Goal: Task Accomplishment & Management: Manage account settings

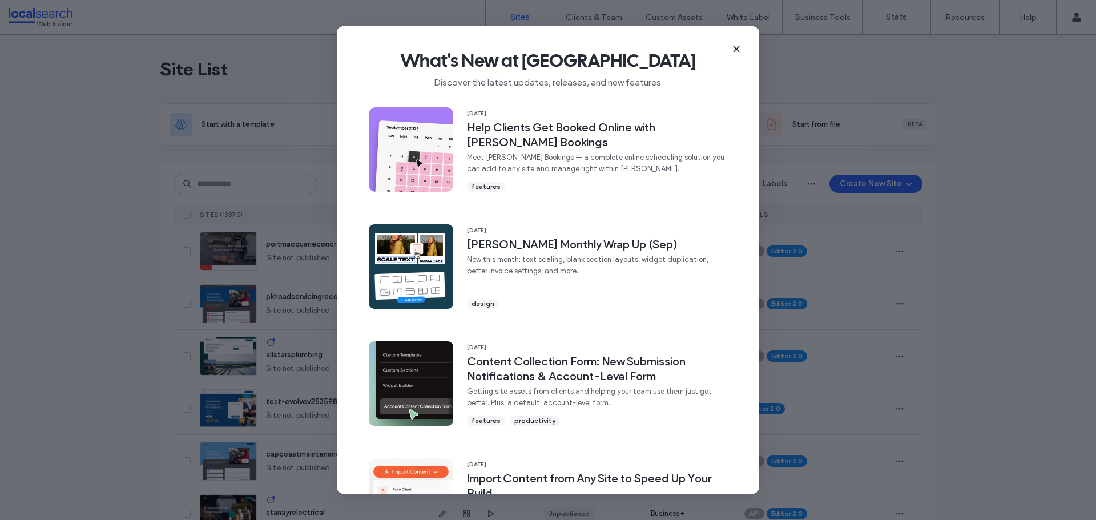
click at [735, 50] on use at bounding box center [736, 48] width 5 height 5
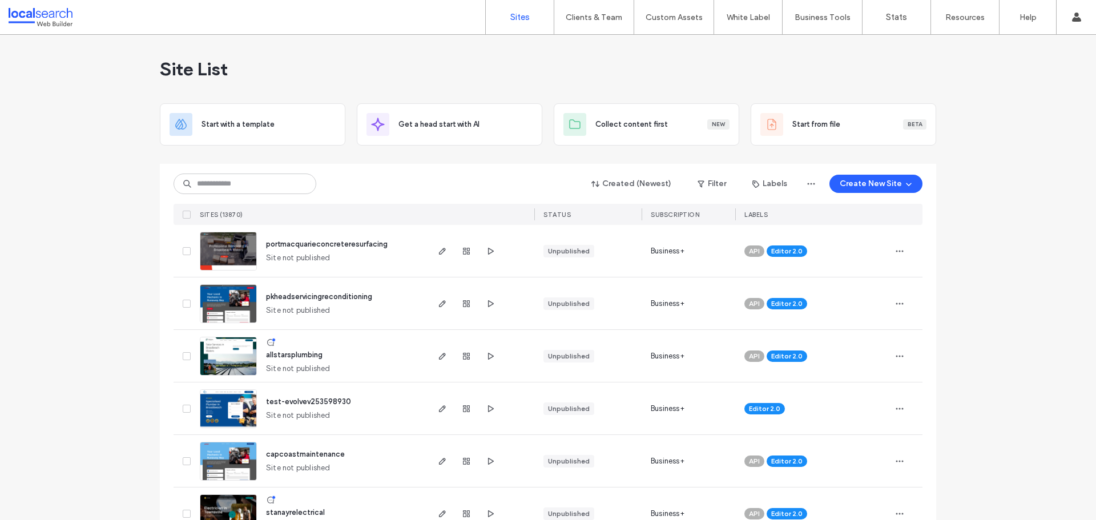
click at [240, 195] on div "Created (Newest) Filter Labels Create New Site SITES (13870) STATUS SUBSCRIPTIO…" at bounding box center [548, 194] width 749 height 61
click at [247, 190] on input at bounding box center [245, 184] width 143 height 21
paste input "********"
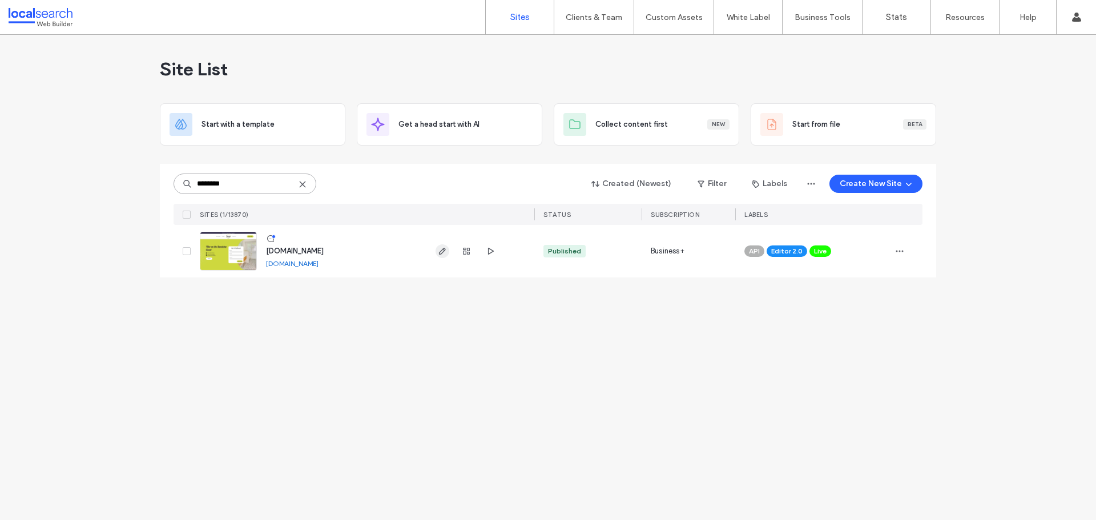
type input "********"
click at [440, 256] on span "button" at bounding box center [443, 251] width 14 height 14
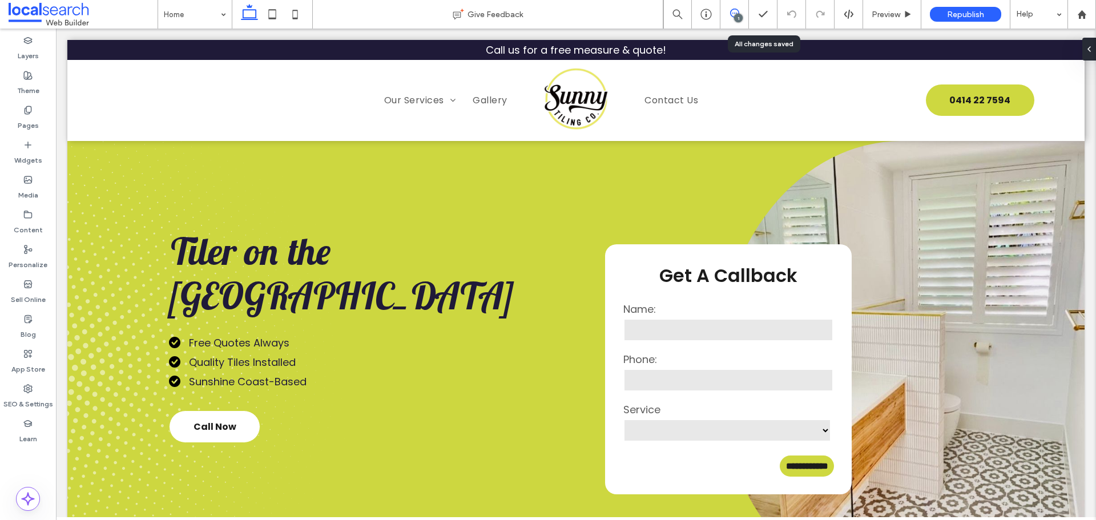
click at [733, 11] on icon at bounding box center [734, 13] width 9 height 9
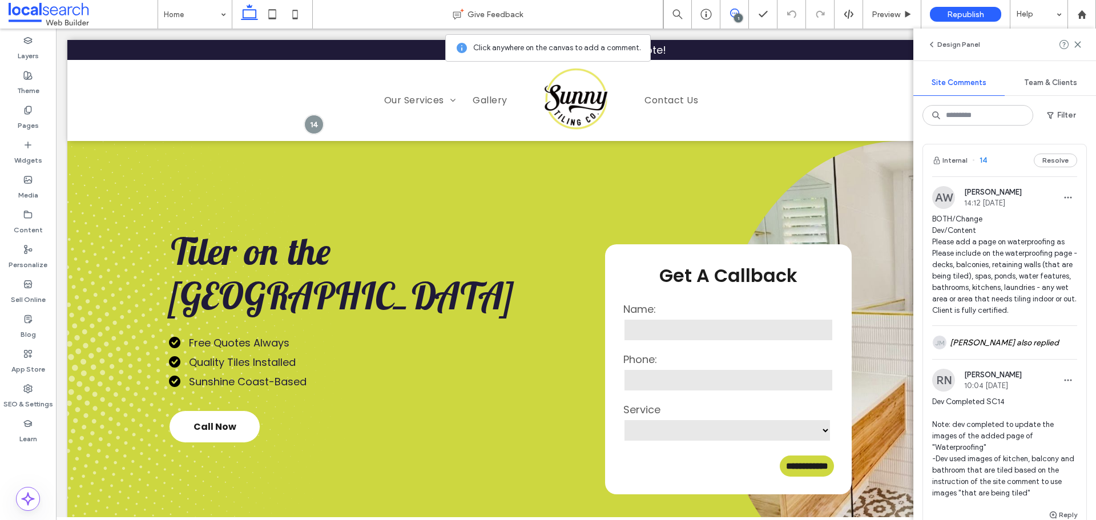
click at [947, 265] on span "BOTH/Change Dev/Content Please add a page on waterproofing as Please include on…" at bounding box center [1004, 265] width 145 height 103
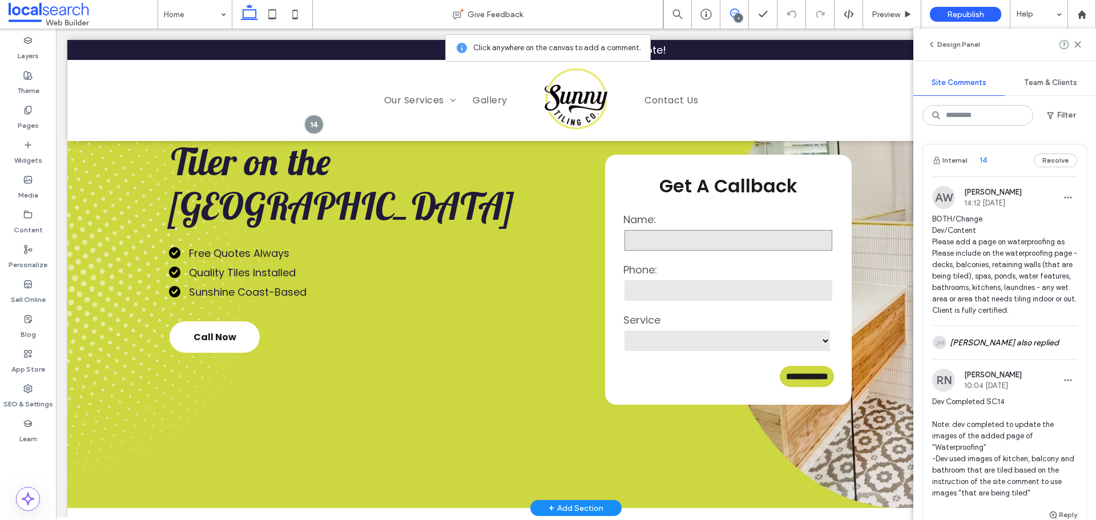
scroll to position [114, 0]
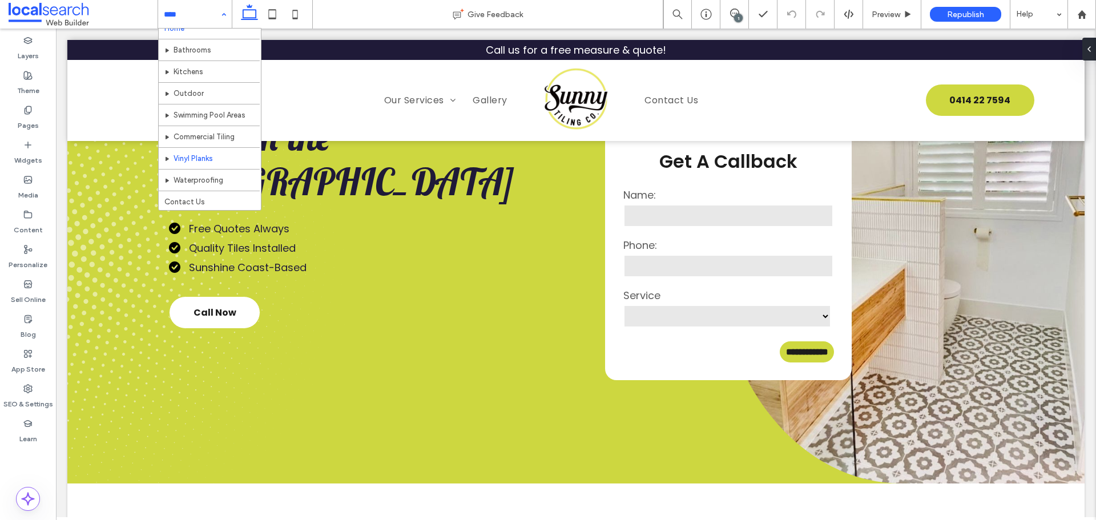
scroll to position [12, 0]
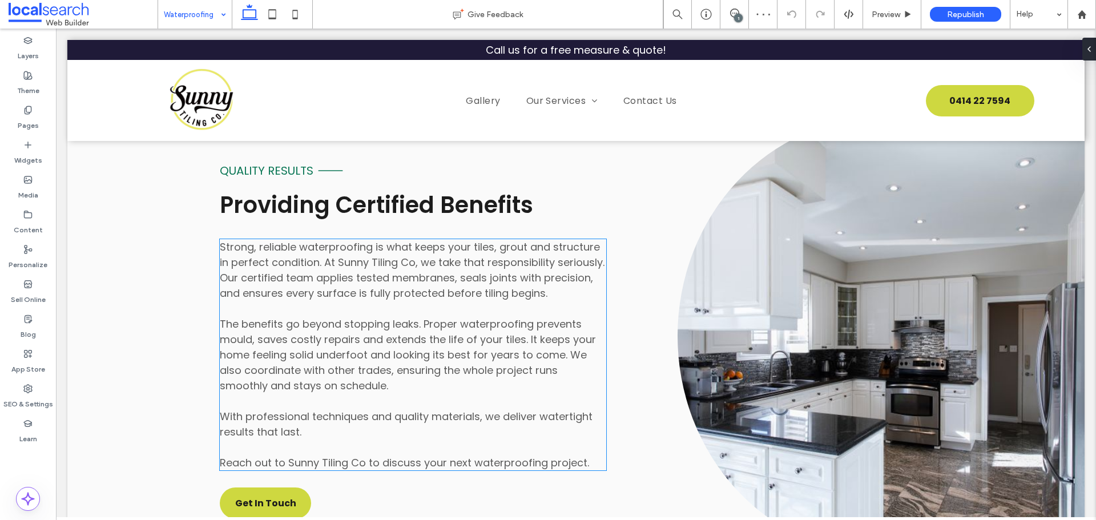
scroll to position [1028, 0]
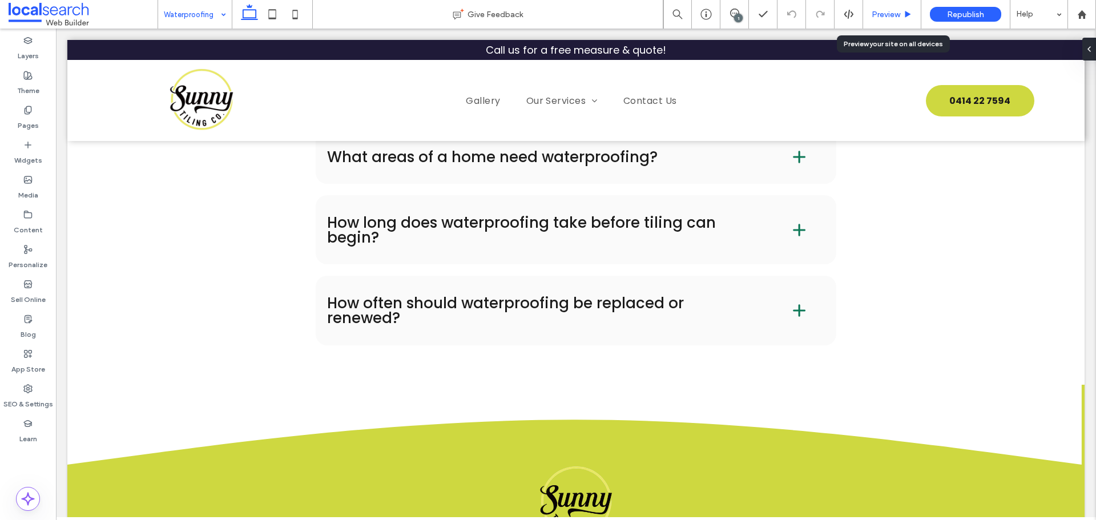
click at [890, 17] on span "Preview" at bounding box center [886, 15] width 29 height 10
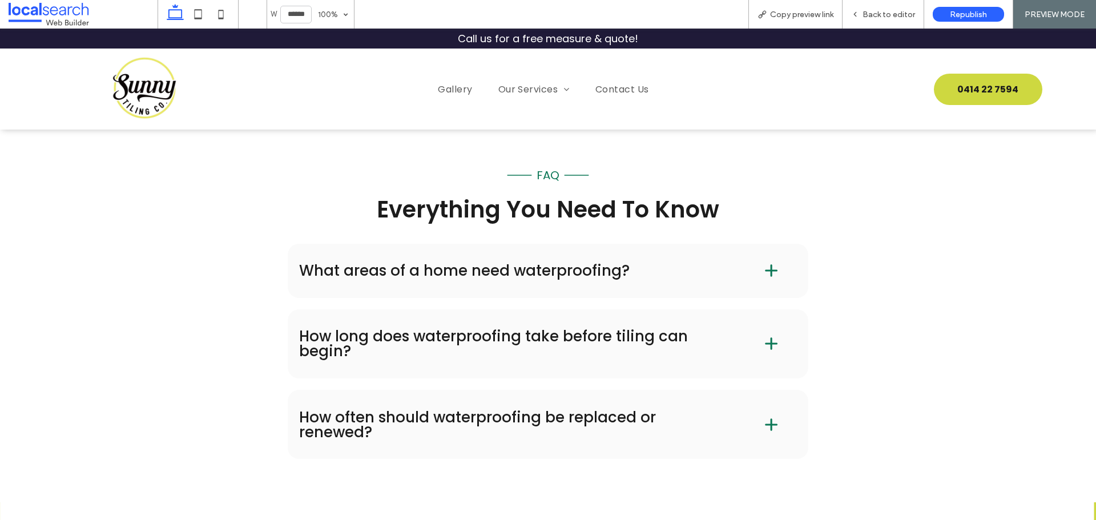
click at [407, 275] on h4 "What areas of a home need waterproofing?" at bounding box center [513, 270] width 428 height 15
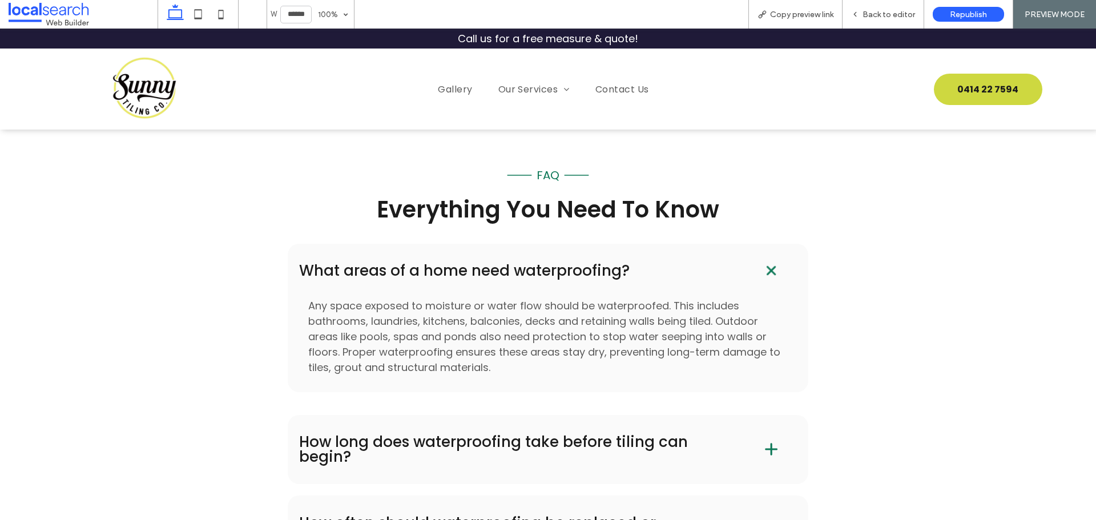
click at [404, 419] on div "How long does waterproofing take before tiling can begin?" at bounding box center [548, 449] width 521 height 69
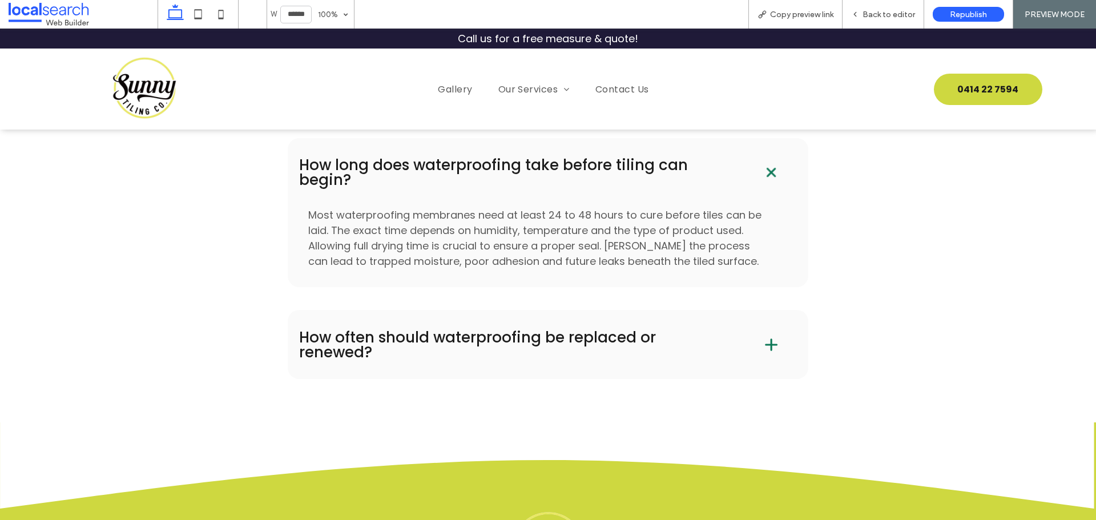
click at [462, 310] on div "How often should waterproofing be replaced or renewed?" at bounding box center [548, 344] width 521 height 69
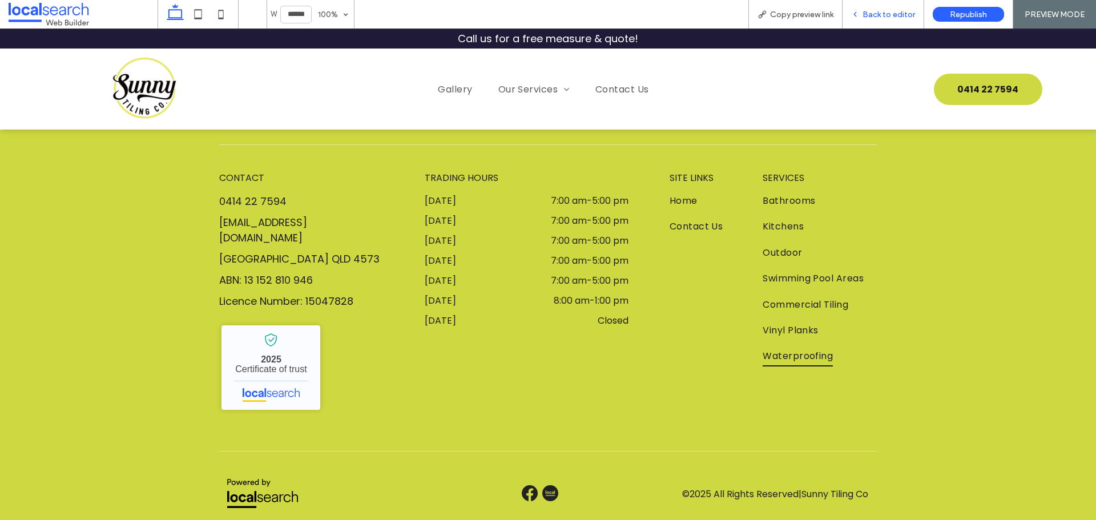
click at [895, 11] on span "Back to editor" at bounding box center [889, 15] width 53 height 10
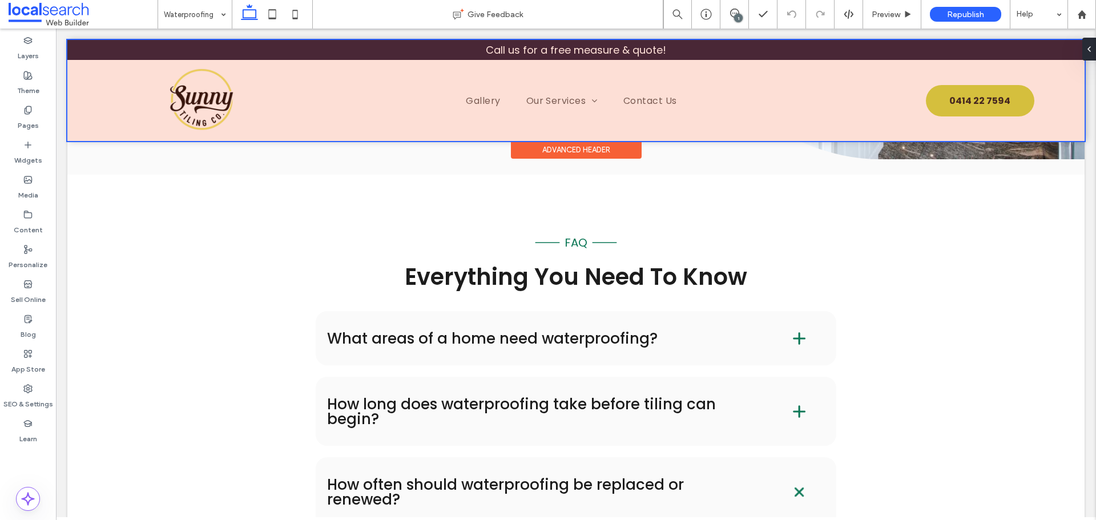
scroll to position [1473, 0]
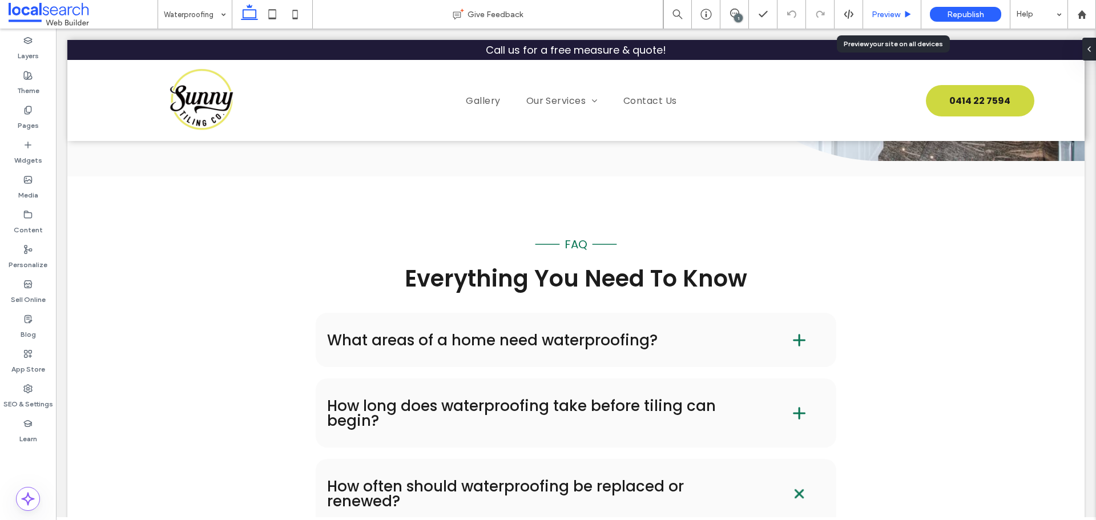
click at [892, 19] on span "Preview" at bounding box center [886, 15] width 29 height 10
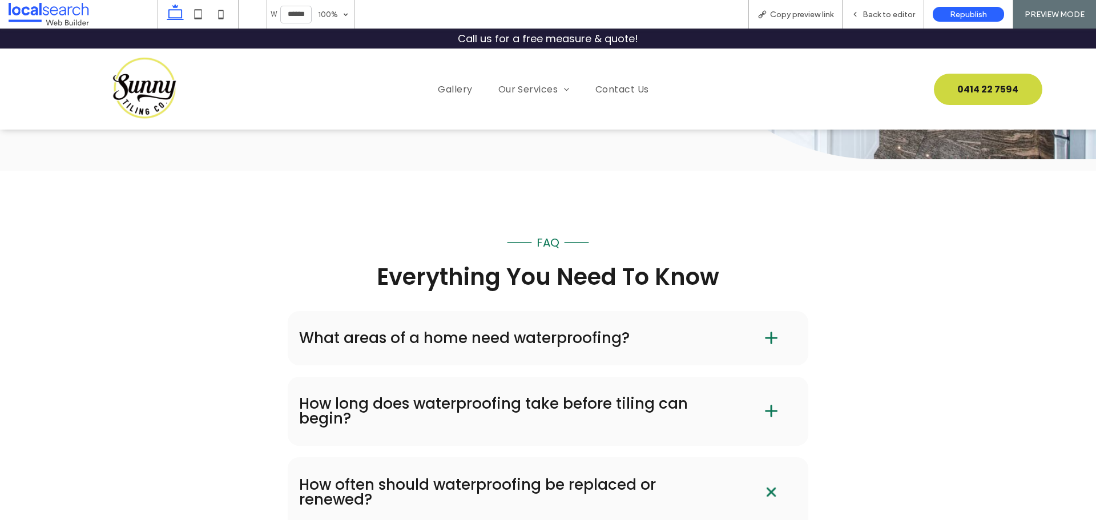
scroll to position [1459, 0]
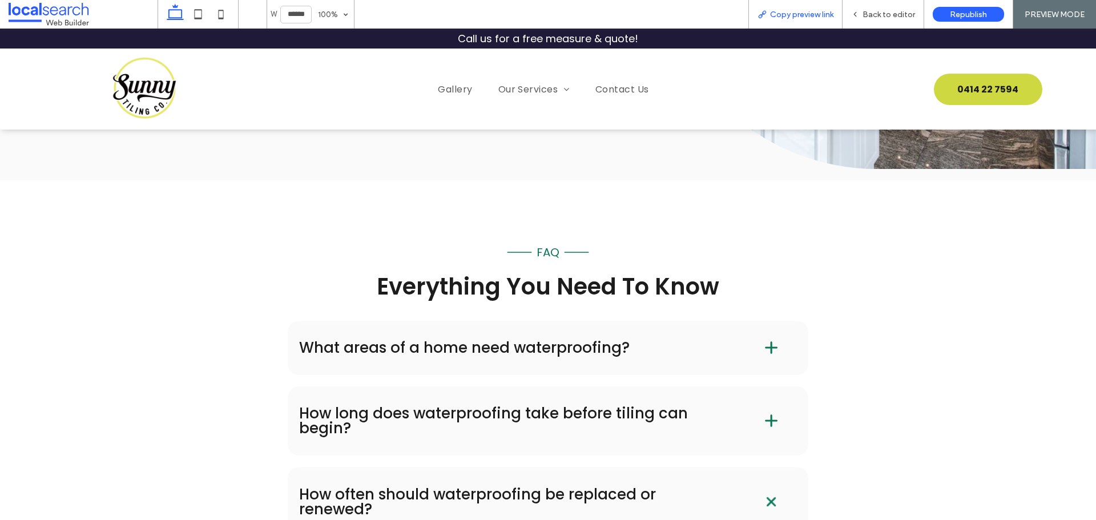
click at [773, 17] on span "Copy preview link" at bounding box center [801, 15] width 63 height 10
click at [889, 6] on div "Back to editor" at bounding box center [884, 14] width 82 height 29
click at [862, 13] on div "Back to editor" at bounding box center [883, 15] width 81 height 10
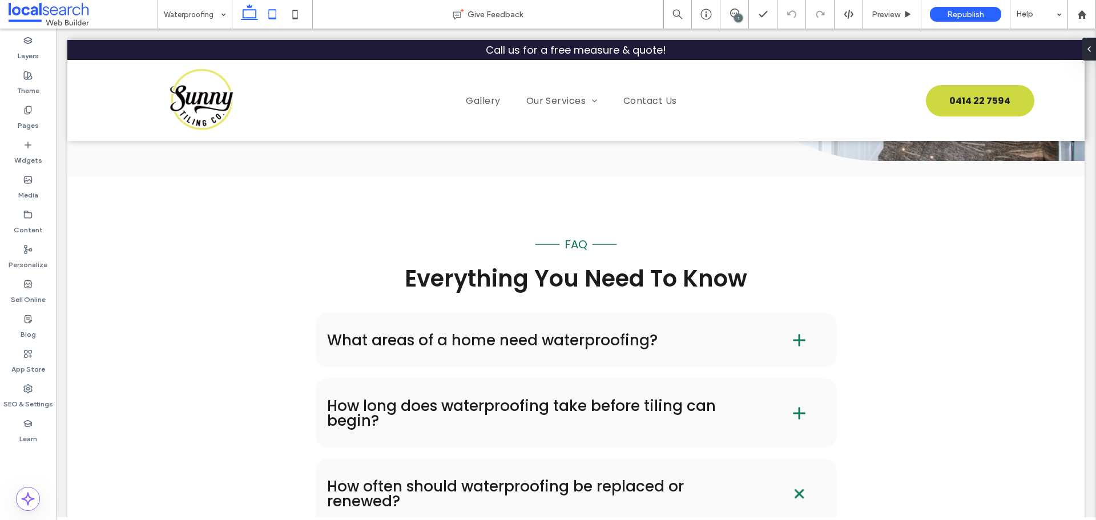
click at [278, 21] on icon at bounding box center [272, 14] width 23 height 23
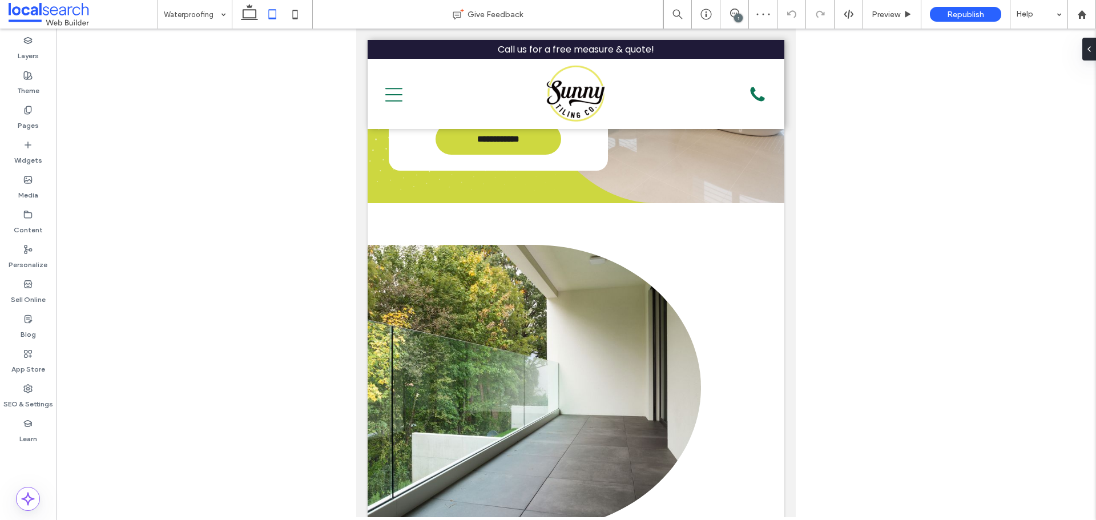
click at [290, 13] on icon at bounding box center [295, 14] width 23 height 23
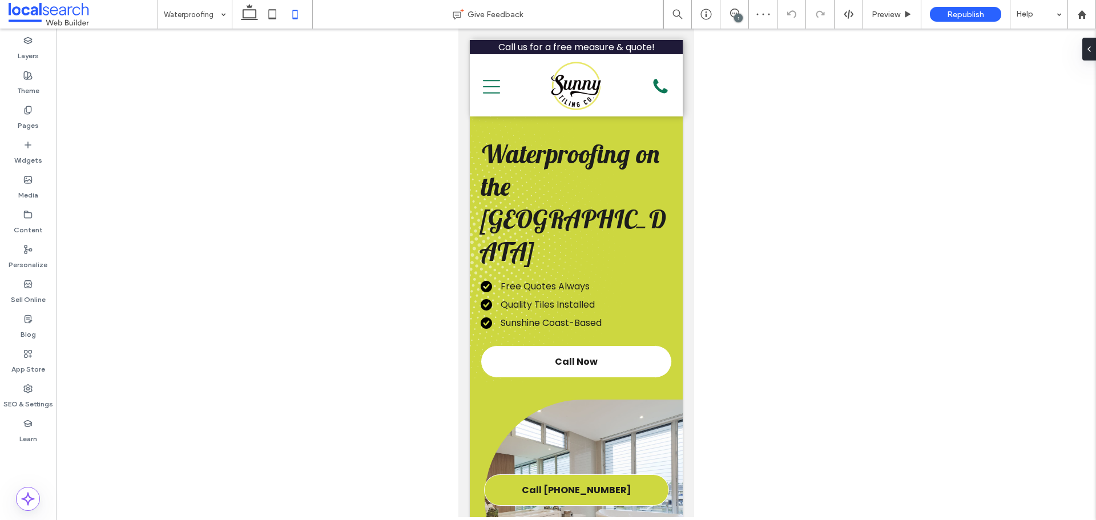
drag, startPoint x: 1152, startPoint y: 112, endPoint x: 687, endPoint y: 81, distance: 465.8
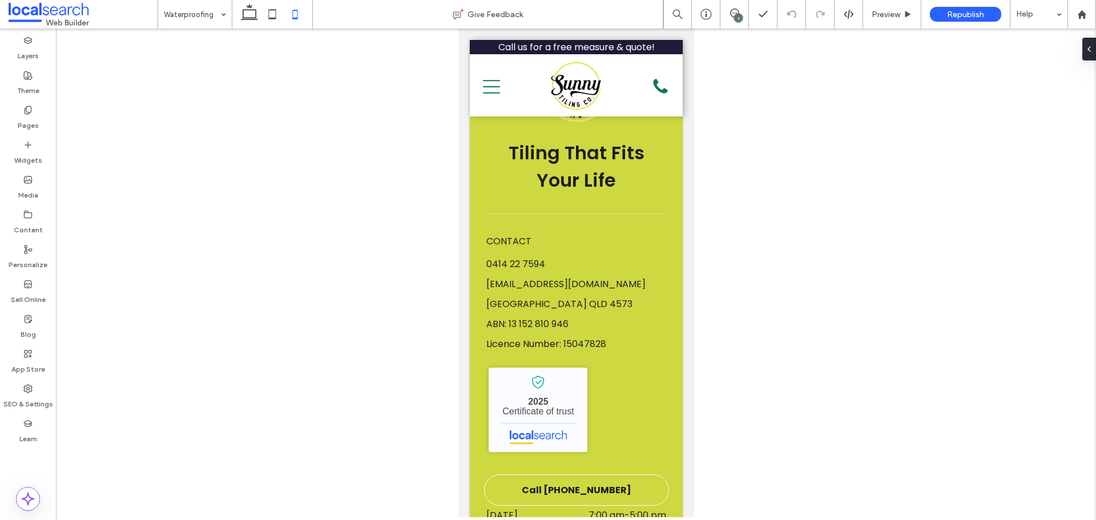
drag, startPoint x: 687, startPoint y: 81, endPoint x: 1153, endPoint y: 436, distance: 585.0
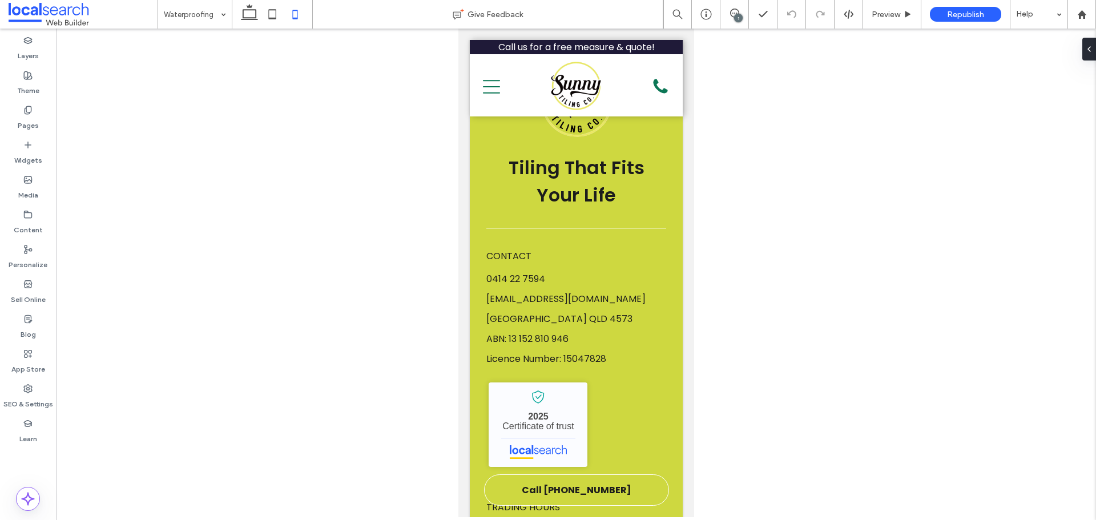
click at [250, 15] on icon at bounding box center [249, 14] width 23 height 23
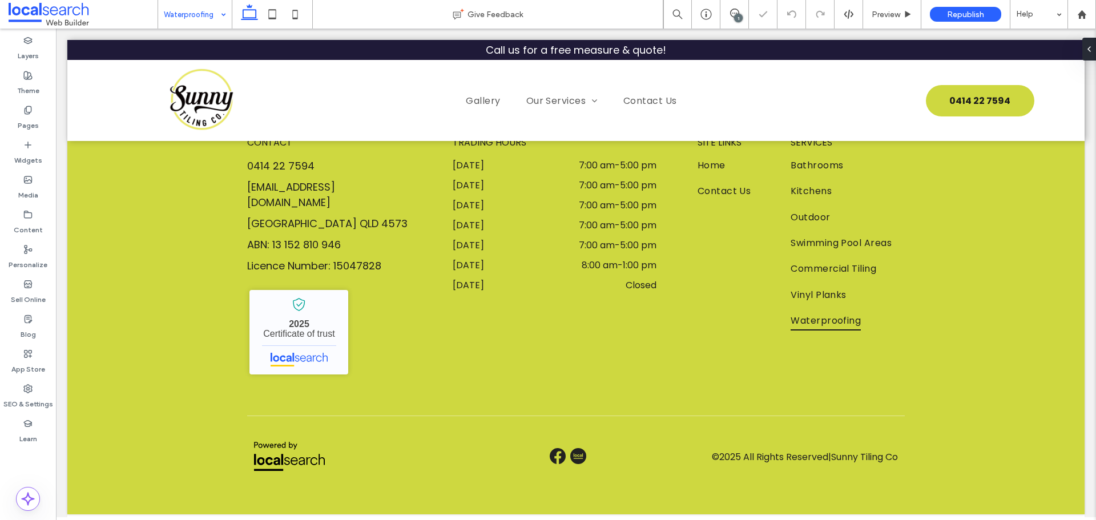
scroll to position [1988, 0]
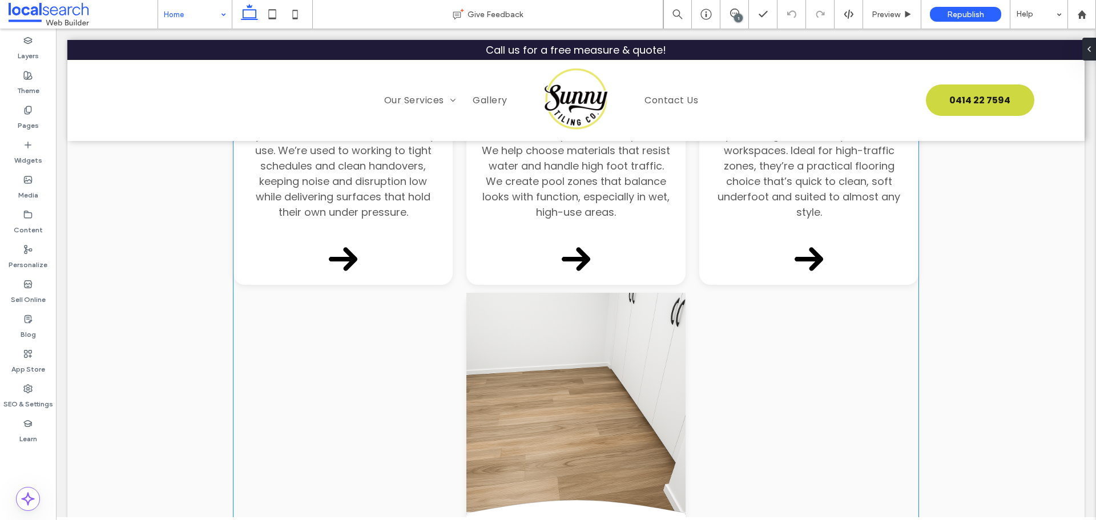
scroll to position [2145, 0]
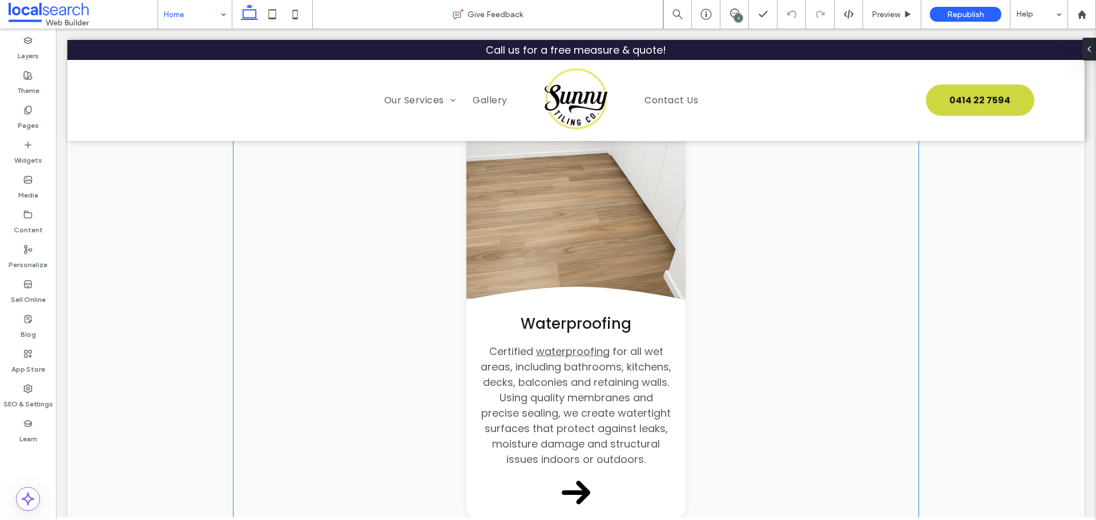
click at [585, 230] on link at bounding box center [575, 188] width 219 height 219
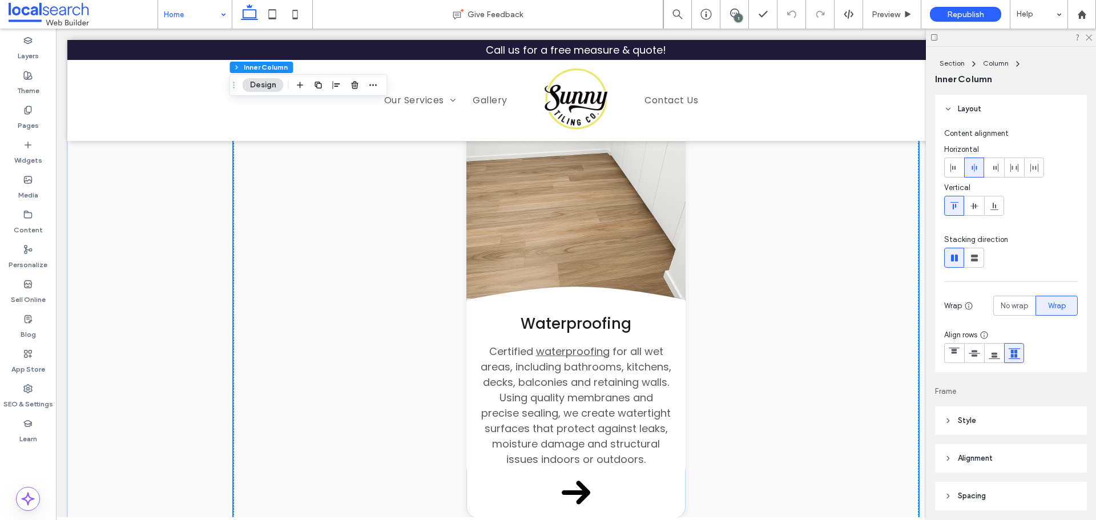
click at [585, 230] on link at bounding box center [575, 188] width 219 height 219
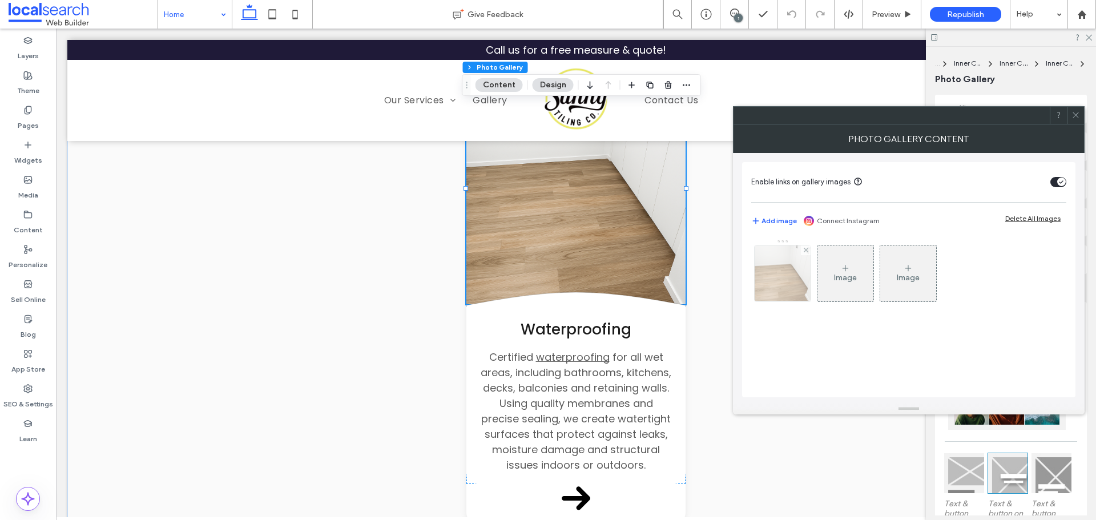
click at [783, 258] on div at bounding box center [783, 274] width 56 height 56
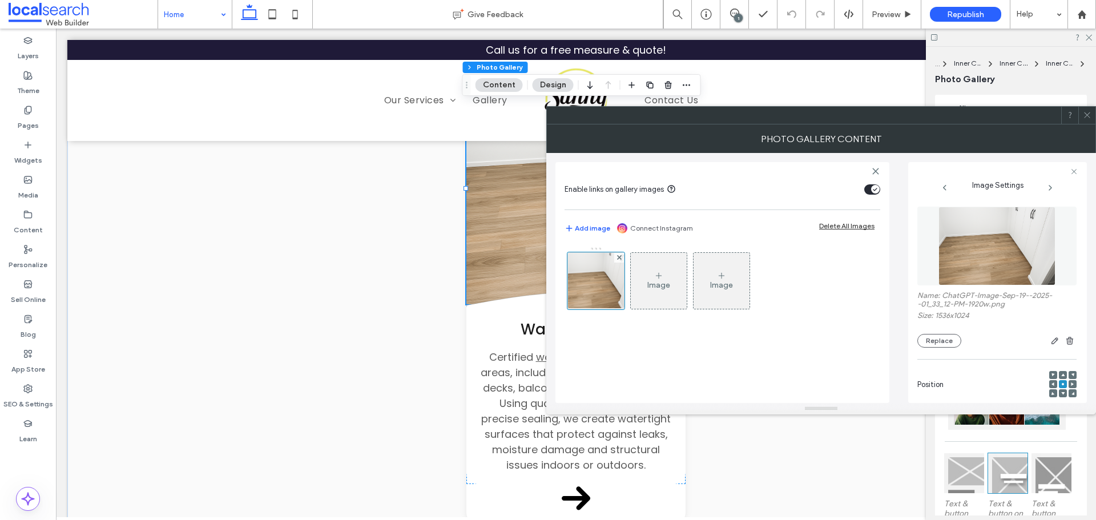
click at [984, 273] on img at bounding box center [998, 246] width 118 height 79
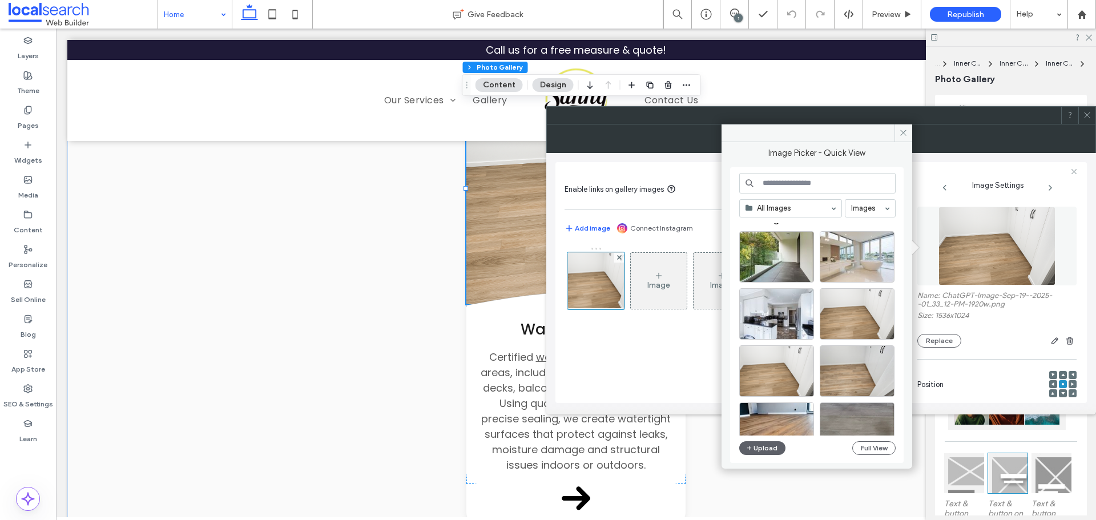
scroll to position [0, 0]
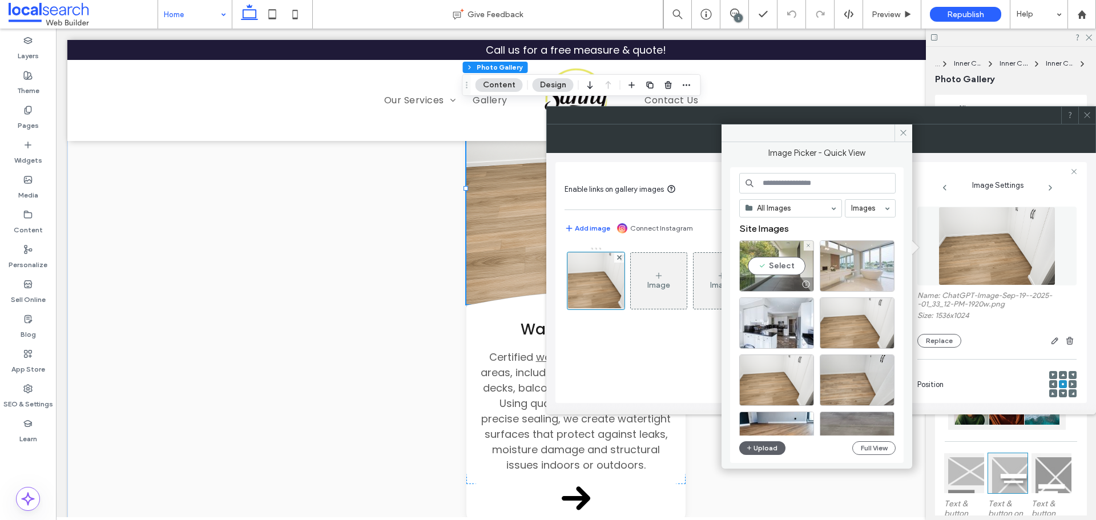
click at [780, 279] on div at bounding box center [777, 284] width 74 height 14
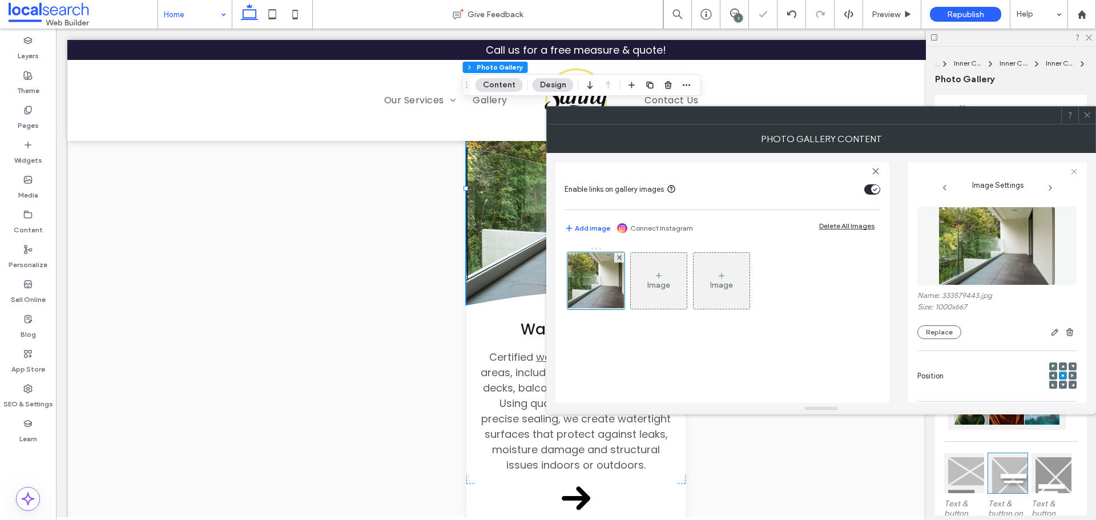
click at [1086, 116] on icon at bounding box center [1087, 115] width 9 height 9
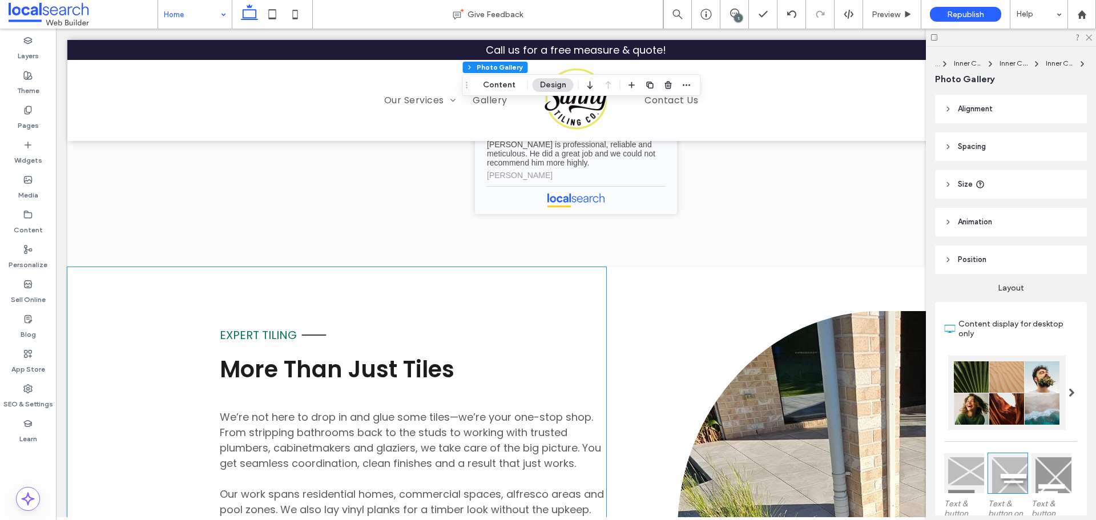
scroll to position [3344, 0]
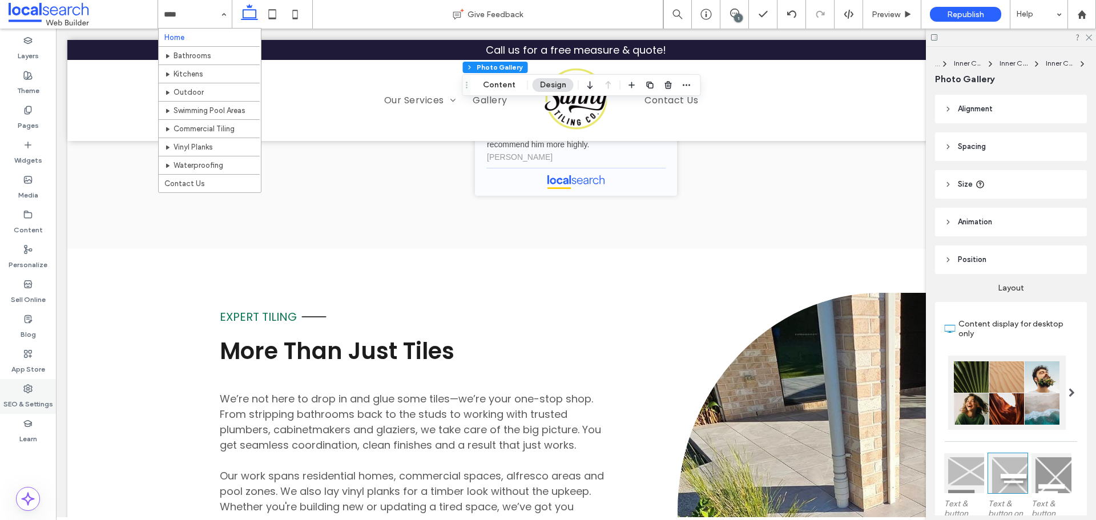
click at [31, 389] on use at bounding box center [28, 389] width 8 height 8
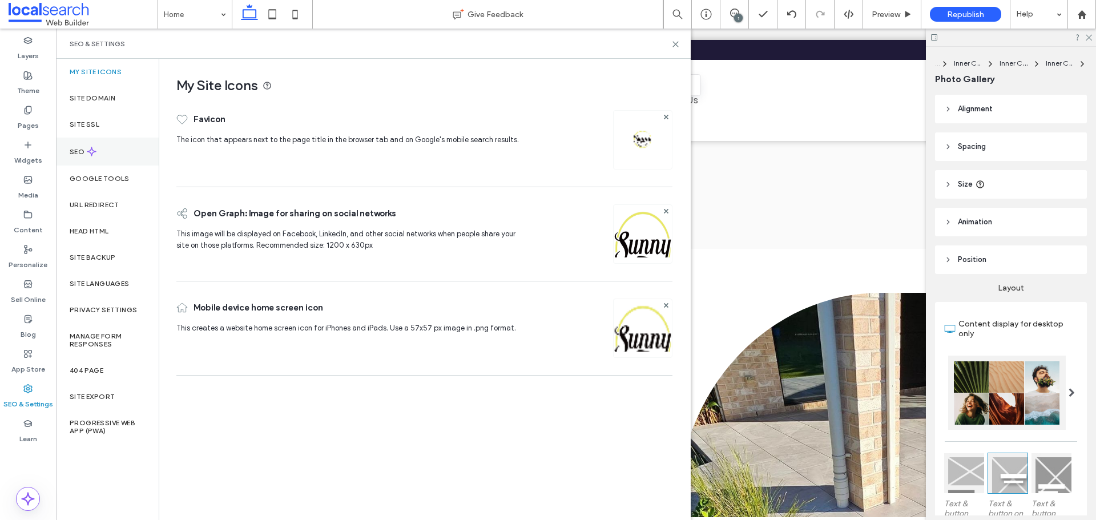
click at [102, 159] on div "SEO" at bounding box center [107, 152] width 103 height 28
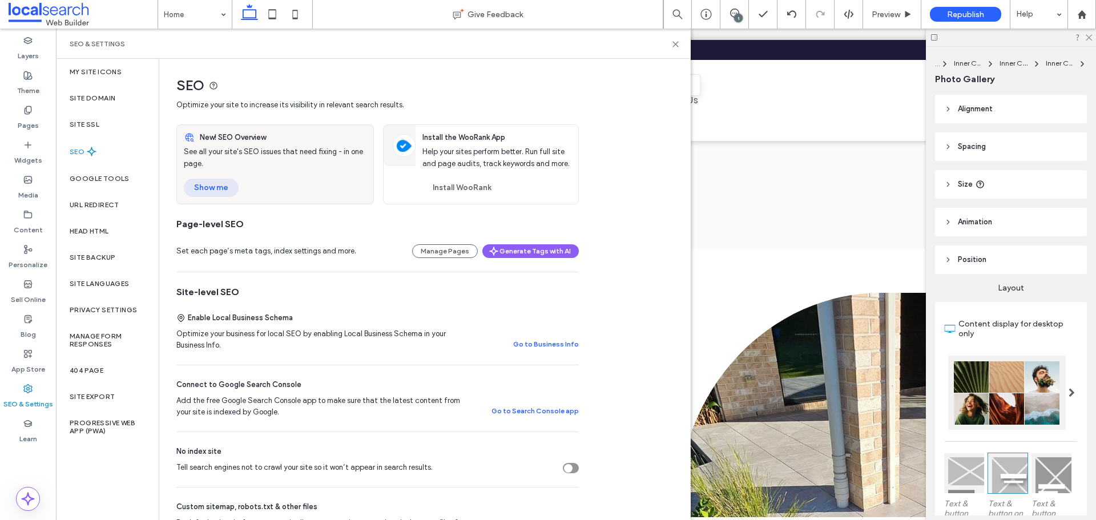
click at [220, 190] on button "Show me" at bounding box center [211, 188] width 55 height 18
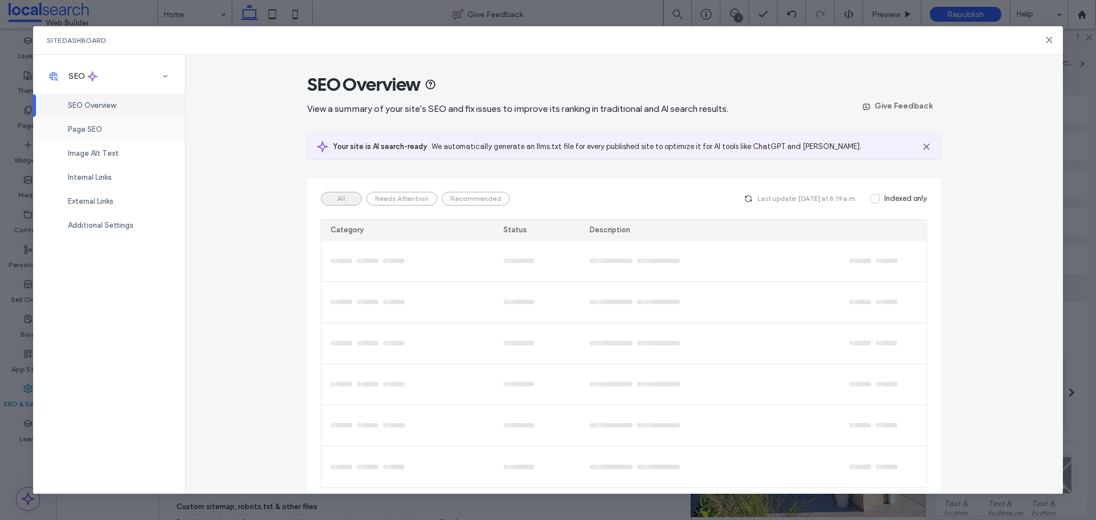
click at [135, 129] on div "Page SEO" at bounding box center [109, 130] width 152 height 24
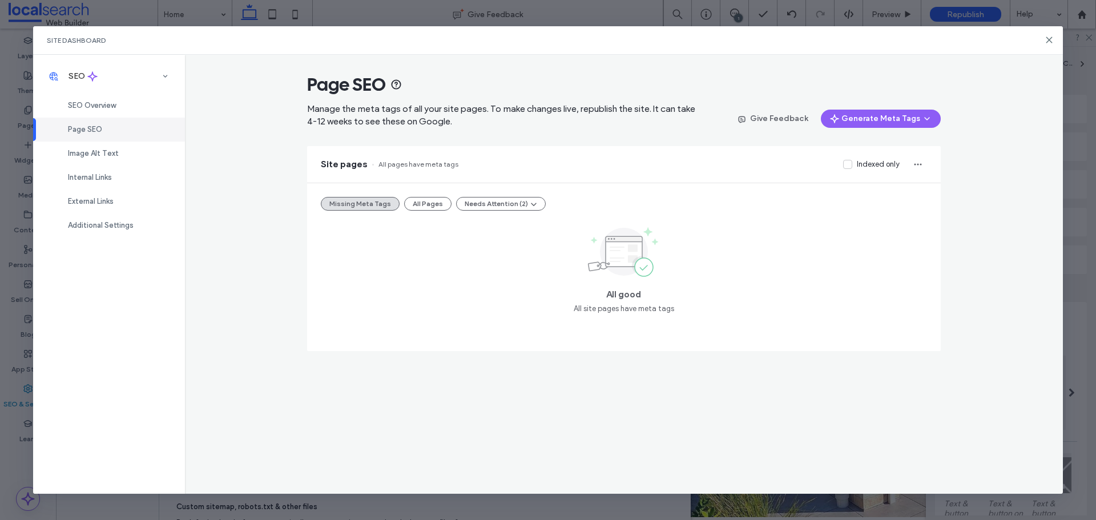
click at [427, 211] on div "Missing Meta Tags All Pages Needs Attention (2) All good All site pages have me…" at bounding box center [624, 267] width 634 height 168
click at [423, 202] on button "All Pages" at bounding box center [427, 204] width 47 height 14
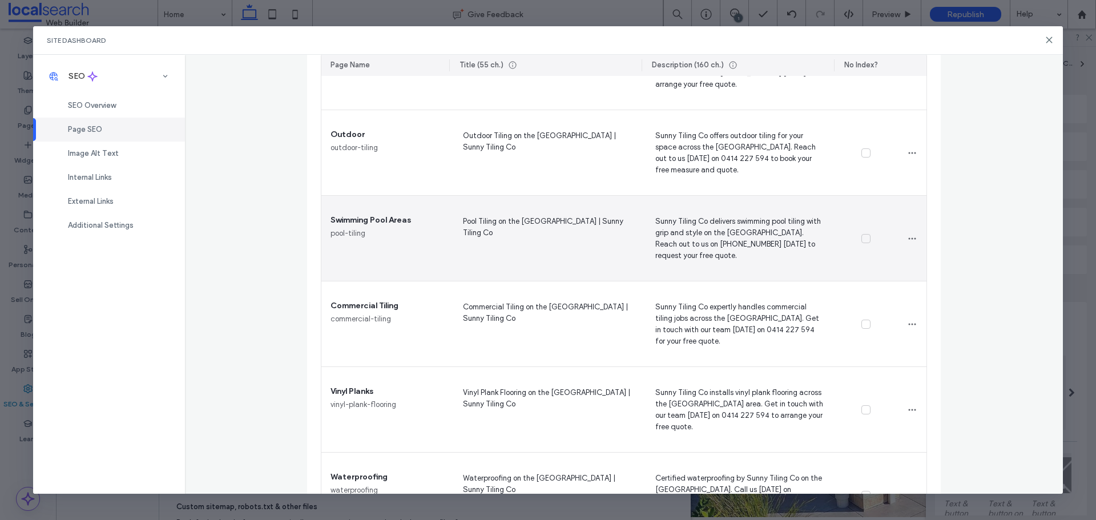
scroll to position [537, 0]
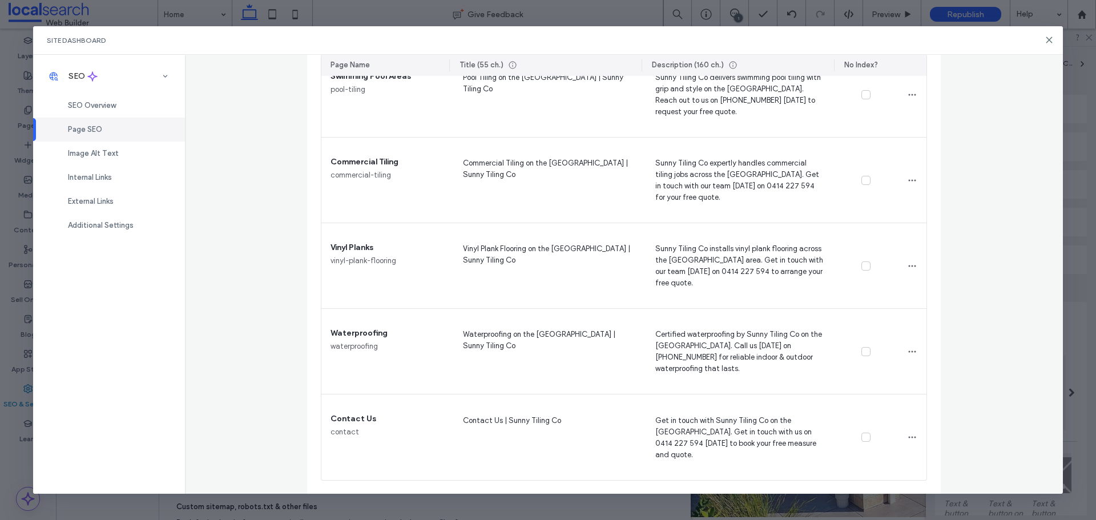
click at [1049, 41] on use at bounding box center [1049, 39] width 5 height 5
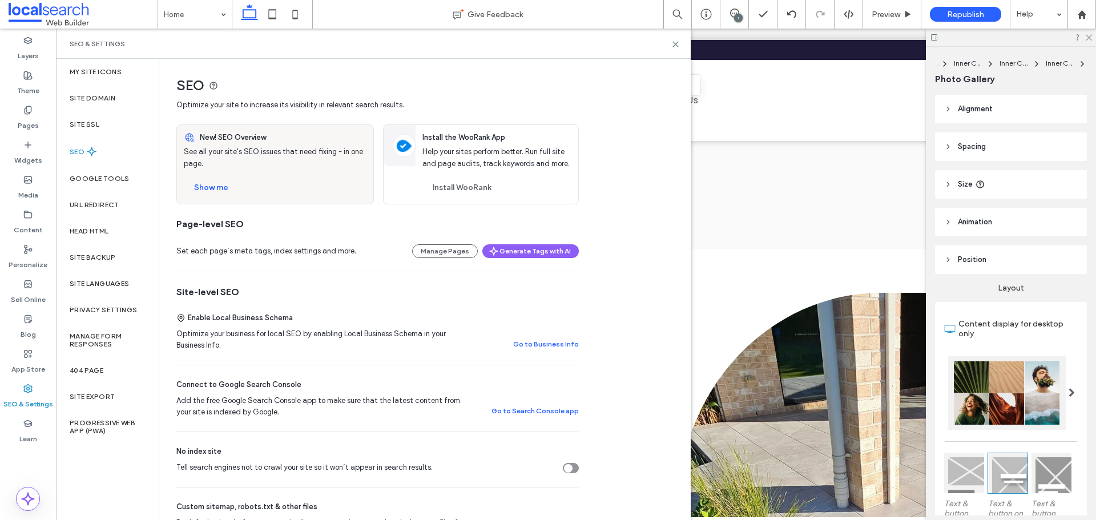
click at [973, 17] on span "Republish" at bounding box center [965, 15] width 37 height 10
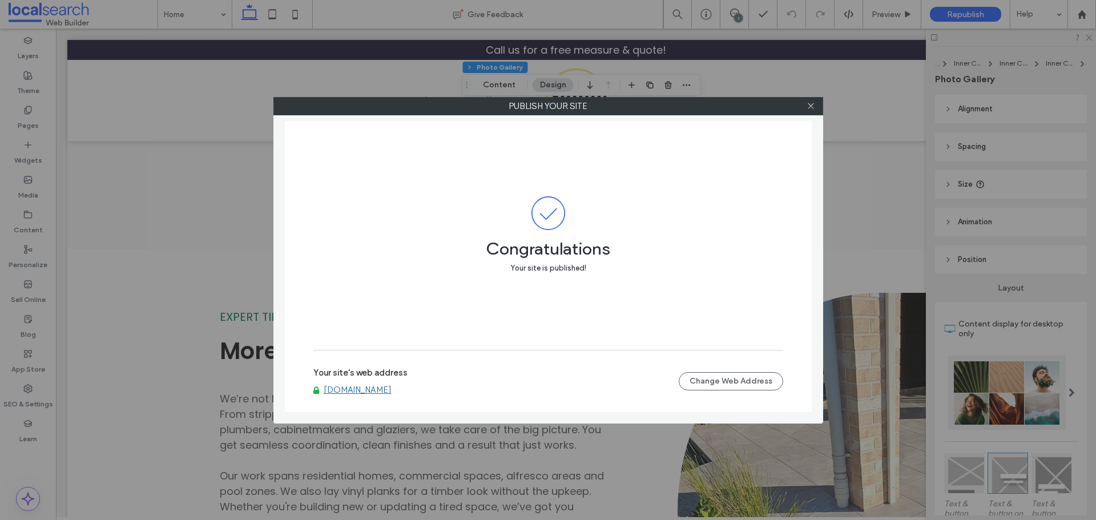
click at [373, 391] on link "www.sunnytilingco.com.au" at bounding box center [358, 390] width 68 height 10
click at [808, 106] on icon at bounding box center [811, 106] width 9 height 9
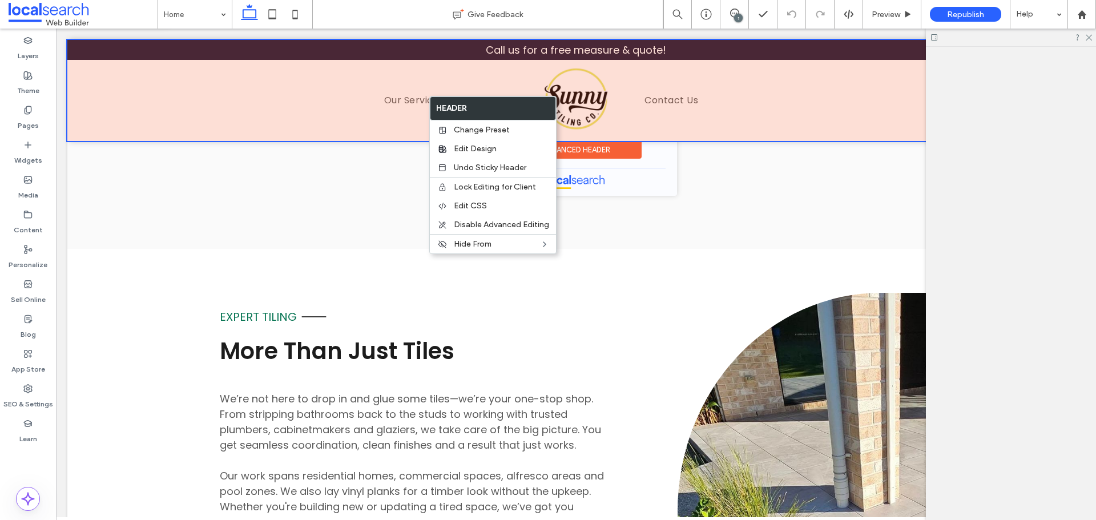
drag, startPoint x: 428, startPoint y: 96, endPoint x: 413, endPoint y: 102, distance: 16.6
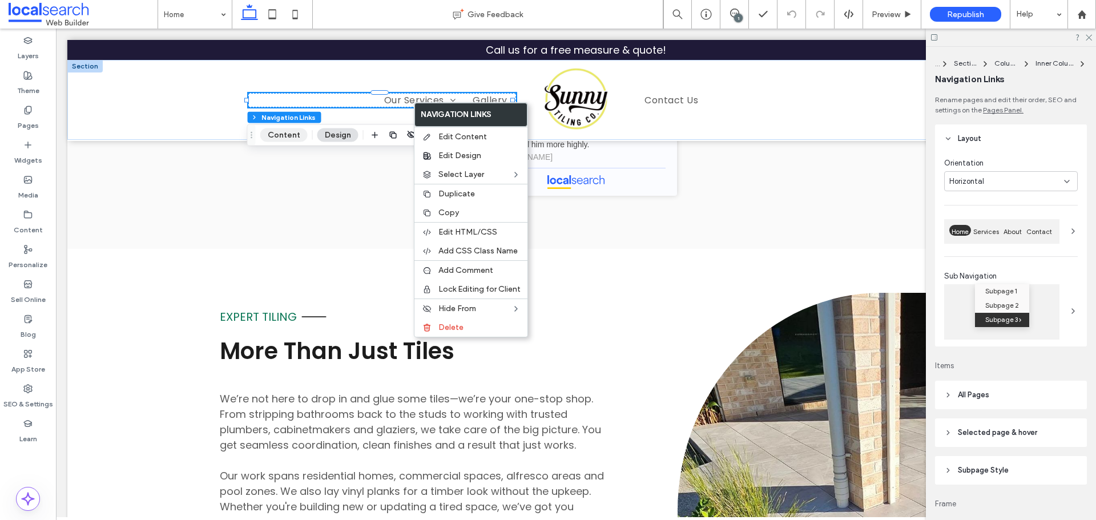
click at [285, 132] on button "Content" at bounding box center [283, 135] width 47 height 14
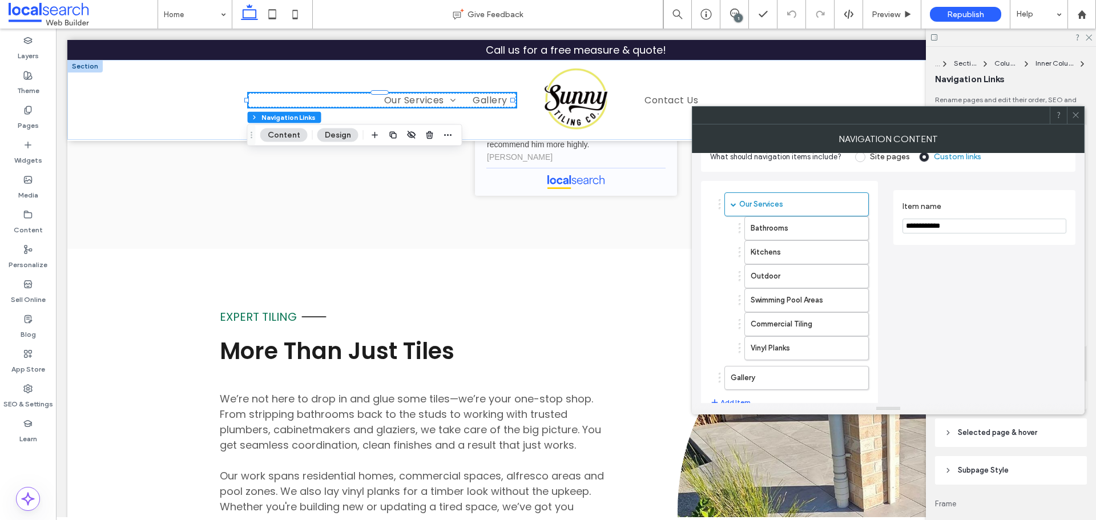
scroll to position [72, 0]
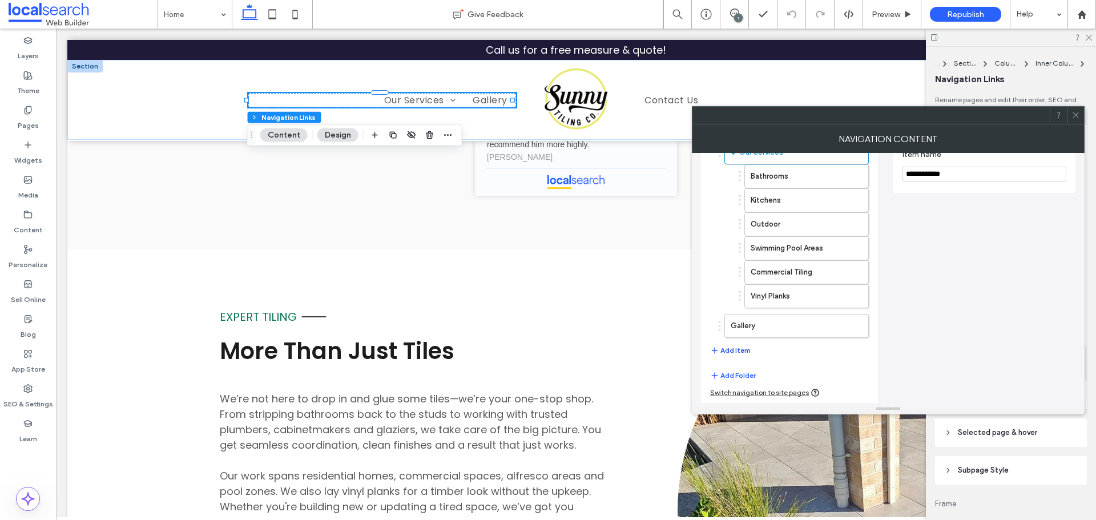
click at [741, 356] on button "Add Item" at bounding box center [730, 351] width 41 height 14
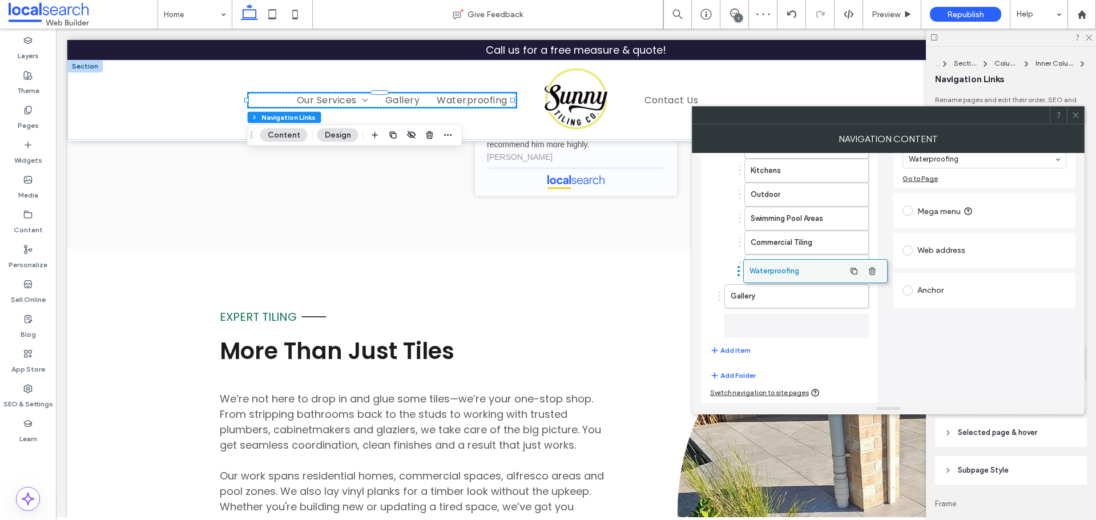
scroll to position [96, 0]
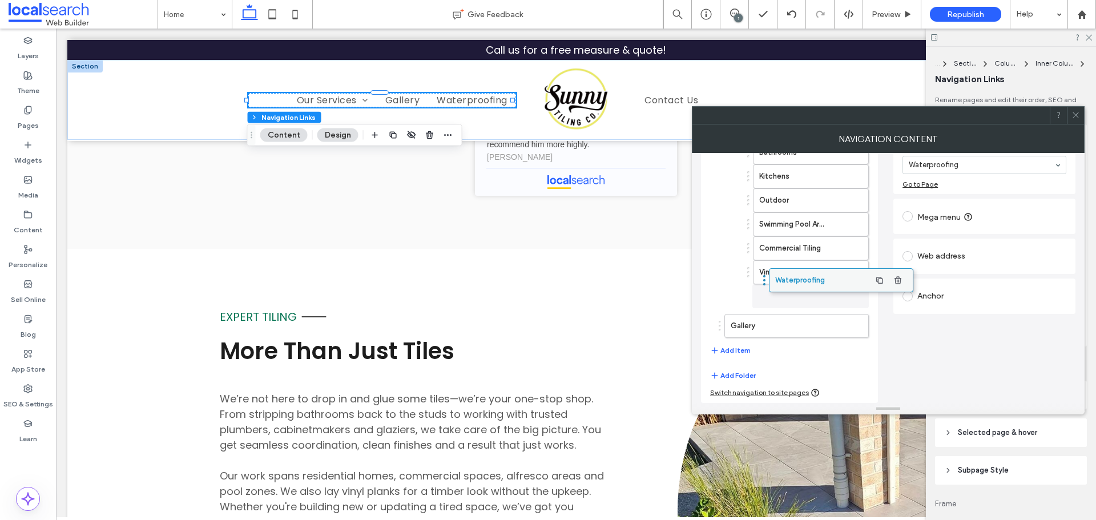
drag, startPoint x: 770, startPoint y: 324, endPoint x: 810, endPoint y: 289, distance: 53.4
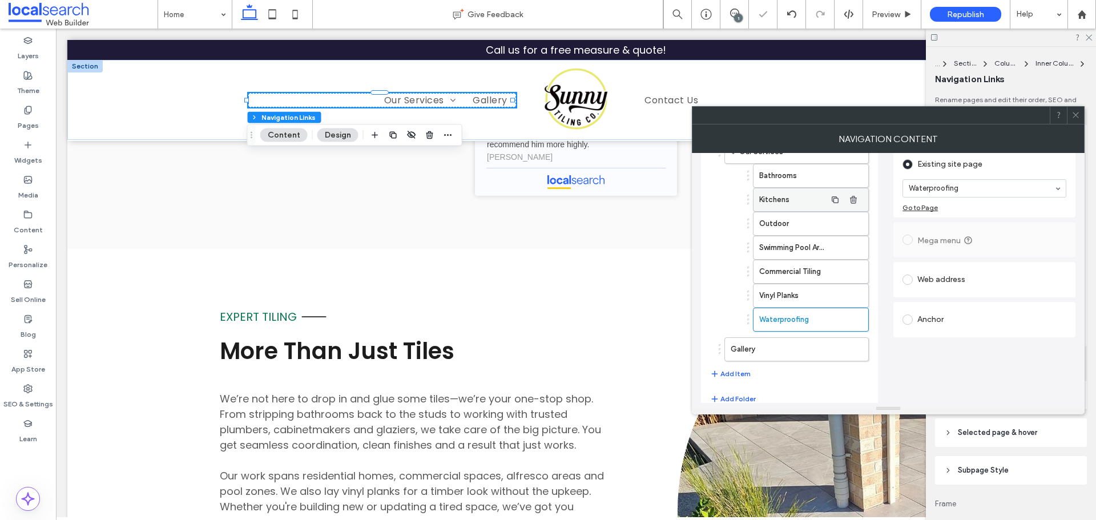
scroll to position [0, 0]
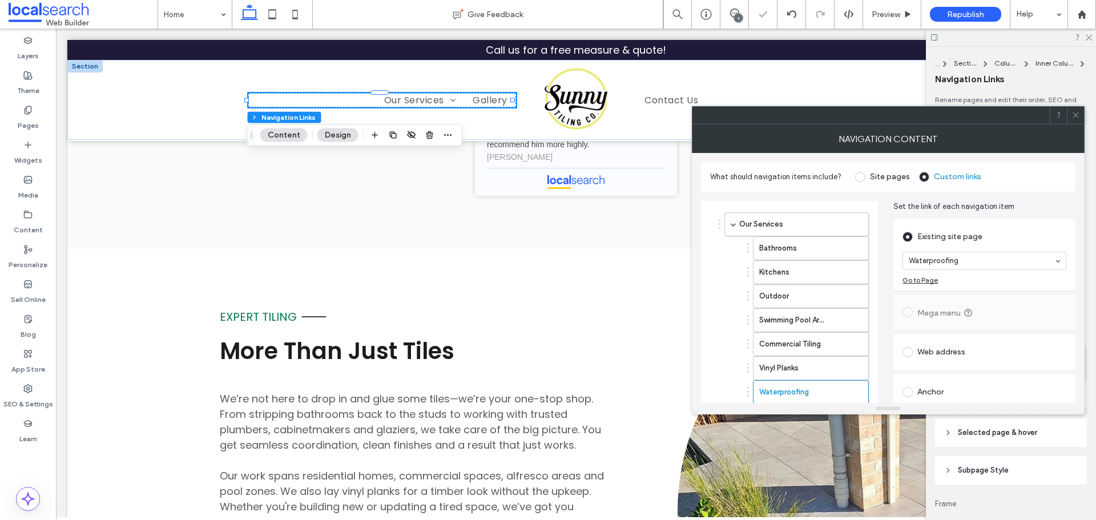
click at [1073, 110] on span at bounding box center [1076, 115] width 9 height 17
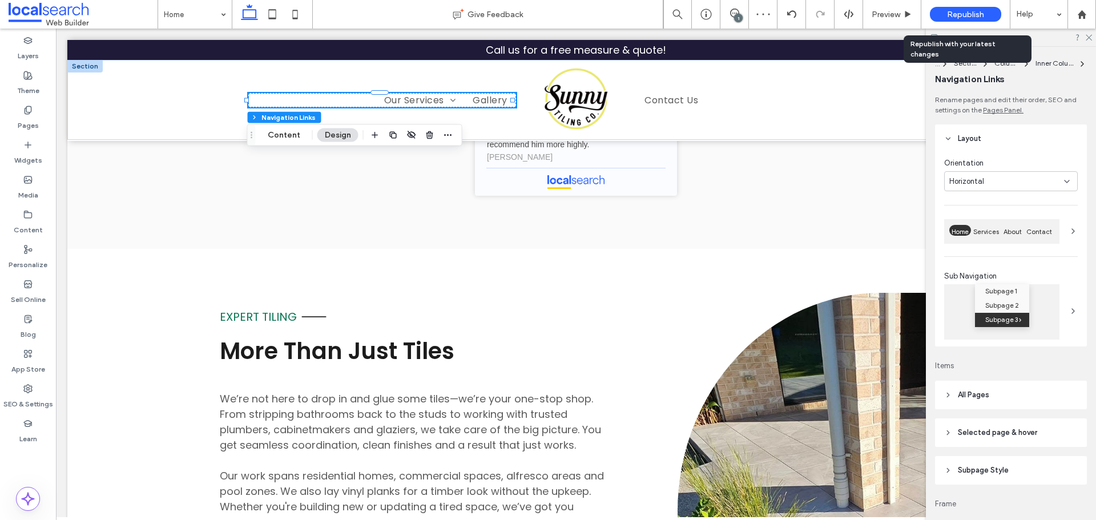
click at [965, 6] on div "Republish" at bounding box center [965, 14] width 71 height 29
click at [951, 21] on div "Republish" at bounding box center [965, 14] width 71 height 15
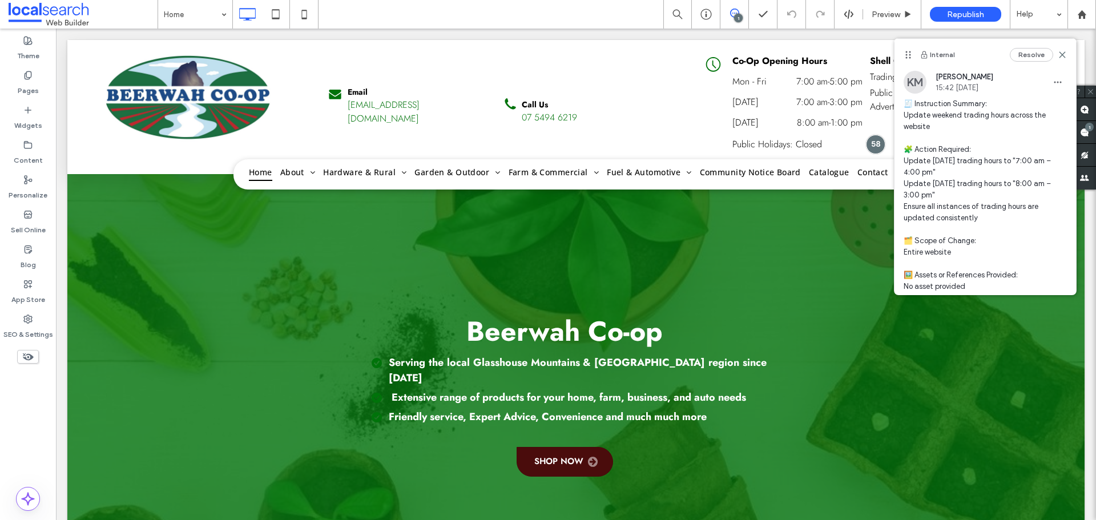
drag, startPoint x: 996, startPoint y: 238, endPoint x: 807, endPoint y: 95, distance: 237.2
click at [901, 101] on div "KM [PERSON_NAME] 15:42 [DATE] 🧾 Instruction Summary: Update weekend trading hou…" at bounding box center [986, 226] width 182 height 311
copy span "🧾 Instruction Summary: Update weekend trading hours across the website 🧩 Action…"
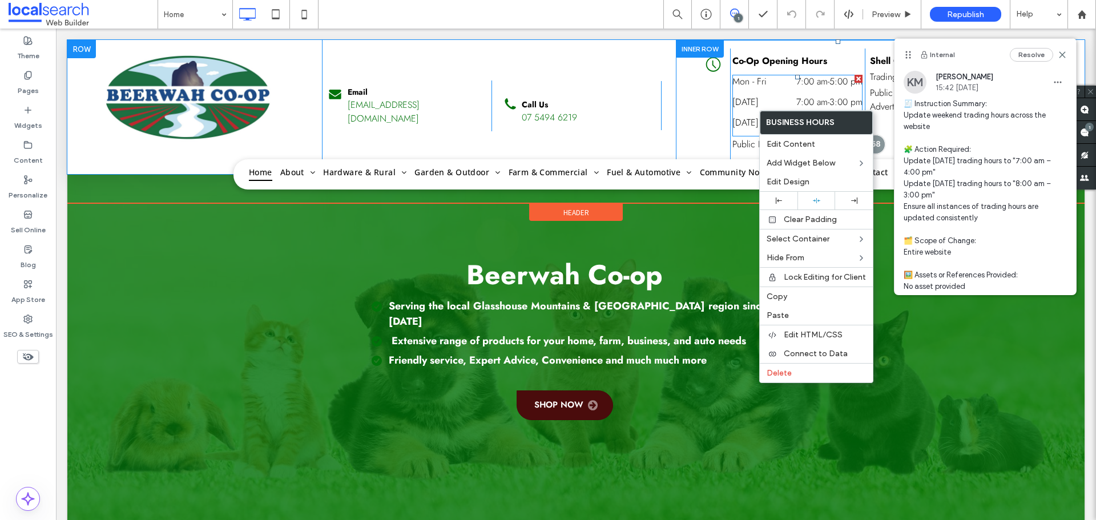
scroll to position [57, 0]
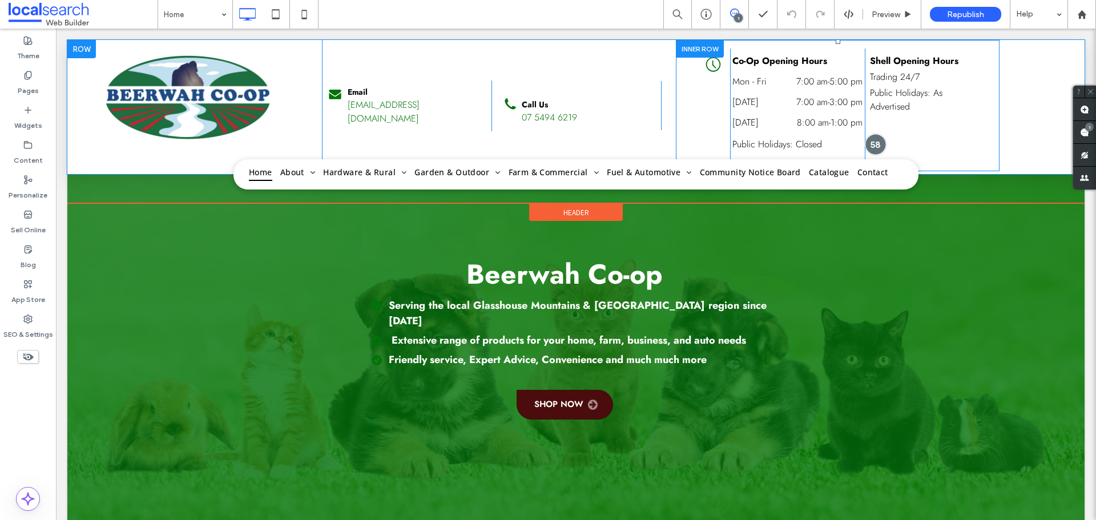
click at [872, 141] on div at bounding box center [876, 144] width 21 height 21
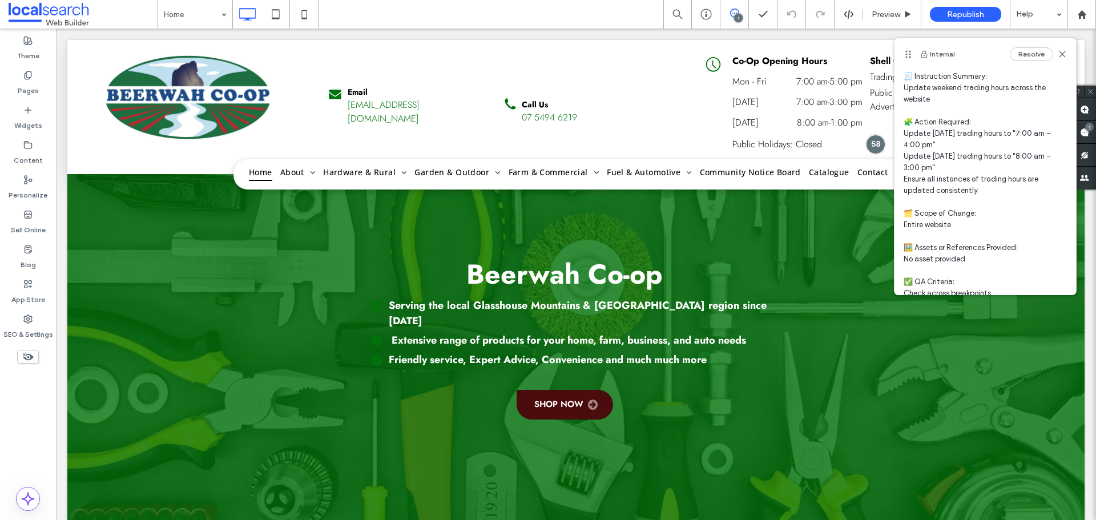
scroll to position [0, 0]
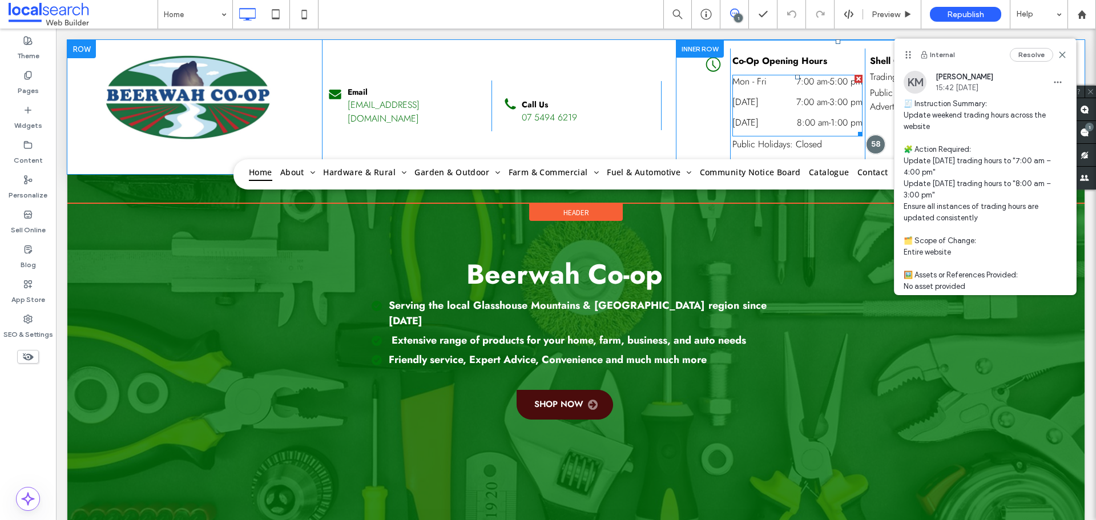
click at [765, 122] on dt "[DATE]" at bounding box center [759, 123] width 52 height 14
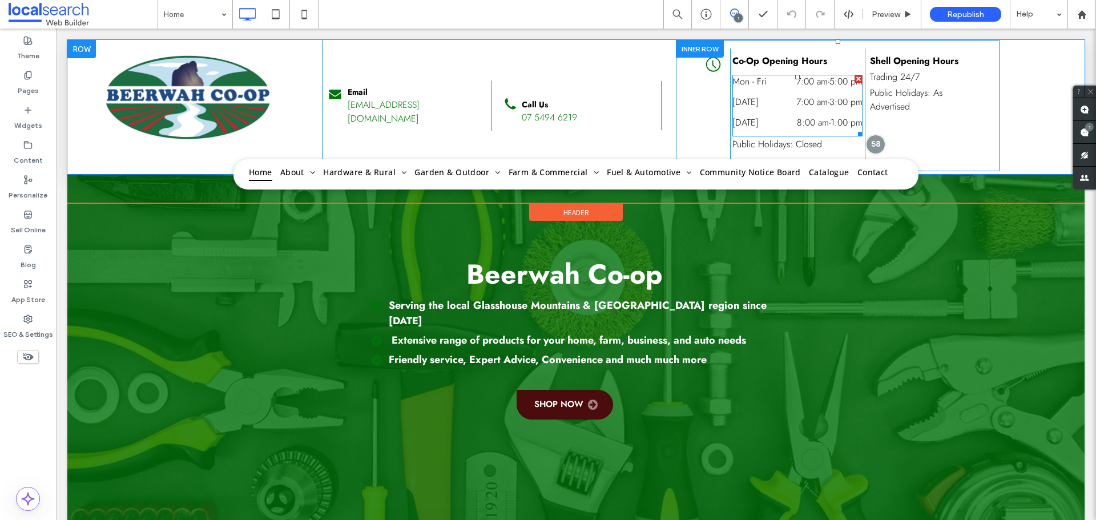
click at [765, 122] on dt "[DATE]" at bounding box center [759, 123] width 52 height 14
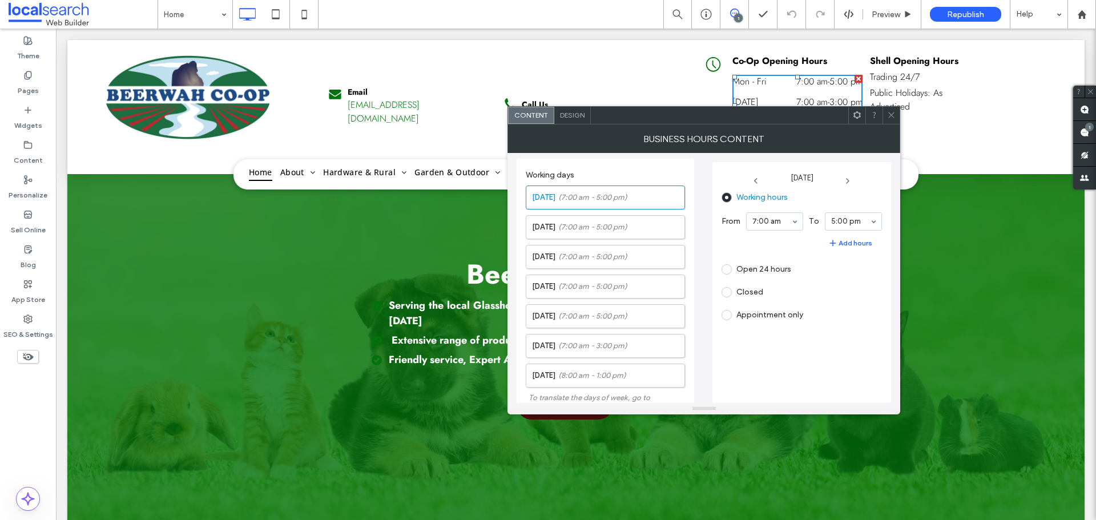
click at [582, 332] on div "Monday (7:00 am - 5:00 pm) Tuesday (7:00 am - 5:00 pm) Wednesday (7:00 am - 5:0…" at bounding box center [605, 284] width 159 height 208
click at [586, 339] on label "Saturday (7:00 am - 3:00 pm)" at bounding box center [608, 346] width 152 height 23
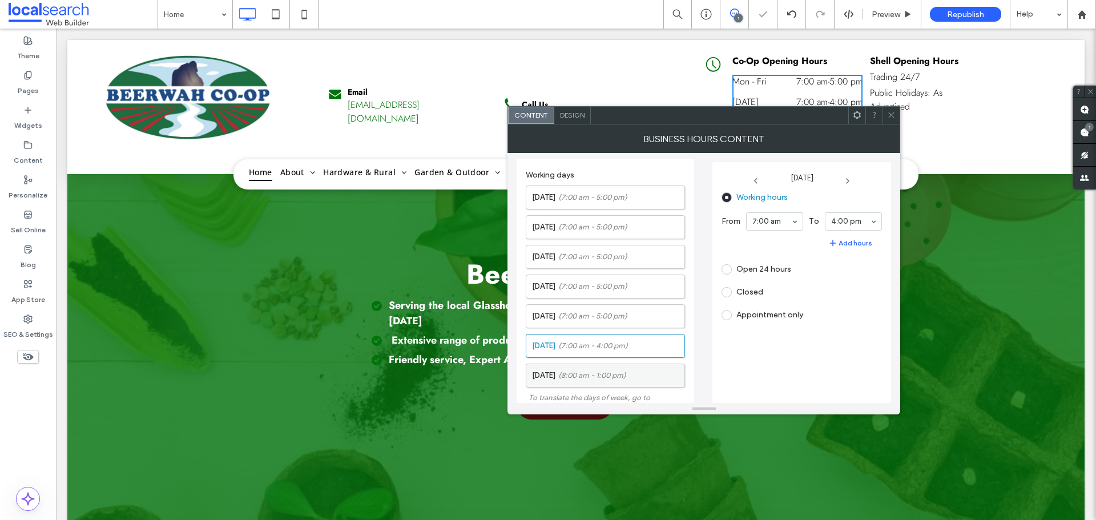
click at [586, 378] on span "(8:00 am - 1:00 pm)" at bounding box center [592, 375] width 68 height 11
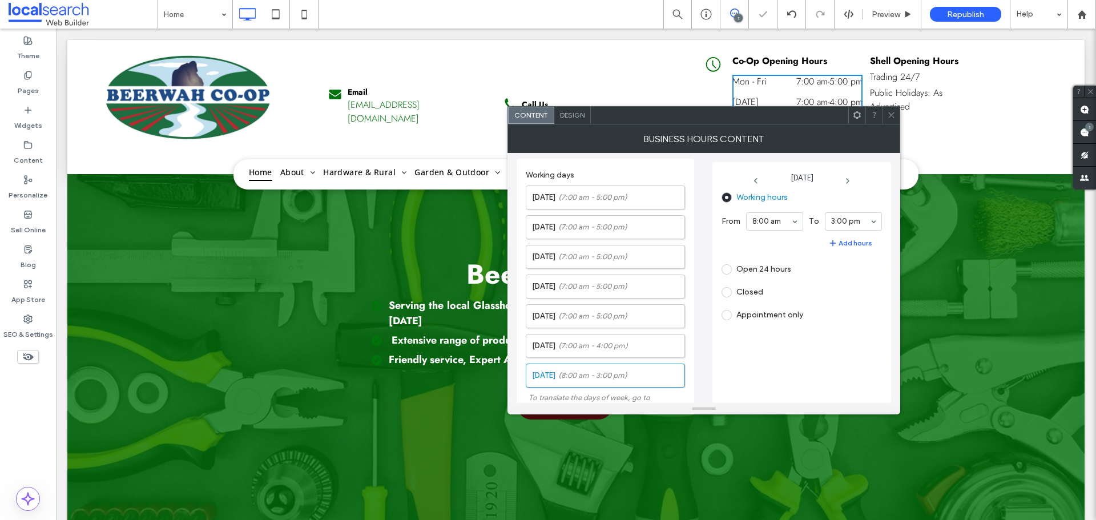
click at [898, 126] on div "BUSINESS HOURS CONTENT" at bounding box center [704, 138] width 393 height 29
click at [888, 122] on span at bounding box center [891, 115] width 9 height 17
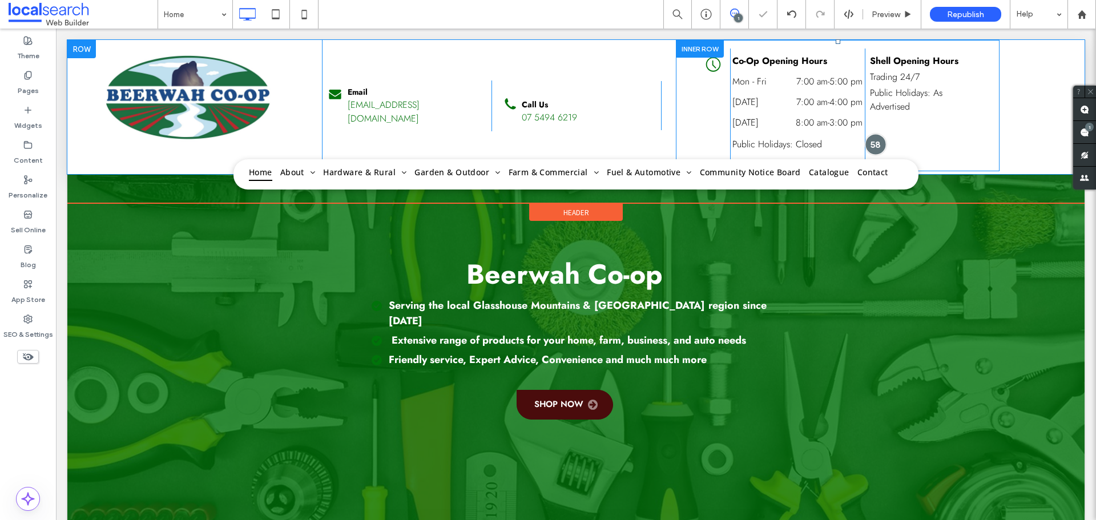
click at [866, 142] on div at bounding box center [876, 144] width 21 height 21
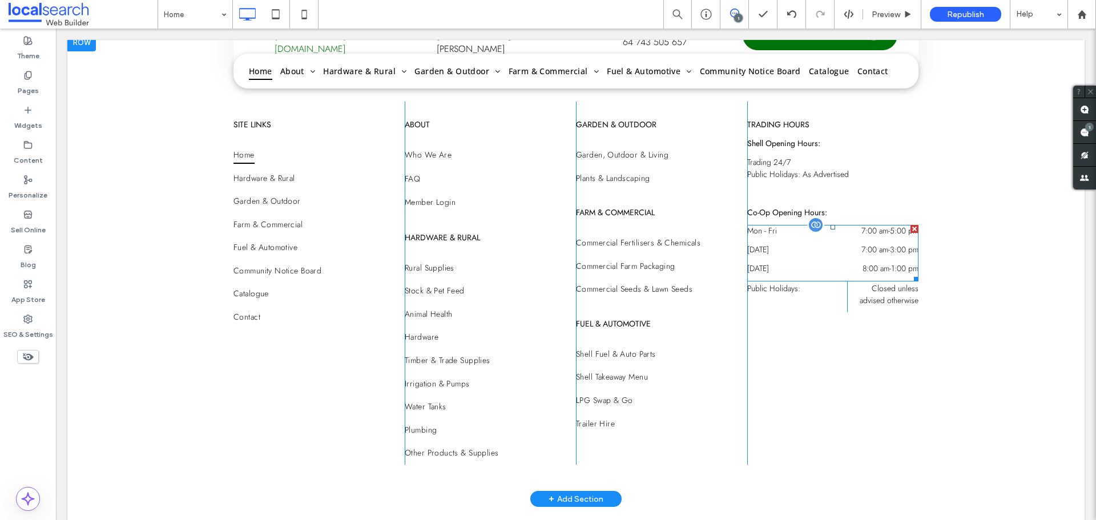
scroll to position [2942, 0]
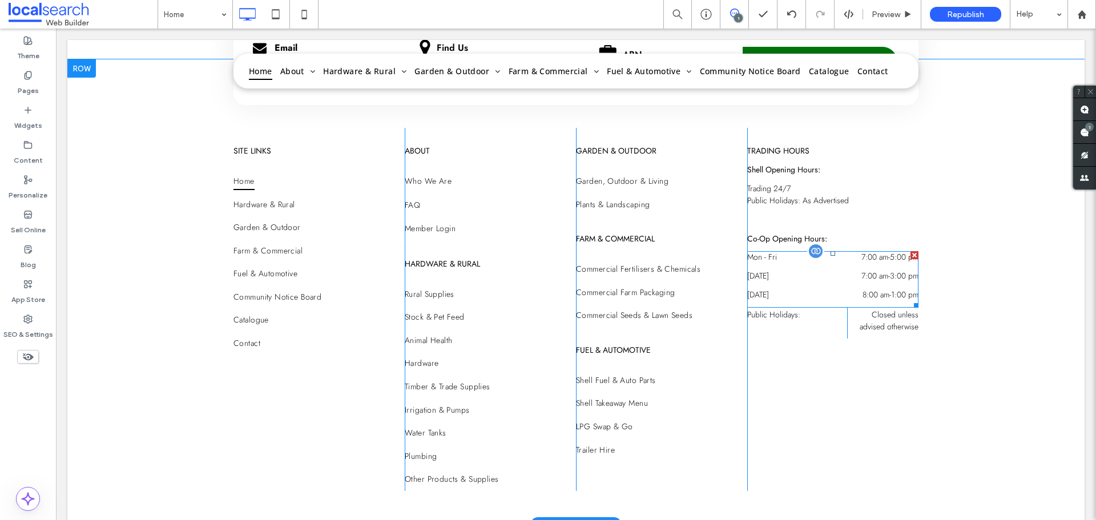
click at [789, 270] on div "Saturday 7:00 am - 3:00 pm" at bounding box center [832, 279] width 171 height 19
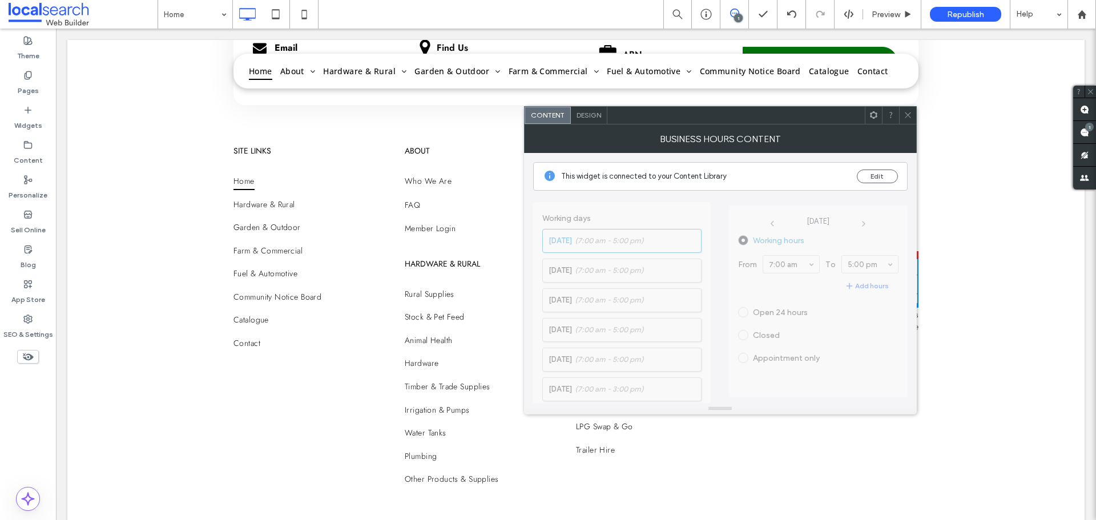
click at [907, 120] on span at bounding box center [908, 115] width 9 height 17
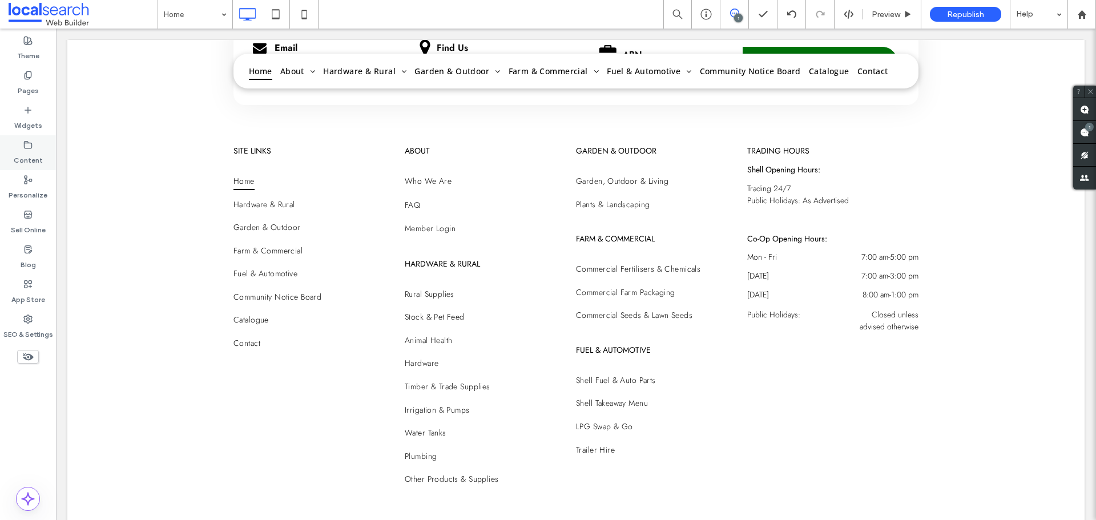
click at [35, 166] on div "Content" at bounding box center [28, 152] width 56 height 35
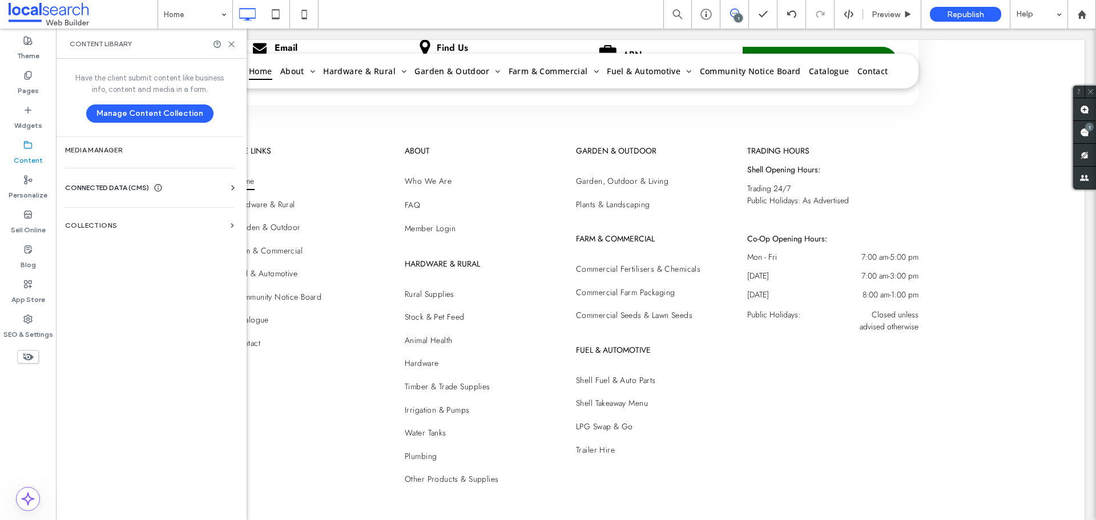
click at [107, 183] on span "CONNECTED DATA (CMS)" at bounding box center [107, 187] width 84 height 11
click at [130, 224] on section "Business Info" at bounding box center [152, 216] width 174 height 26
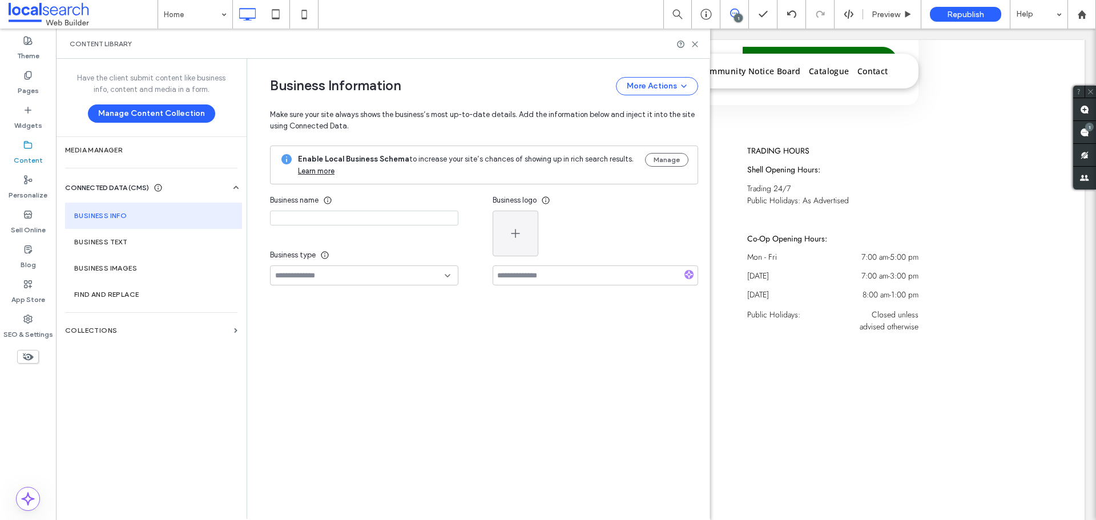
type input "**********"
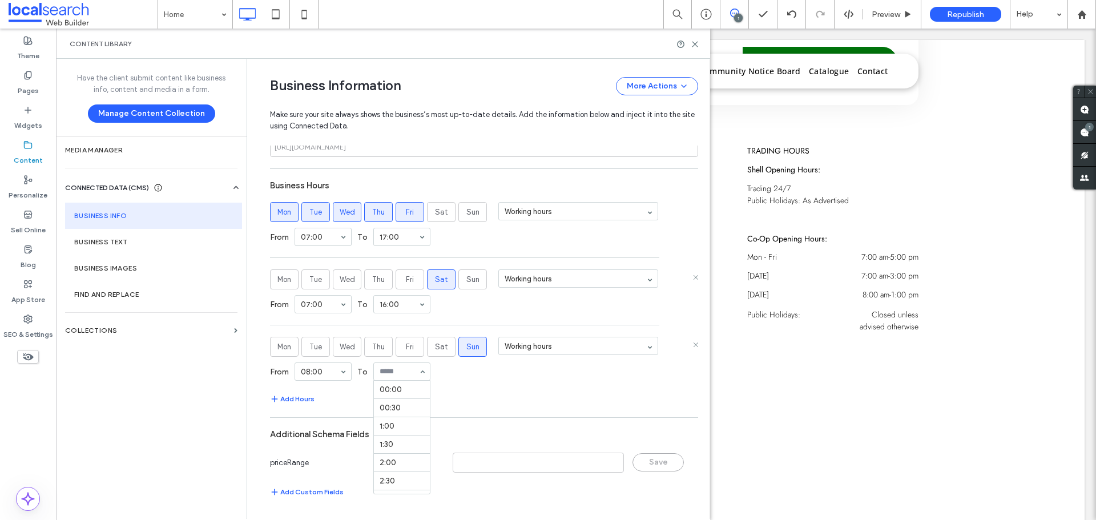
scroll to position [475, 0]
click at [697, 44] on icon at bounding box center [695, 44] width 9 height 9
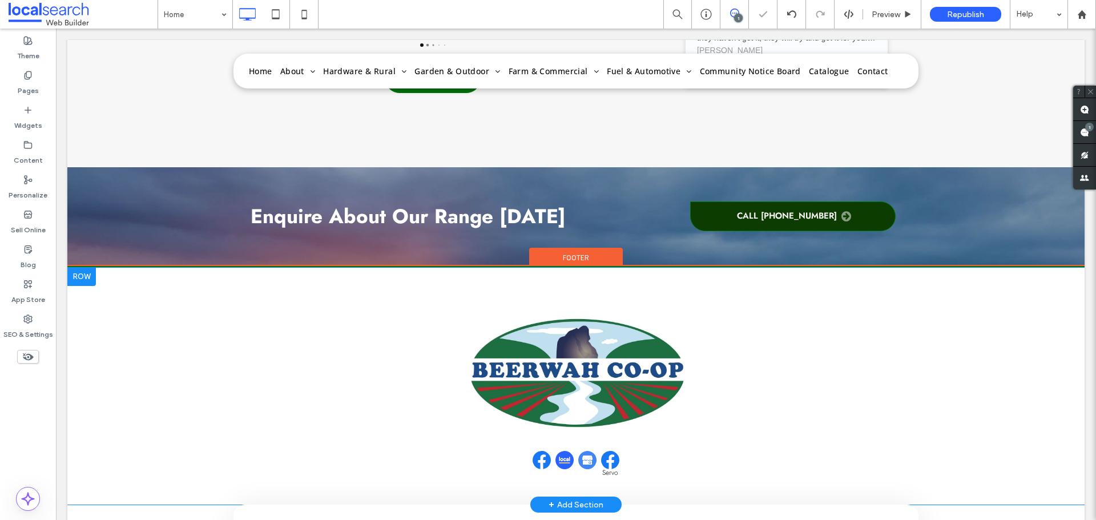
scroll to position [2912, 0]
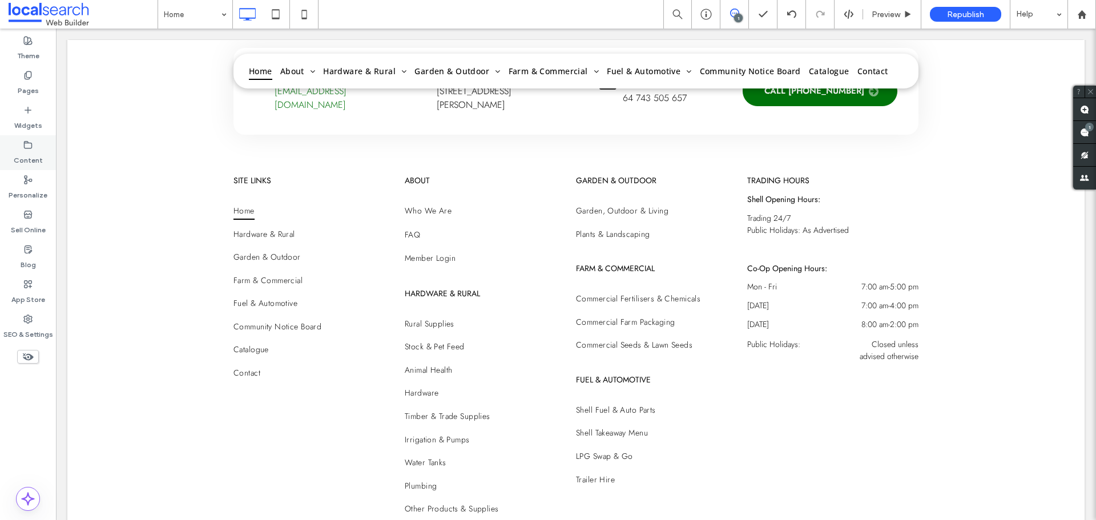
click at [35, 162] on label "Content" at bounding box center [28, 158] width 29 height 16
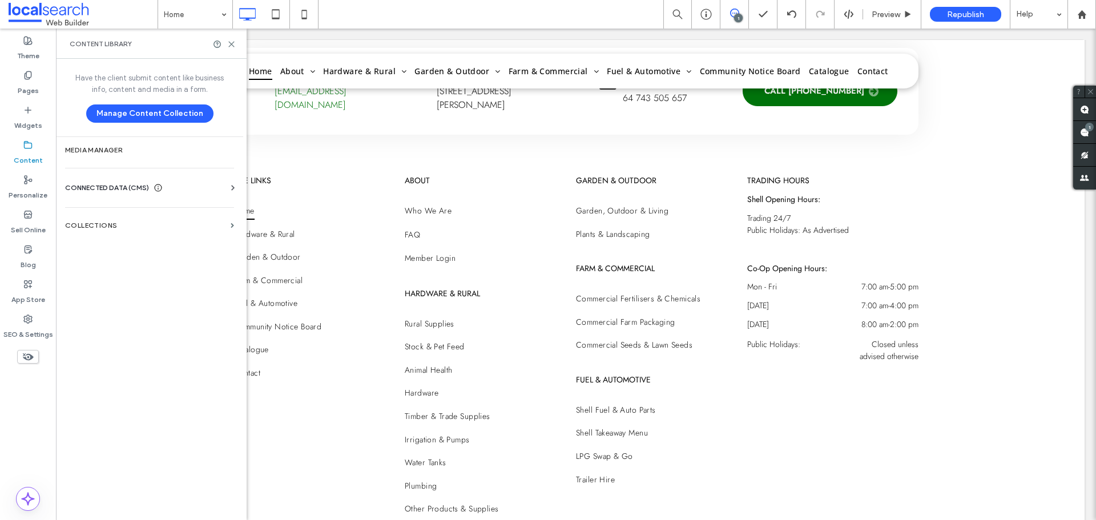
click at [115, 183] on span "CONNECTED DATA (CMS)" at bounding box center [107, 187] width 84 height 11
click at [132, 220] on section "Business Info" at bounding box center [152, 216] width 174 height 26
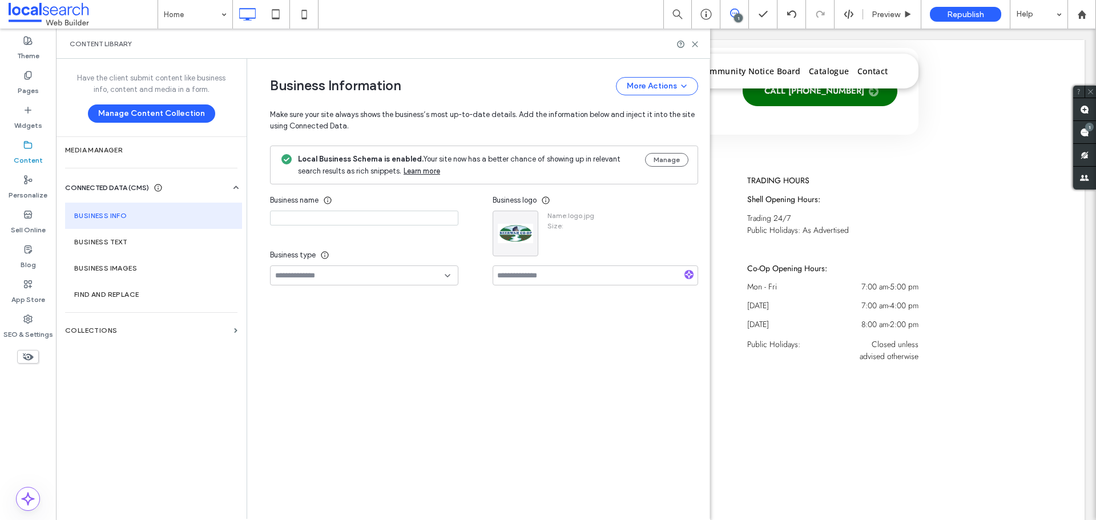
type input "**********"
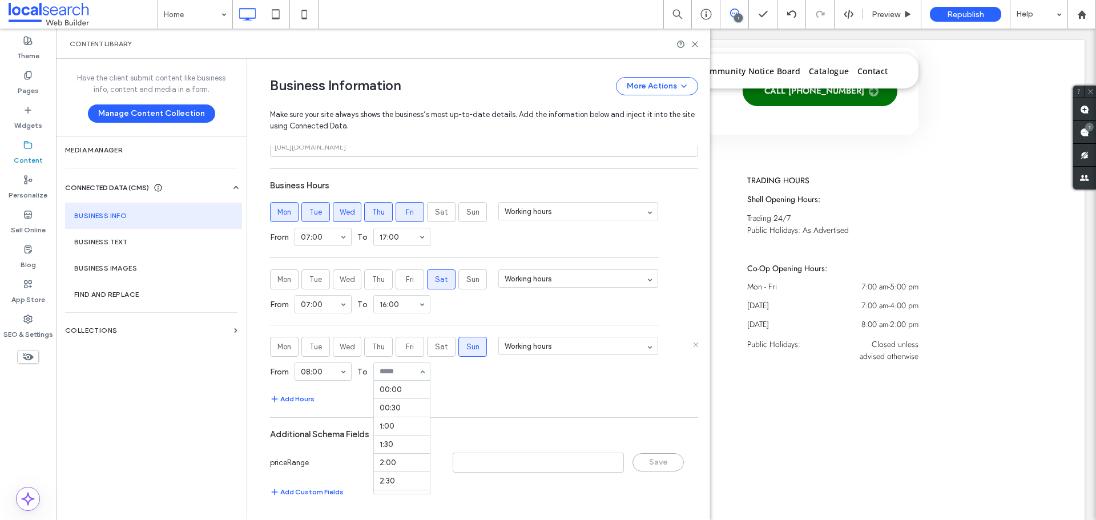
scroll to position [512, 0]
drag, startPoint x: 389, startPoint y: 427, endPoint x: 417, endPoint y: 411, distance: 33.0
click at [691, 46] on icon at bounding box center [695, 44] width 9 height 9
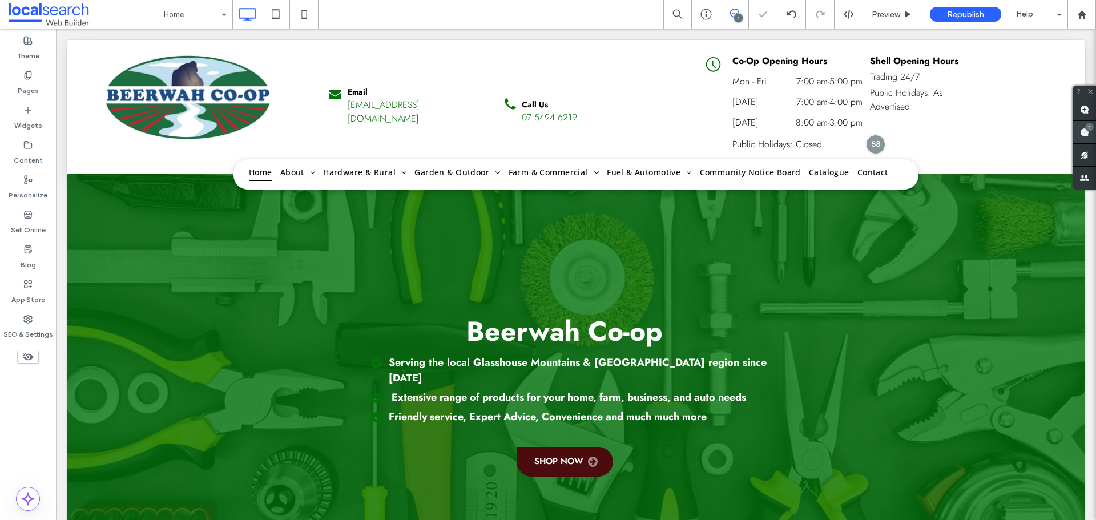
scroll to position [0, 0]
click at [1075, 129] on span at bounding box center [1084, 132] width 23 height 22
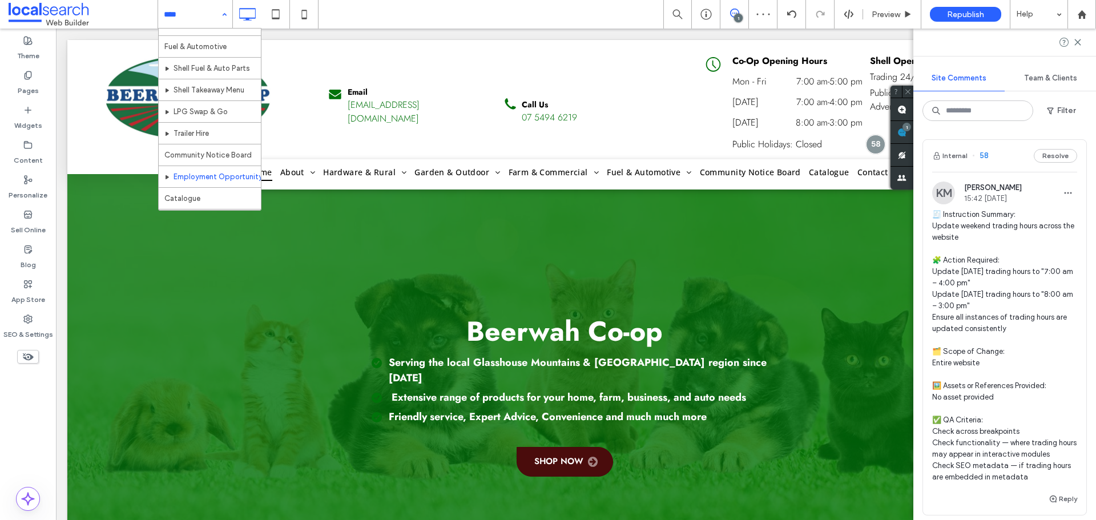
scroll to position [468, 0]
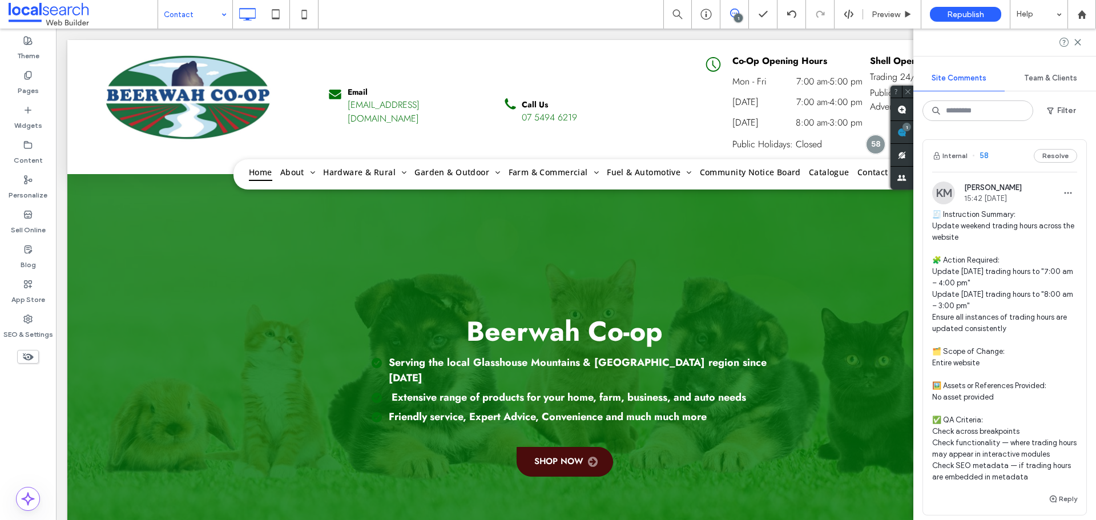
drag, startPoint x: 207, startPoint y: 194, endPoint x: 222, endPoint y: 200, distance: 15.8
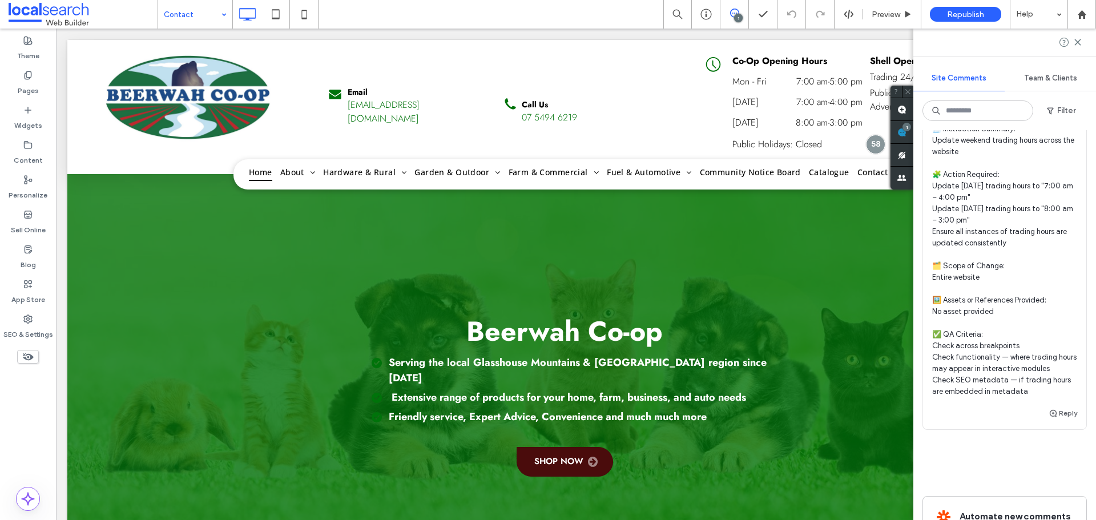
scroll to position [114, 0]
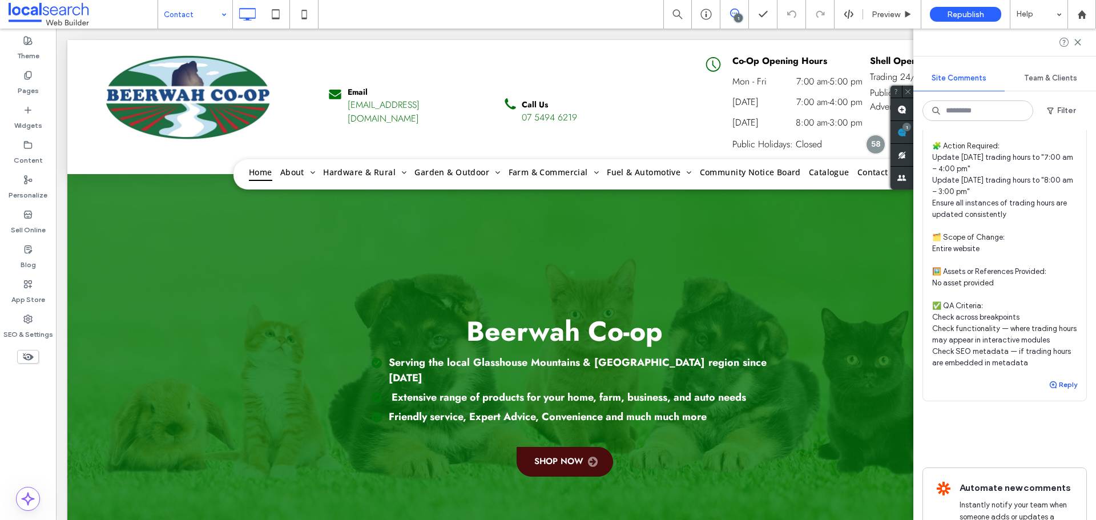
click at [1049, 384] on icon "button" at bounding box center [1053, 384] width 9 height 9
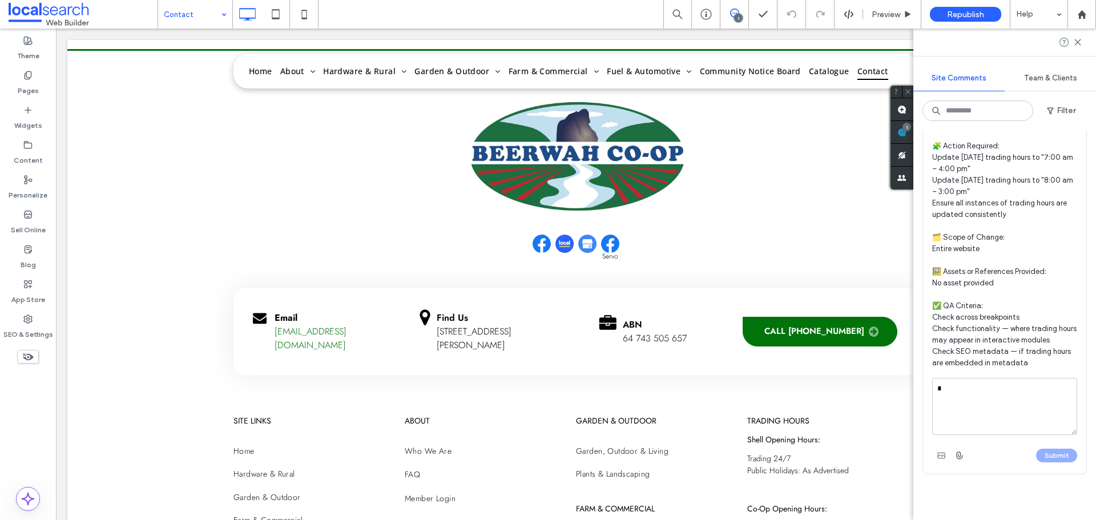
scroll to position [0, 0]
type textarea "**********"
click at [1060, 460] on button "Submit" at bounding box center [1056, 456] width 41 height 14
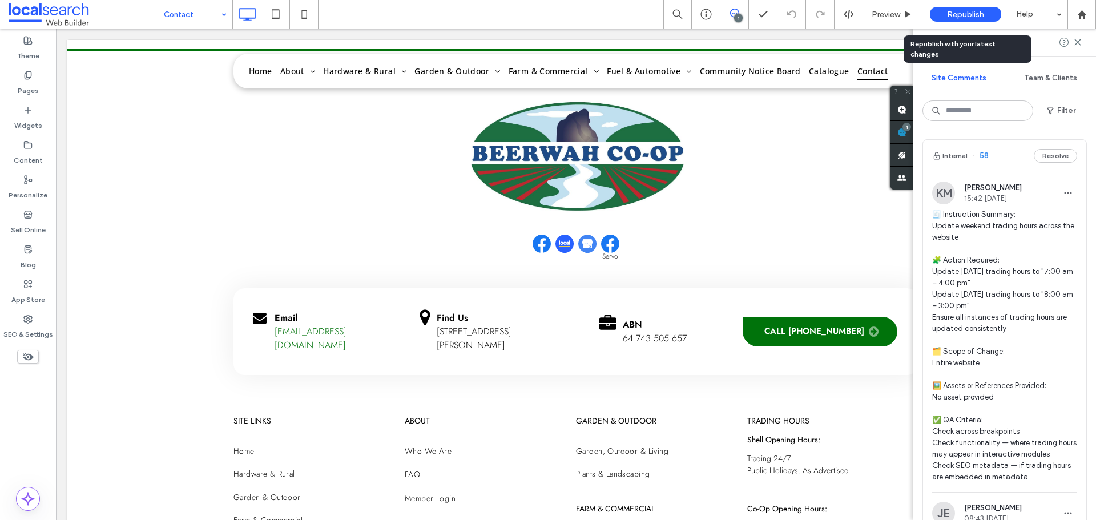
click at [981, 13] on span "Republish" at bounding box center [965, 15] width 37 height 10
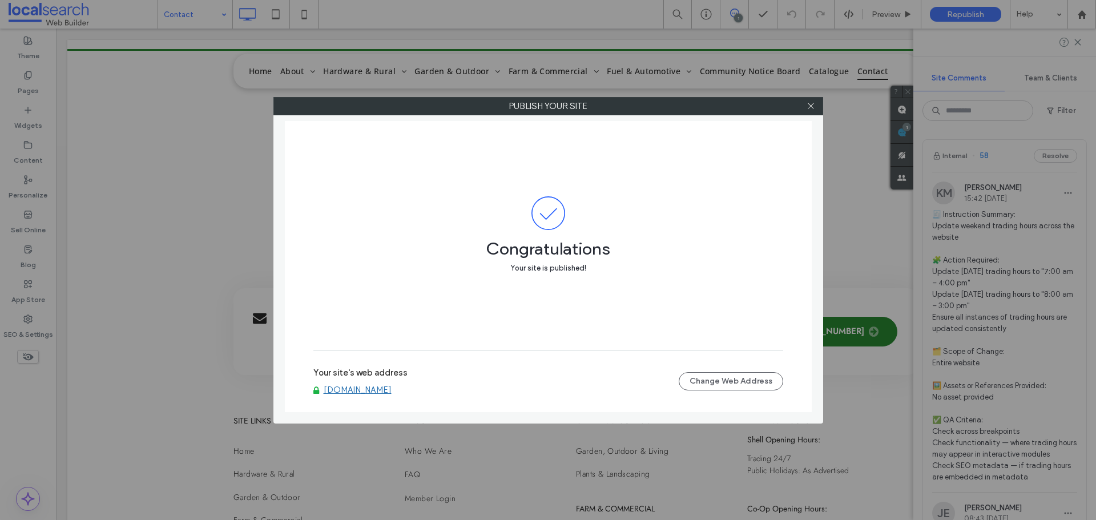
click at [388, 397] on div "Your site's web address www.coochincreek.com.au Change Web Address" at bounding box center [548, 381] width 470 height 37
click at [387, 397] on div "Your site's web address www.coochincreek.com.au Change Web Address" at bounding box center [548, 381] width 470 height 37
click at [386, 395] on div "Your site's web address www.coochincreek.com.au Change Web Address" at bounding box center [548, 381] width 470 height 37
click at [387, 391] on link "www.coochincreek.com.au" at bounding box center [358, 390] width 68 height 10
click at [816, 103] on div at bounding box center [811, 106] width 17 height 17
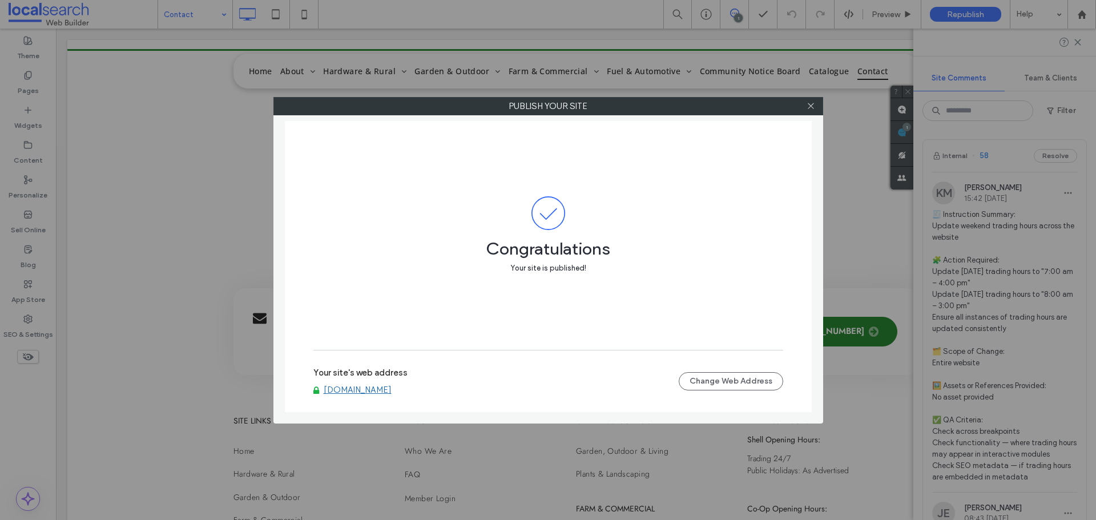
click at [807, 105] on div at bounding box center [811, 106] width 17 height 17
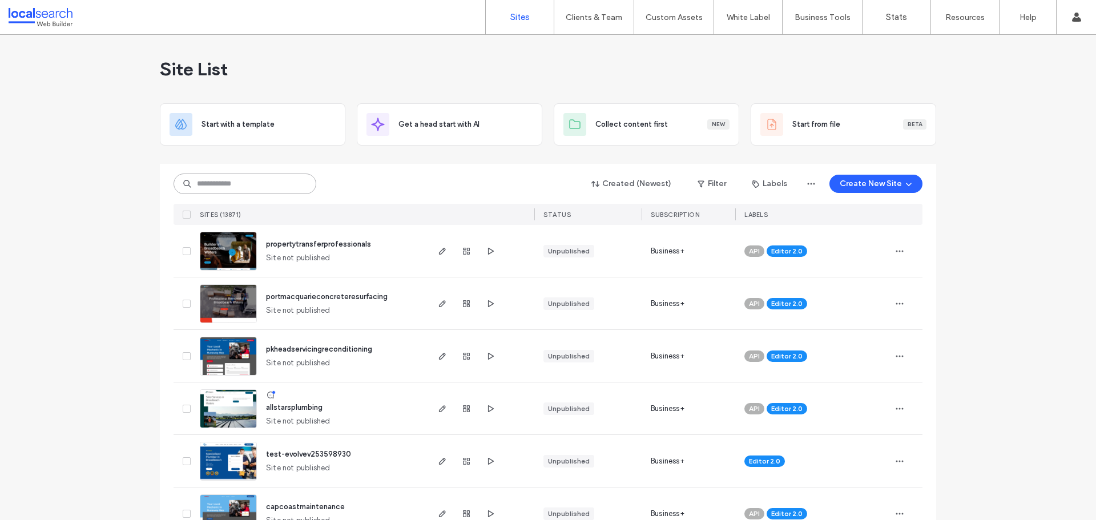
click at [256, 192] on input at bounding box center [245, 184] width 143 height 21
paste input "********"
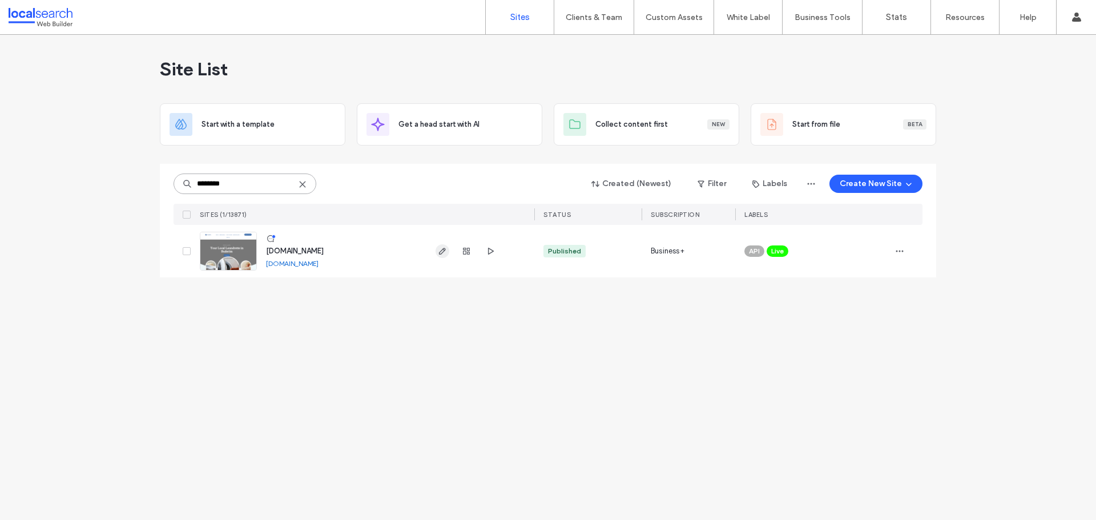
type input "********"
click at [442, 249] on icon "button" at bounding box center [442, 251] width 9 height 9
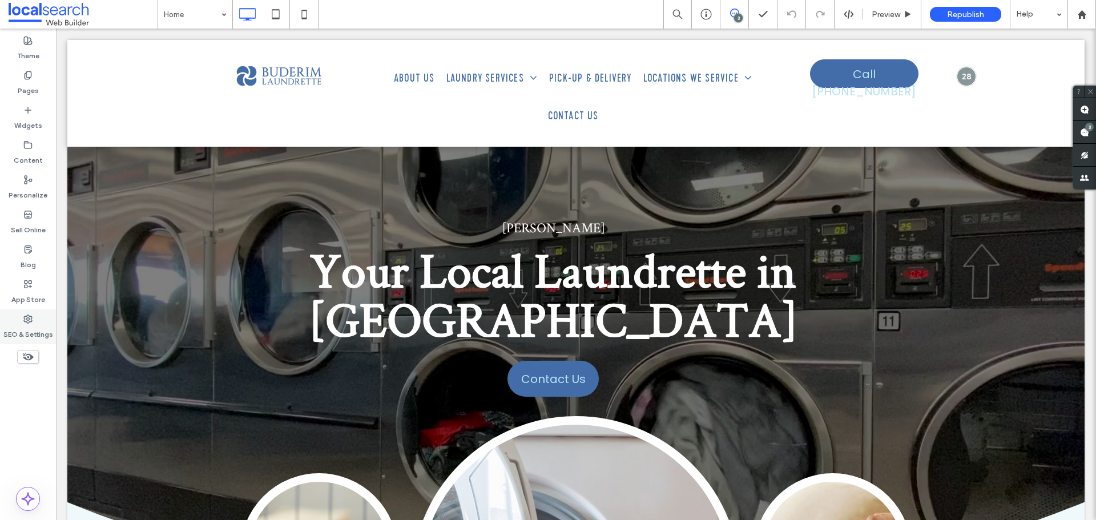
drag, startPoint x: 26, startPoint y: 322, endPoint x: 33, endPoint y: 317, distance: 8.2
click at [26, 321] on icon at bounding box center [27, 319] width 9 height 9
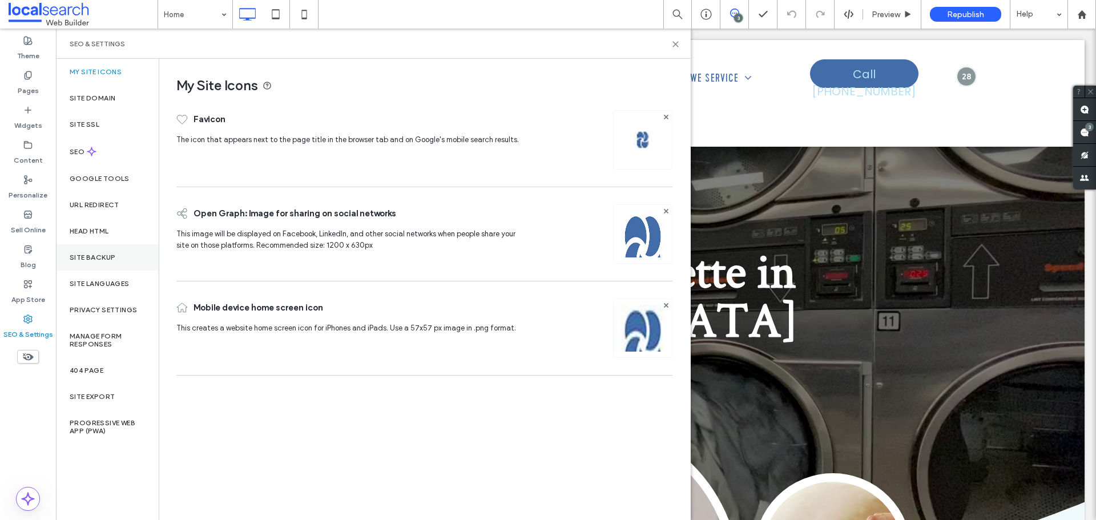
click at [94, 255] on label "Site Backup" at bounding box center [93, 258] width 46 height 8
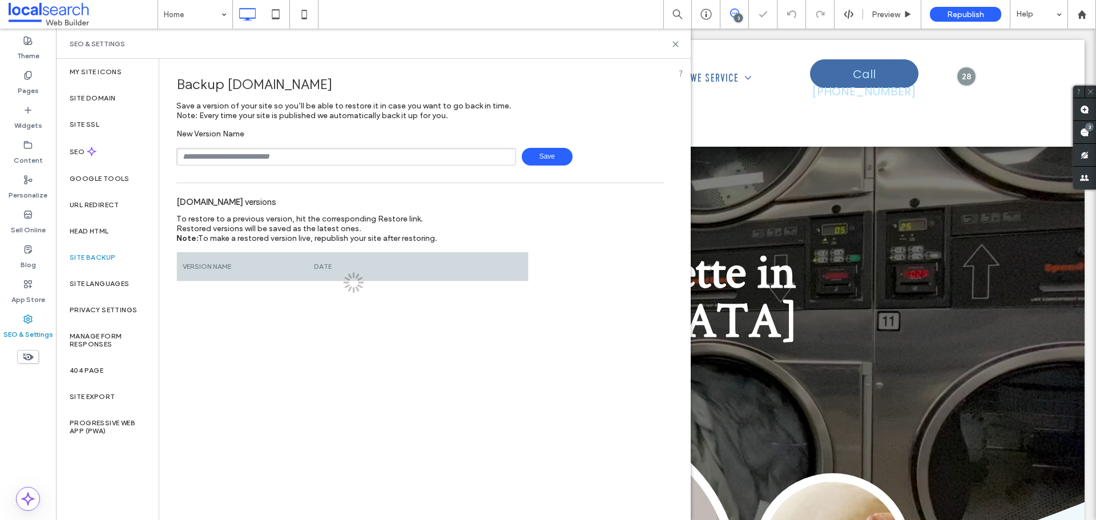
click at [252, 170] on div "Backup www.buderimlaundrette.com.au Save a version of your site so you’ll be ab…" at bounding box center [420, 170] width 522 height 223
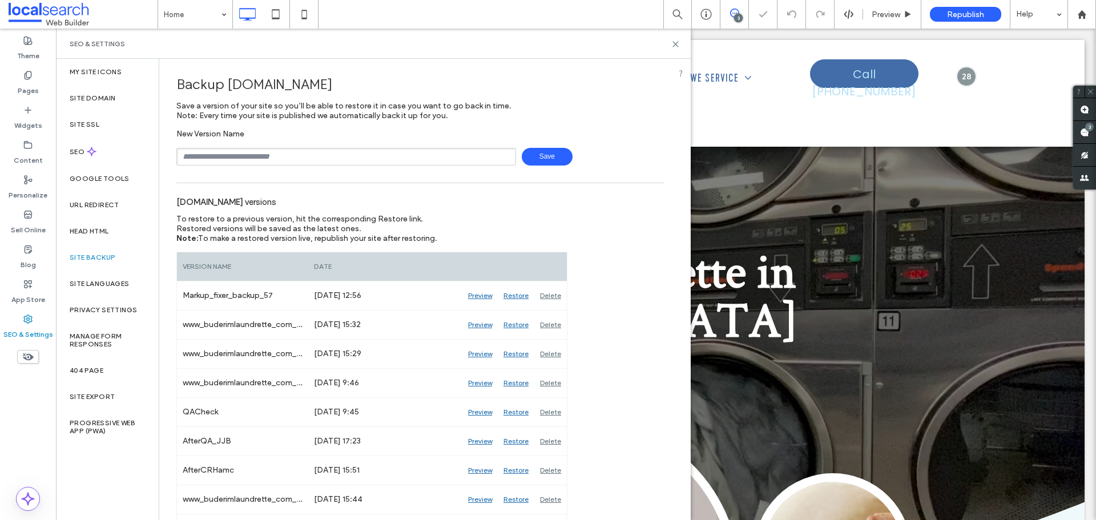
click at [265, 162] on input "text" at bounding box center [346, 157] width 340 height 18
type input "**********"
click at [546, 164] on span "Save" at bounding box center [547, 157] width 51 height 18
click at [1079, 129] on span at bounding box center [1084, 132] width 23 height 22
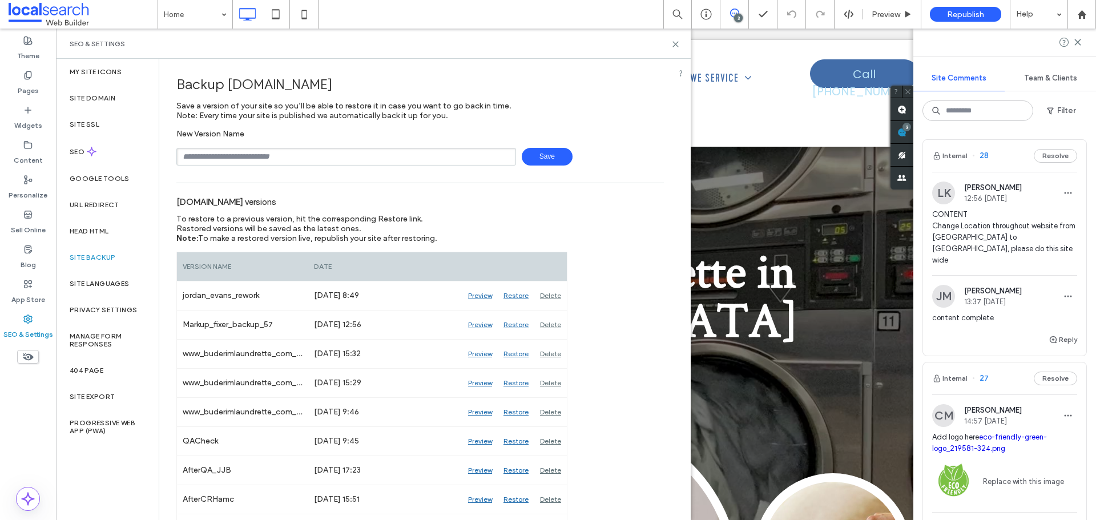
click at [986, 237] on span "CONTENT Change Location throughout website from Caloundra to Nambour, please do…" at bounding box center [1004, 237] width 145 height 57
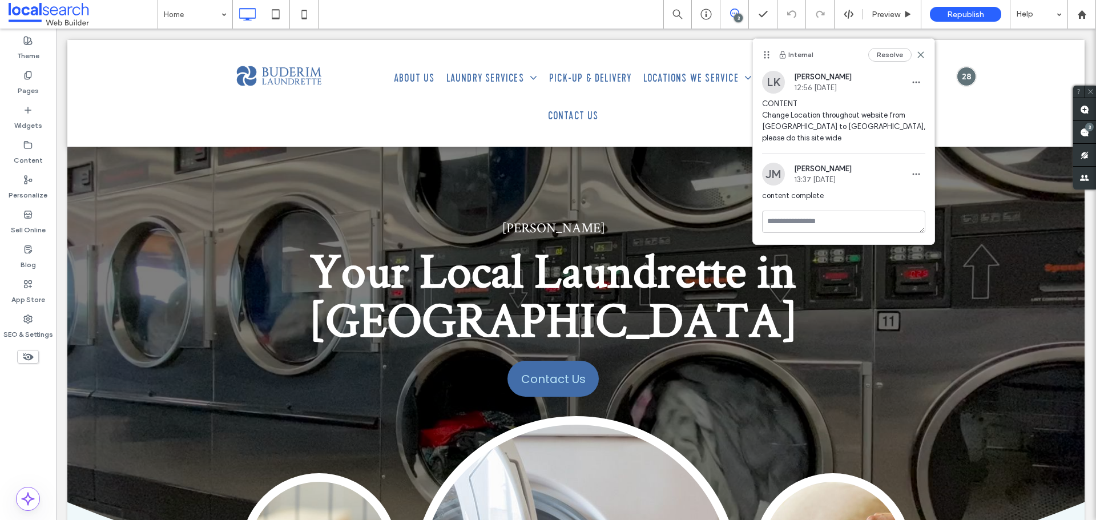
click at [782, 130] on span "CONTENT Change Location throughout website from Caloundra to Nambour, please do…" at bounding box center [843, 121] width 163 height 46
click at [779, 128] on span "CONTENT Change Location throughout website from Caloundra to Nambour, please do…" at bounding box center [843, 121] width 163 height 46
click at [776, 127] on span "CONTENT Change Location throughout website from Caloundra to Nambour, please do…" at bounding box center [843, 121] width 163 height 46
copy span "Caloundra"
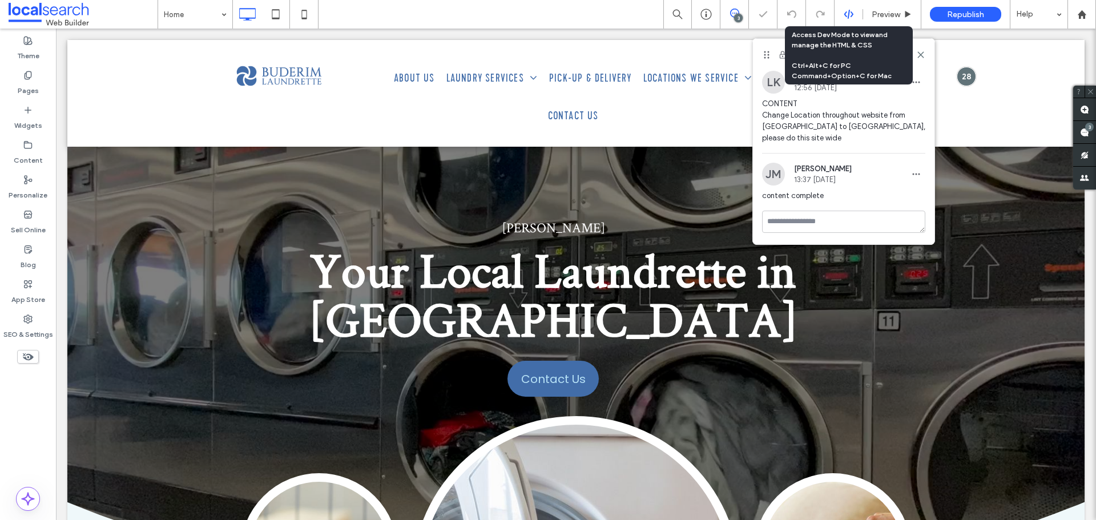
click at [850, 17] on icon at bounding box center [849, 14] width 10 height 10
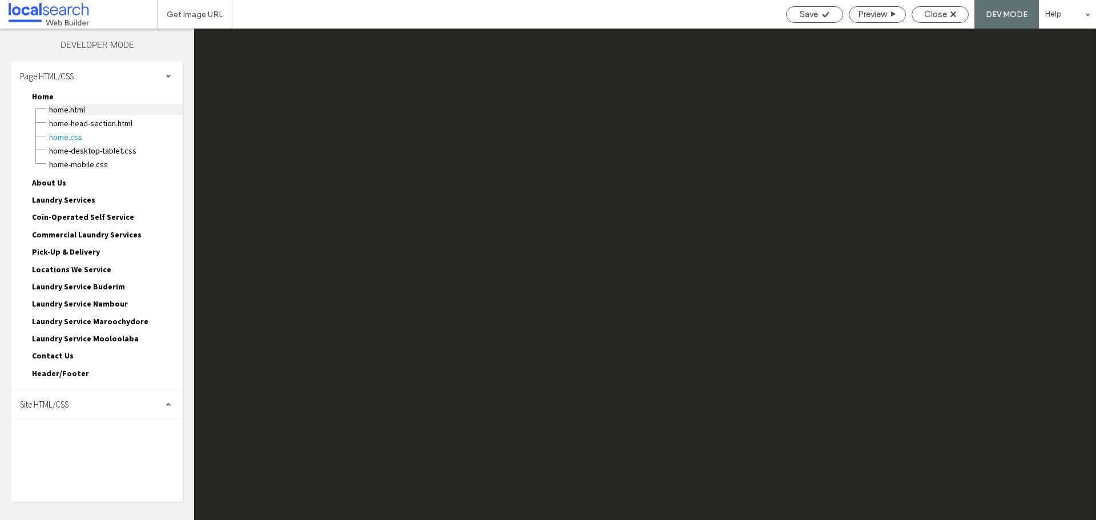
click at [63, 106] on span "Home.html" at bounding box center [116, 109] width 134 height 11
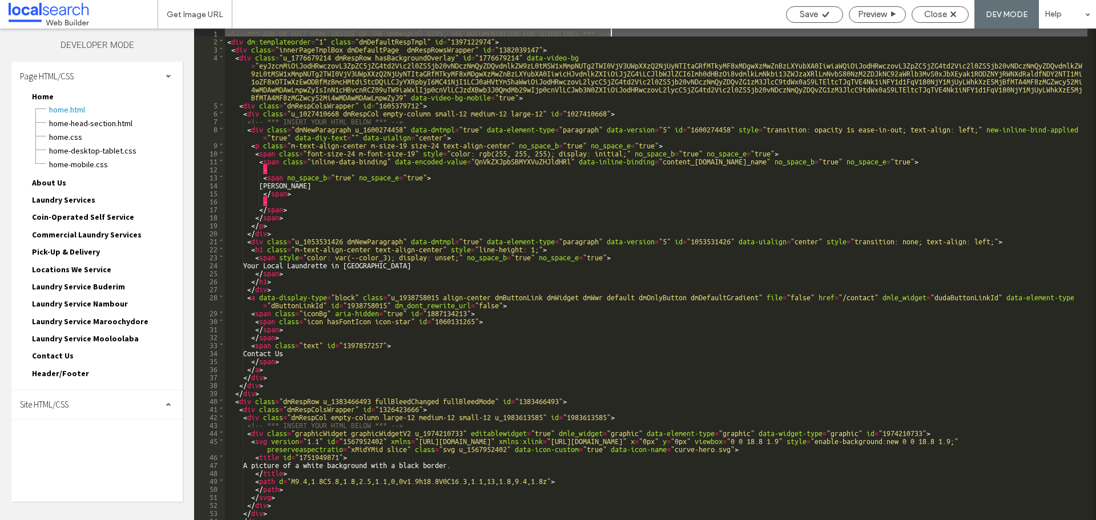
click at [323, 152] on div "<!-- *** ADD OR EDIT HTML INSIDE OF THE dmRespCol DIVS, SEE DOCUMENTATION FOR G…" at bounding box center [656, 283] width 863 height 508
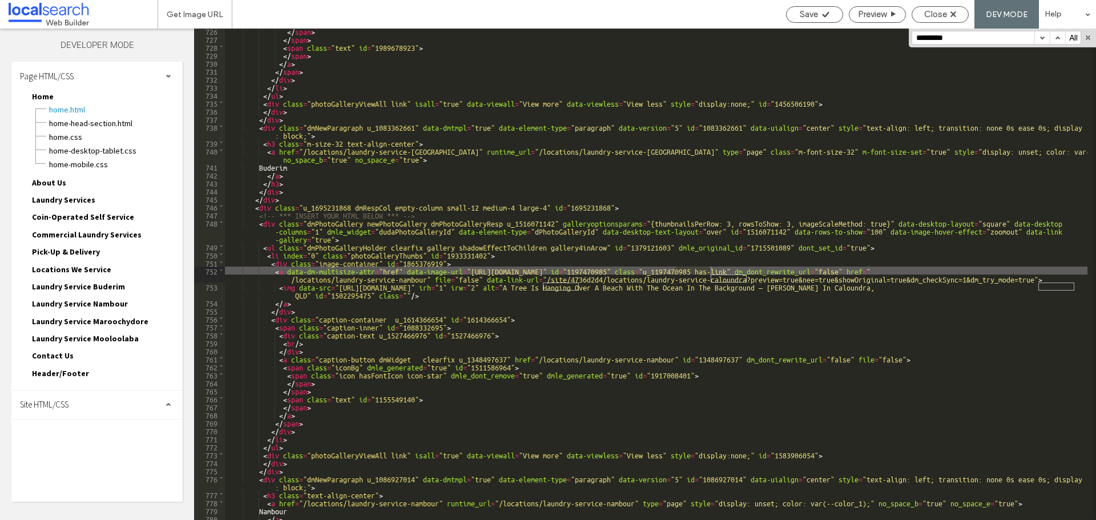
scroll to position [7236, 0]
type input "*********"
click at [1046, 36] on button "button" at bounding box center [1042, 37] width 15 height 13
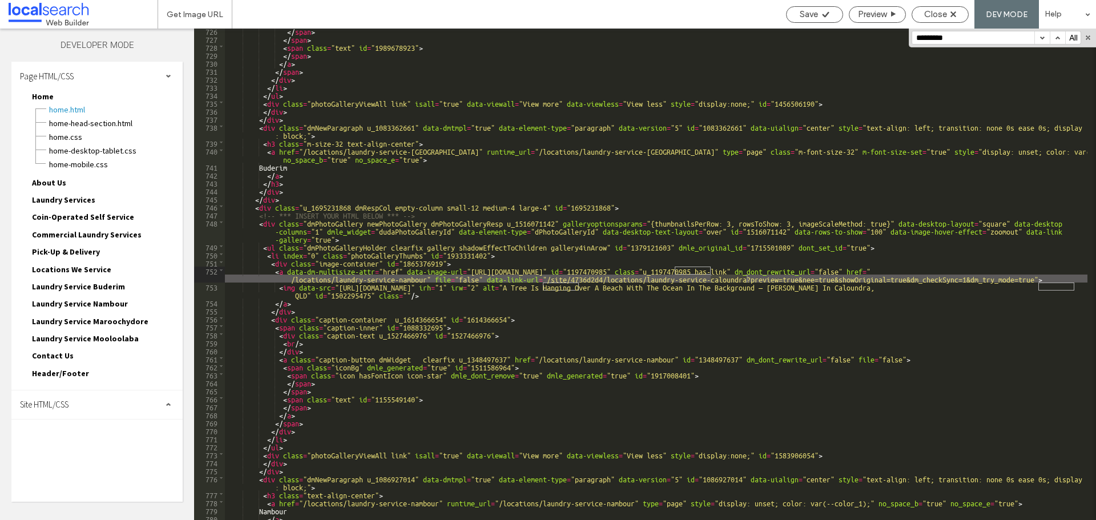
click at [1045, 36] on button "button" at bounding box center [1042, 37] width 15 height 13
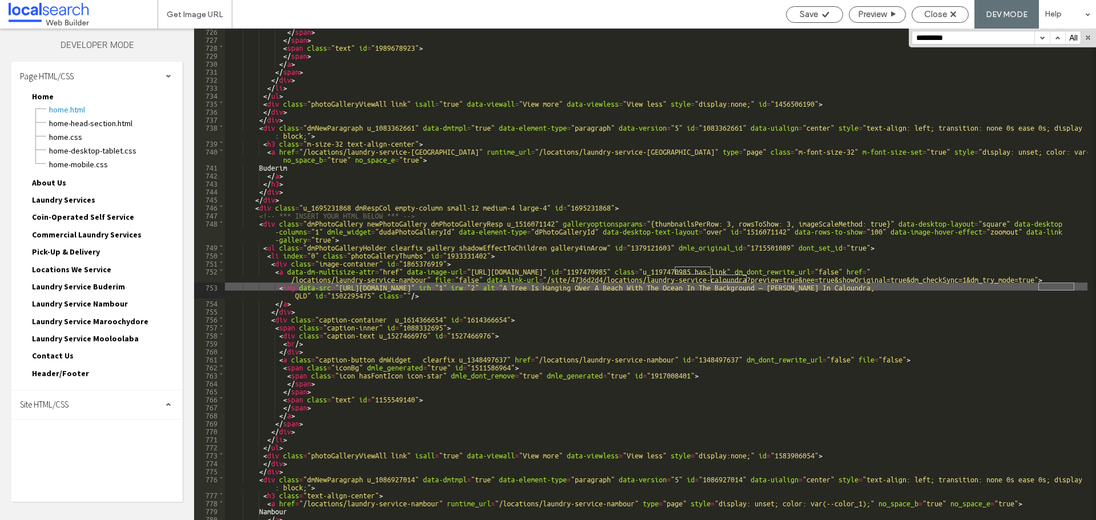
click at [1045, 36] on button "button" at bounding box center [1042, 37] width 15 height 13
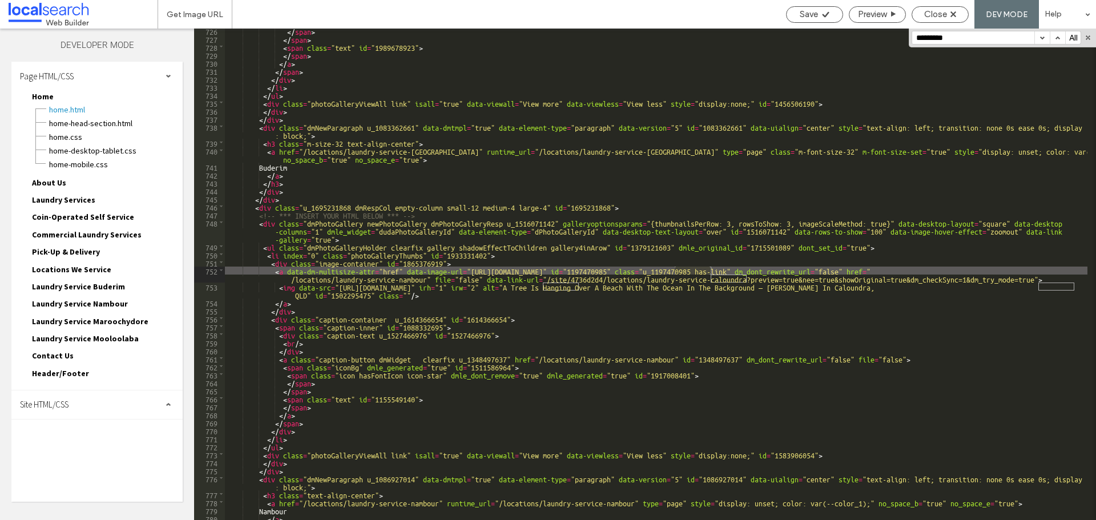
click at [1045, 36] on button "button" at bounding box center [1042, 37] width 15 height 13
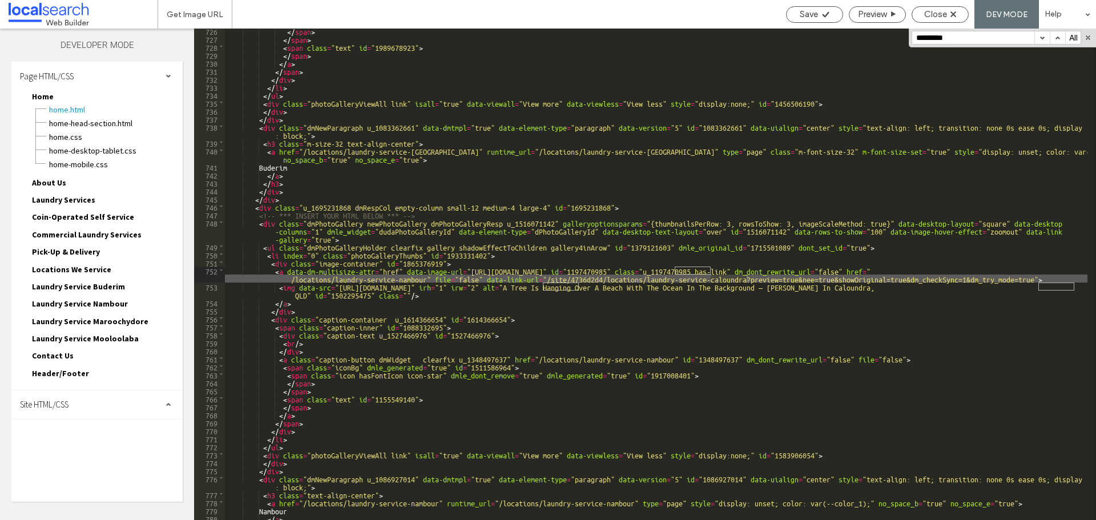
click at [1045, 36] on button "button" at bounding box center [1042, 37] width 15 height 13
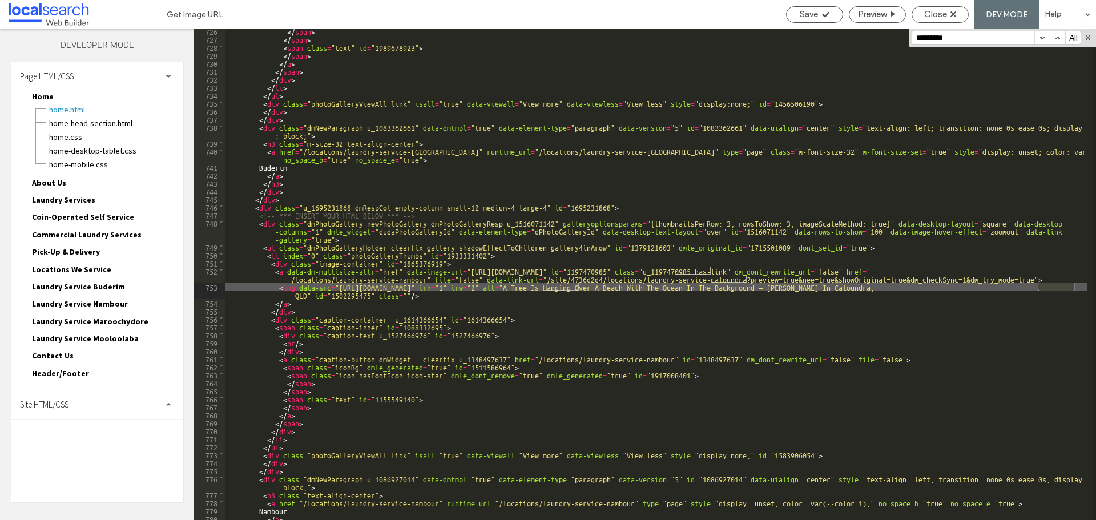
click at [47, 180] on span "About Us" at bounding box center [49, 183] width 34 height 10
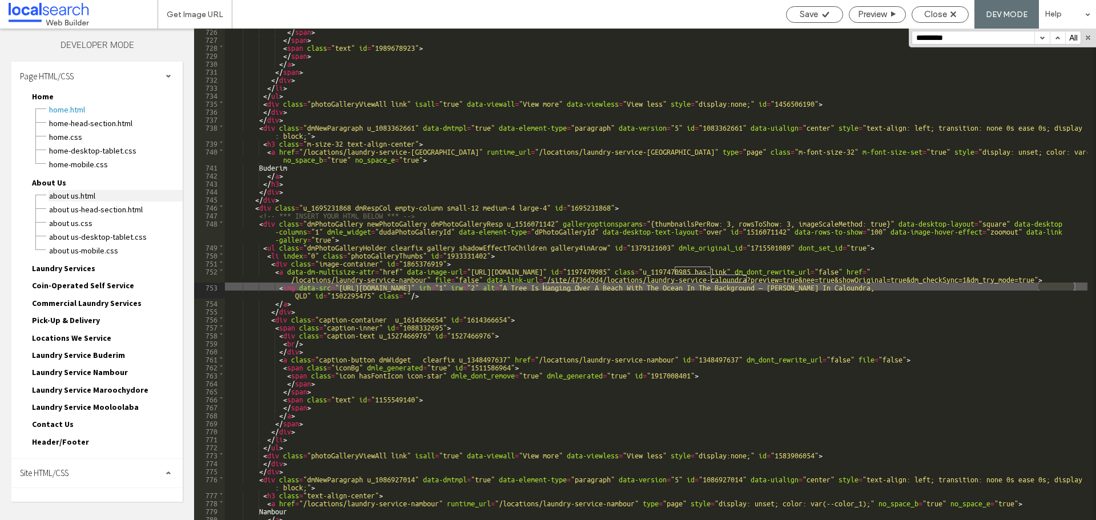
click at [59, 190] on span "About Us.html" at bounding box center [116, 195] width 134 height 11
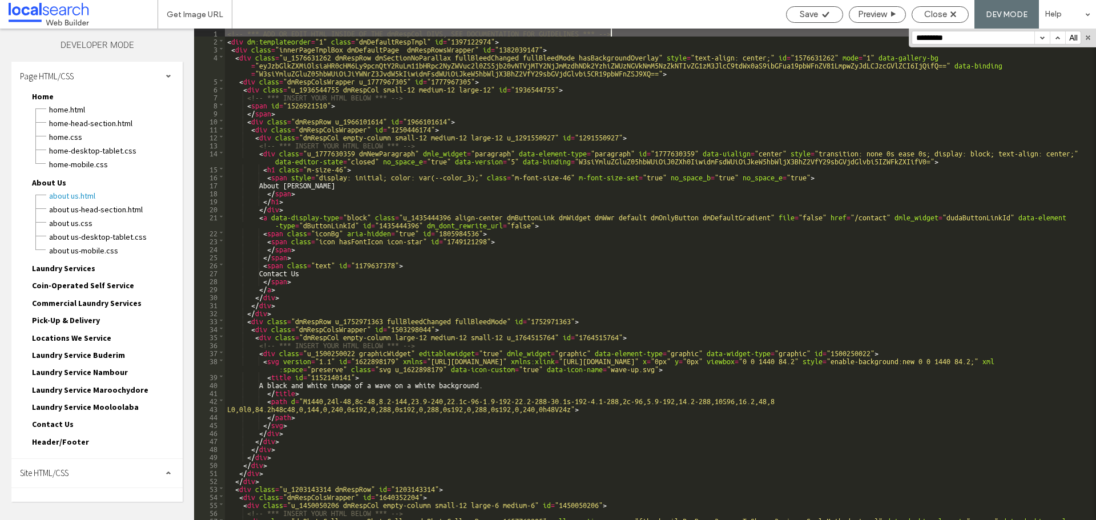
scroll to position [0, 0]
click at [1044, 38] on button "button" at bounding box center [1042, 37] width 15 height 13
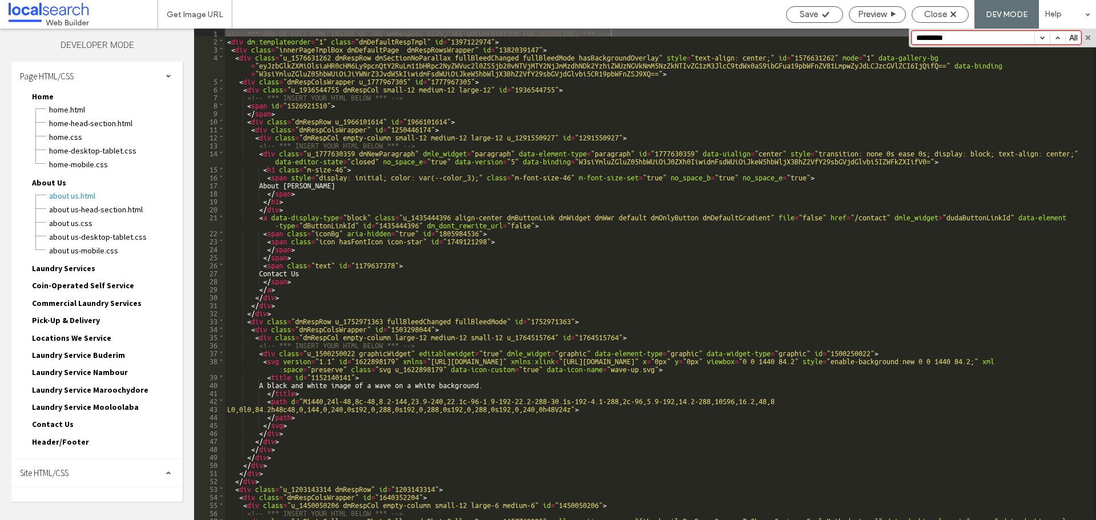
click at [1044, 38] on button "button" at bounding box center [1042, 37] width 15 height 13
click at [52, 257] on div "Home Home.html Home-head-section.html Home.css Home-desktop-tablet.css Home-mob…" at bounding box center [103, 271] width 160 height 363
click at [51, 263] on span "Laundry Services" at bounding box center [59, 268] width 73 height 11
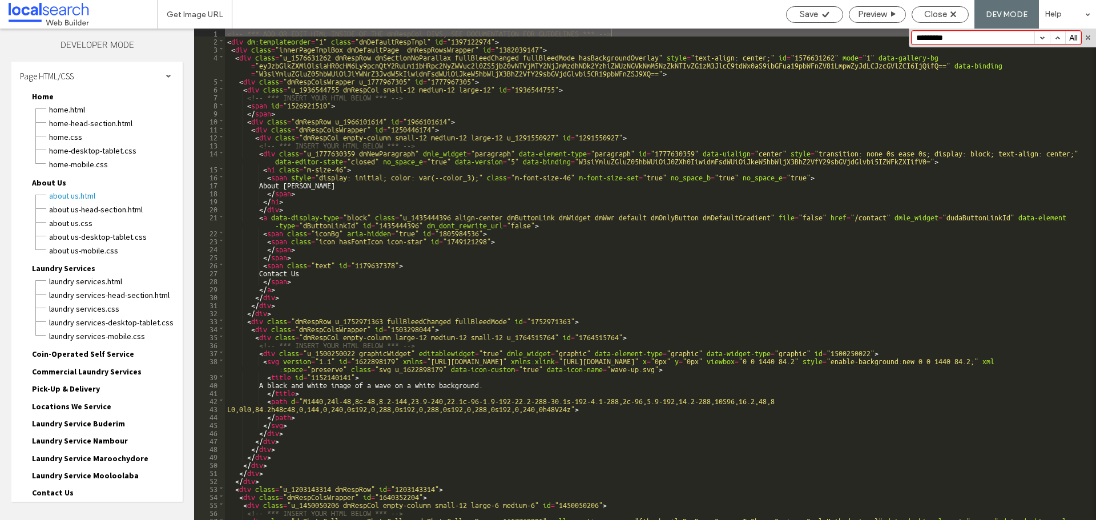
click at [49, 271] on span "Laundry Services" at bounding box center [63, 268] width 63 height 10
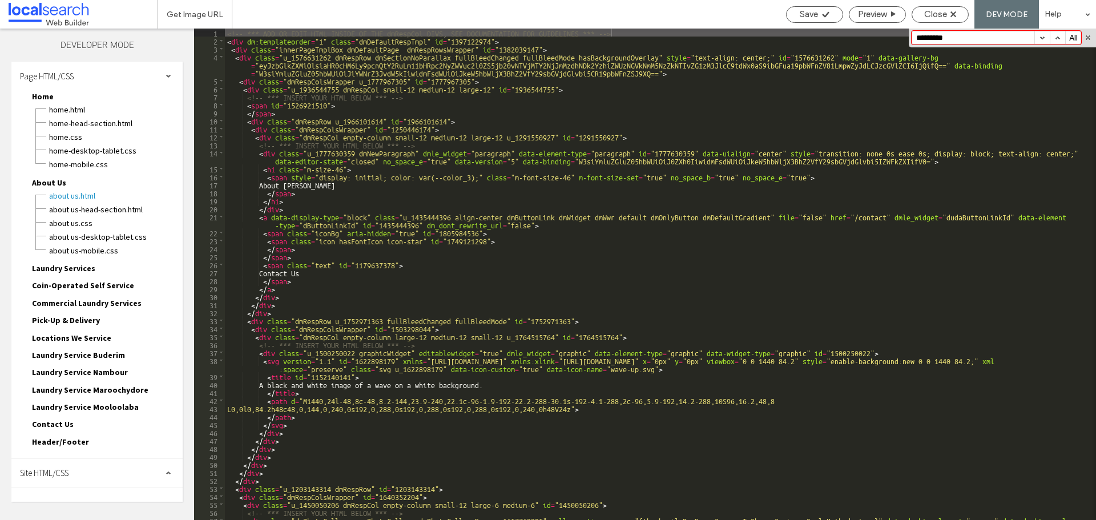
click at [56, 268] on span "Laundry Services" at bounding box center [63, 268] width 63 height 10
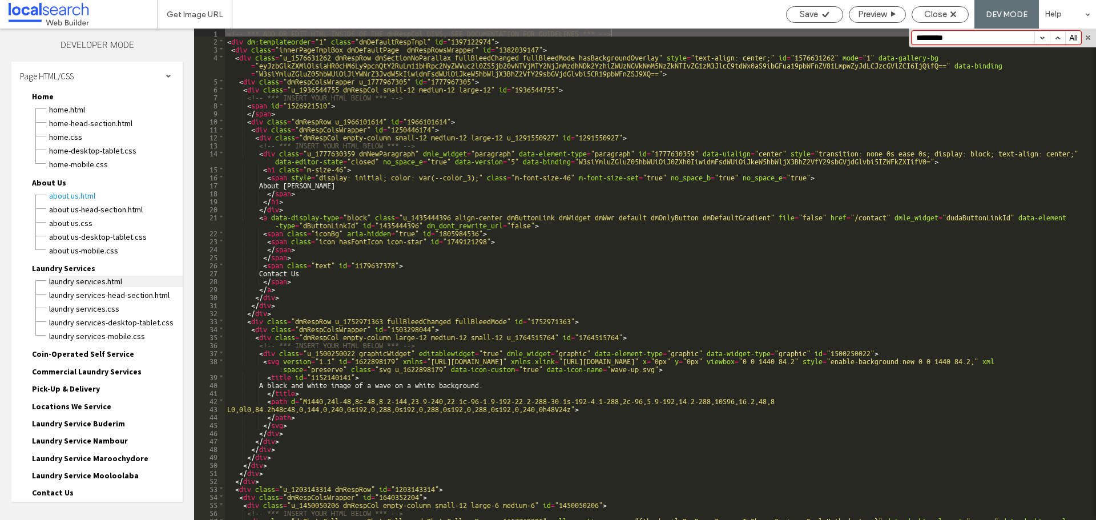
click at [58, 282] on span "Laundry Services.html" at bounding box center [116, 281] width 134 height 11
click at [1035, 38] on button "button" at bounding box center [1042, 37] width 15 height 13
click at [1039, 40] on button "button" at bounding box center [1042, 37] width 15 height 13
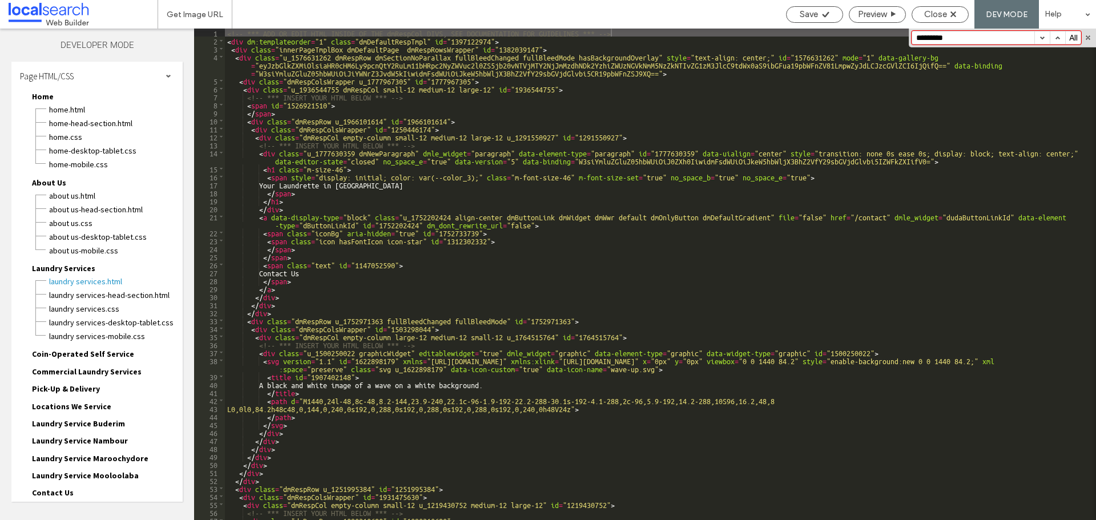
click at [91, 355] on span "Coin-Operated Self Service" at bounding box center [83, 354] width 102 height 10
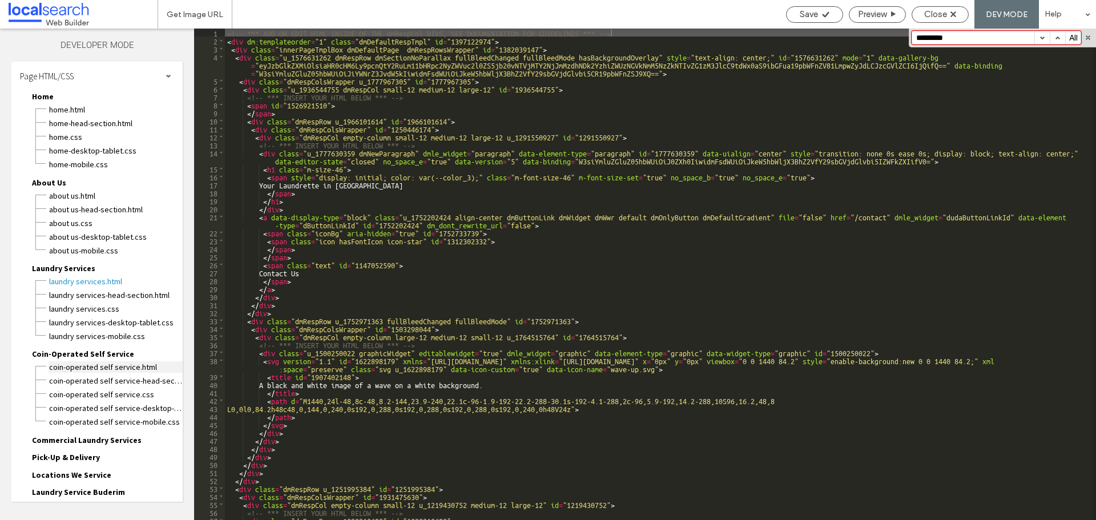
click at [91, 365] on span "Coin-Operated Self Service.html" at bounding box center [116, 366] width 134 height 11
click at [1039, 37] on button "button" at bounding box center [1042, 37] width 15 height 13
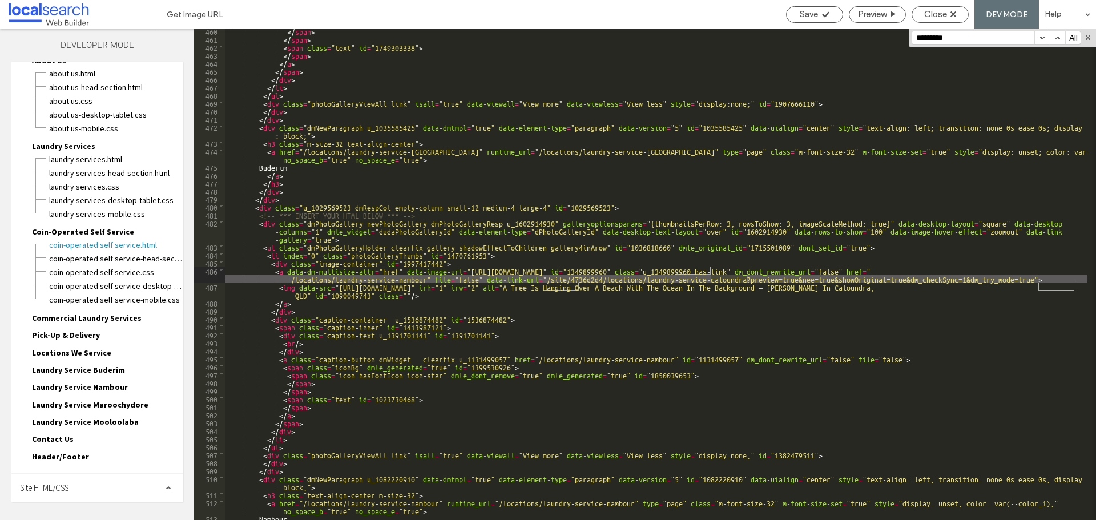
scroll to position [123, 0]
click at [78, 317] on span "Commercial Laundry Services" at bounding box center [87, 317] width 110 height 10
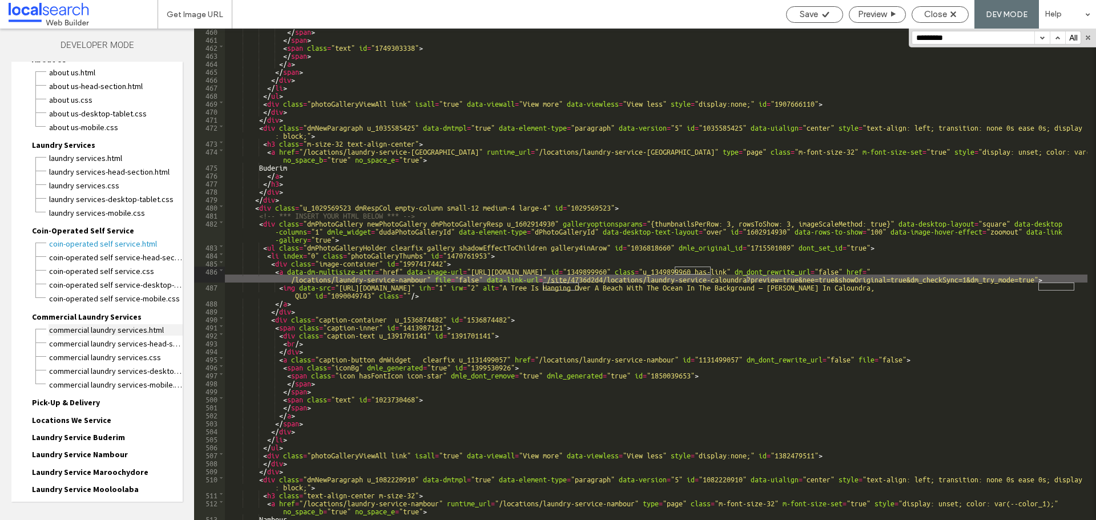
click at [81, 324] on span "Commercial Laundry Services.html" at bounding box center [116, 329] width 134 height 11
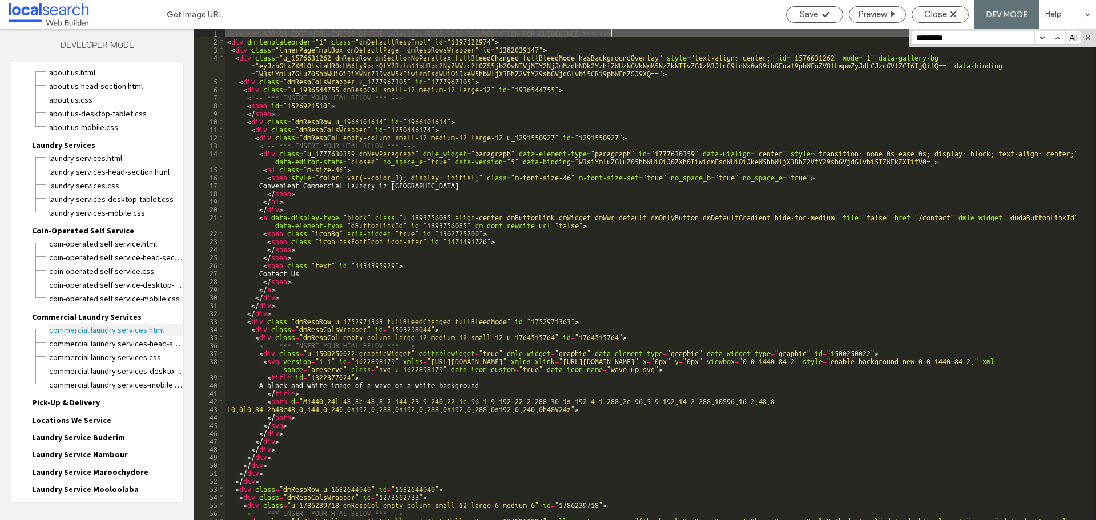
scroll to position [0, 0]
drag, startPoint x: 1048, startPoint y: 42, endPoint x: 1041, endPoint y: 38, distance: 7.8
click at [1047, 42] on button "button" at bounding box center [1042, 37] width 15 height 13
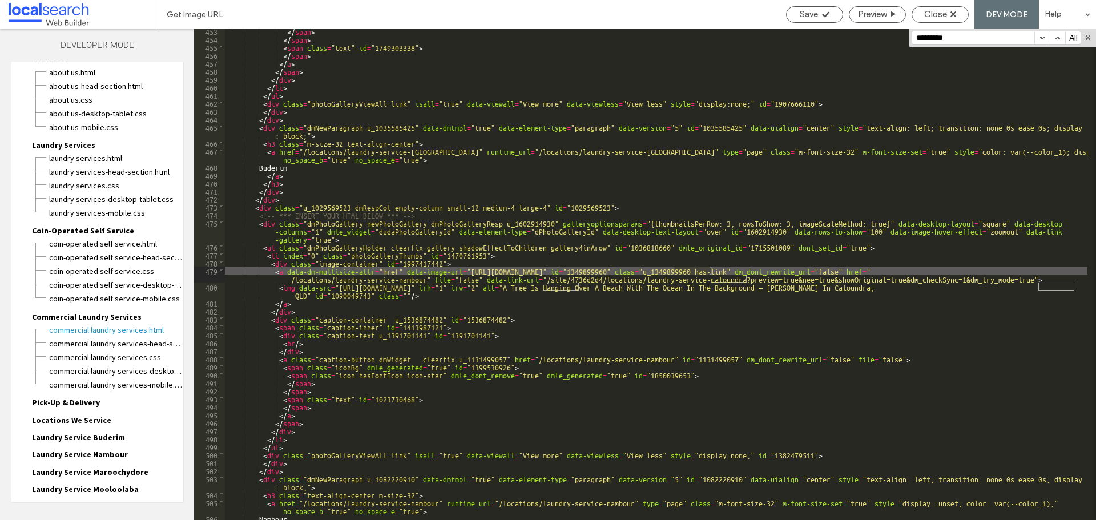
click at [1041, 38] on button "button" at bounding box center [1042, 37] width 15 height 13
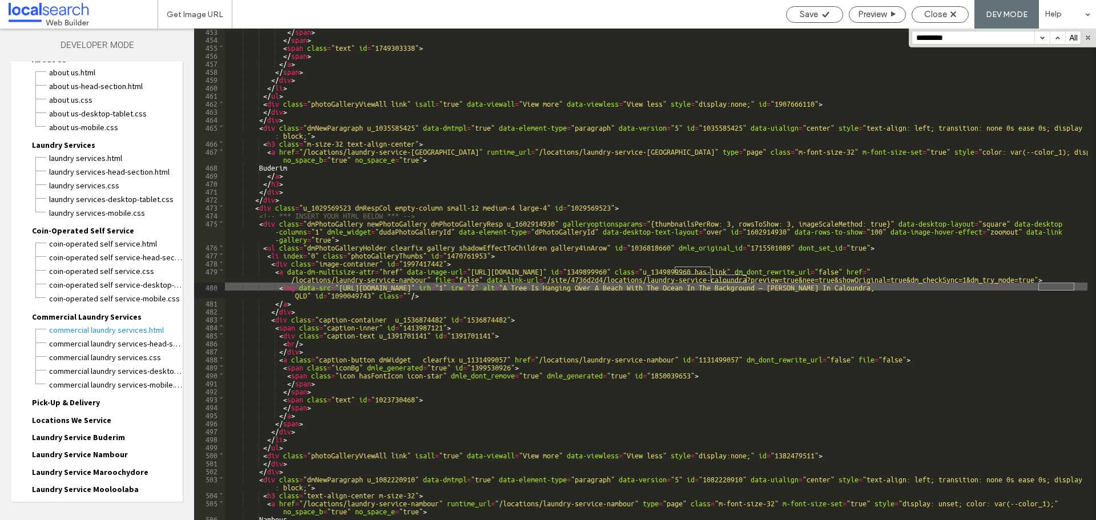
click at [1041, 38] on button "button" at bounding box center [1042, 37] width 15 height 13
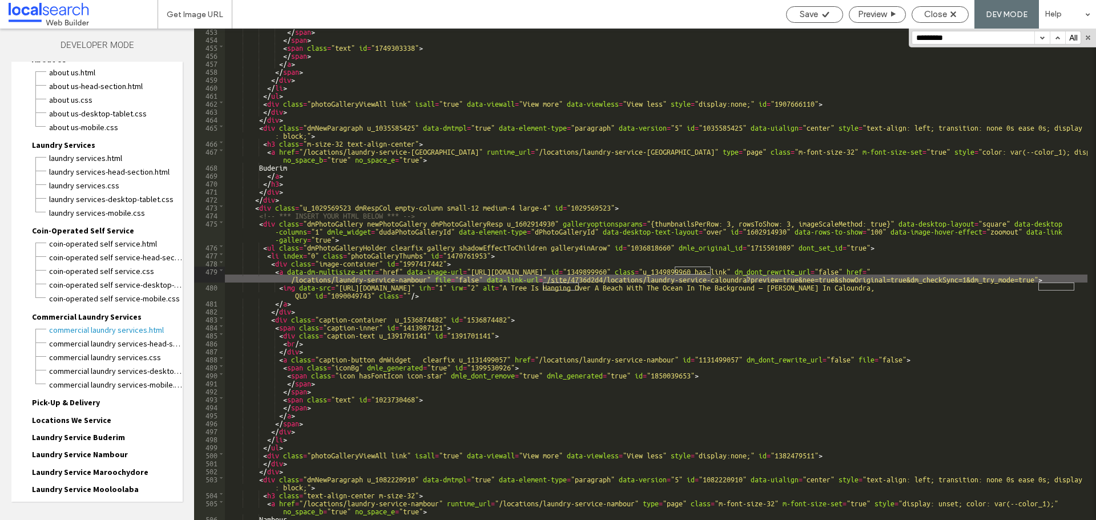
click at [1041, 38] on button "button" at bounding box center [1042, 37] width 15 height 13
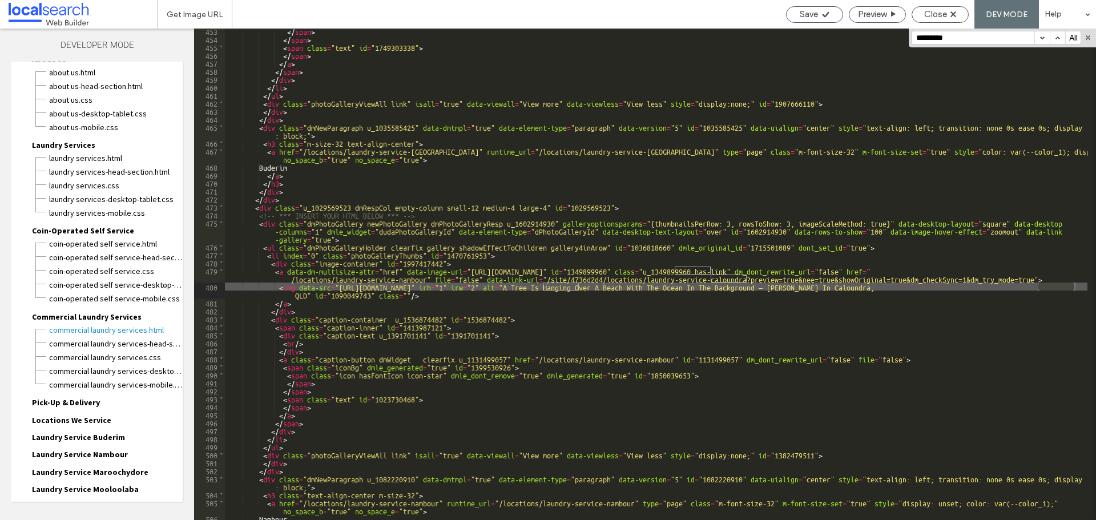
click at [1041, 37] on button "button" at bounding box center [1042, 37] width 15 height 13
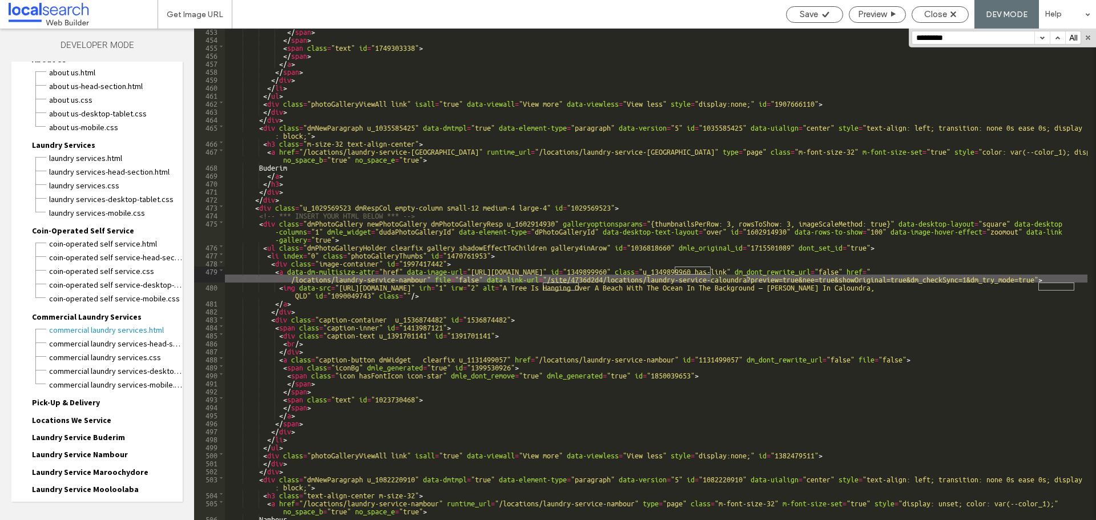
click at [1041, 37] on button "button" at bounding box center [1042, 37] width 15 height 13
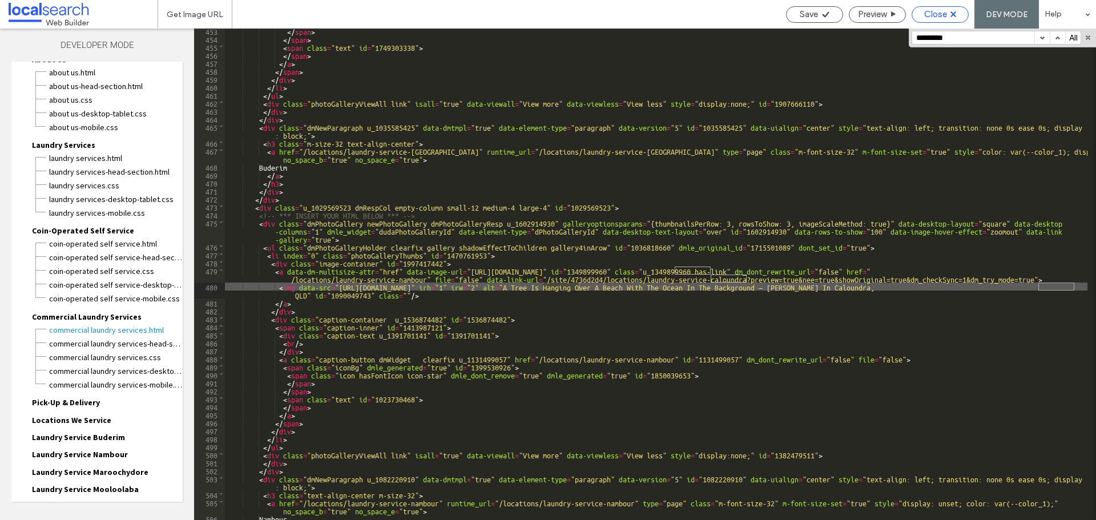
click at [945, 17] on span "Close" at bounding box center [935, 14] width 23 height 10
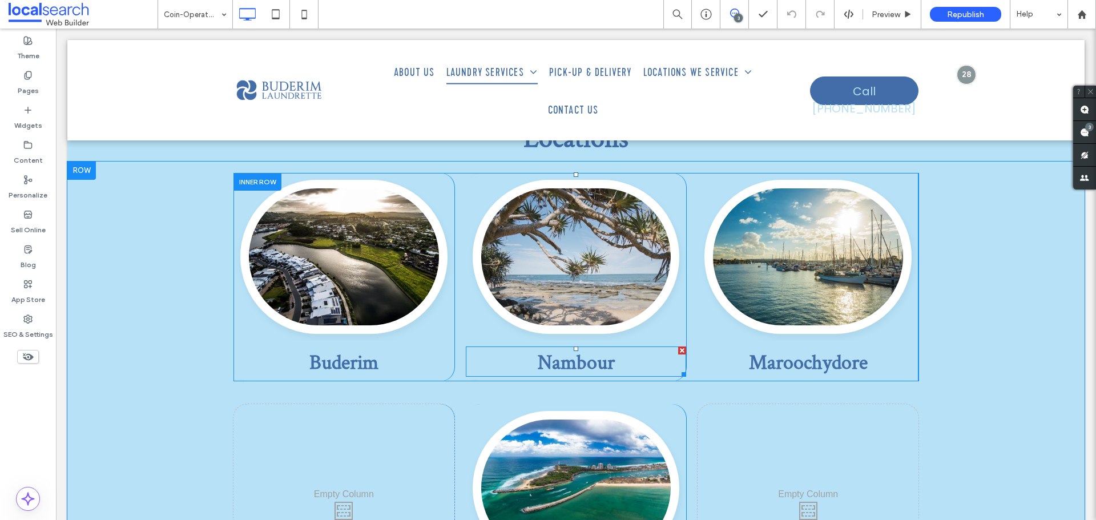
scroll to position [1656, 0]
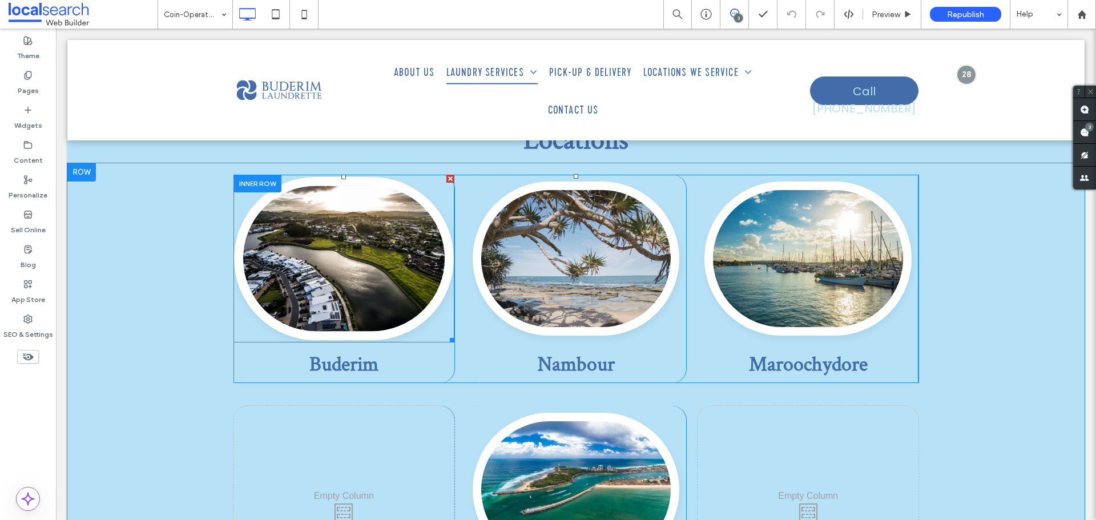
click at [364, 185] on link at bounding box center [343, 258] width 219 height 163
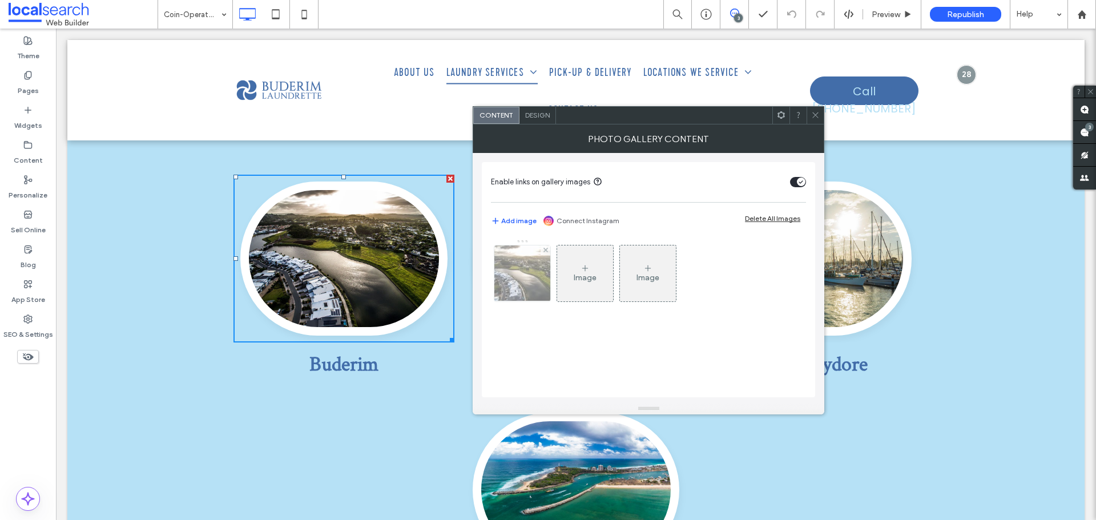
click at [509, 278] on div at bounding box center [522, 274] width 56 height 56
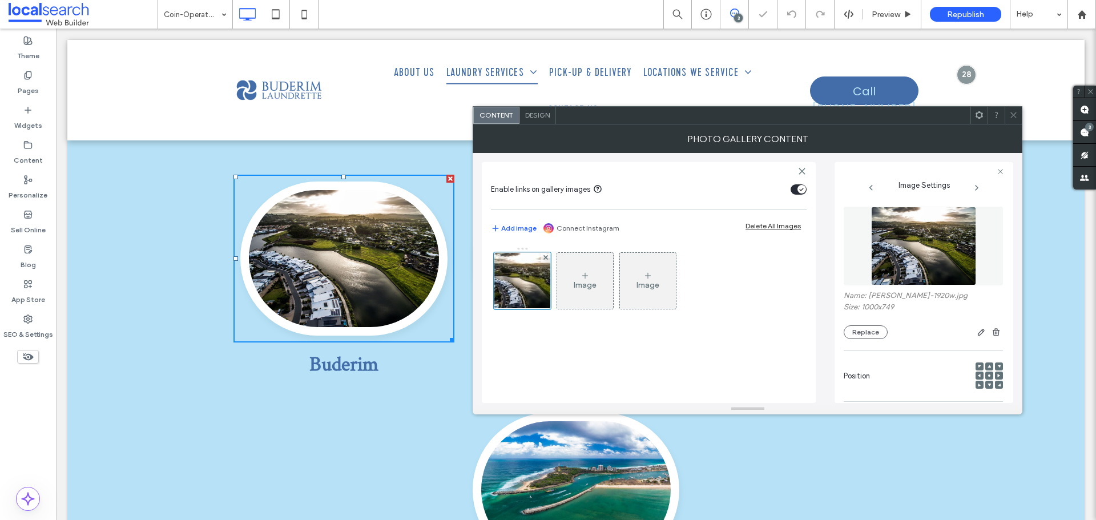
click at [1017, 107] on span at bounding box center [1013, 115] width 9 height 17
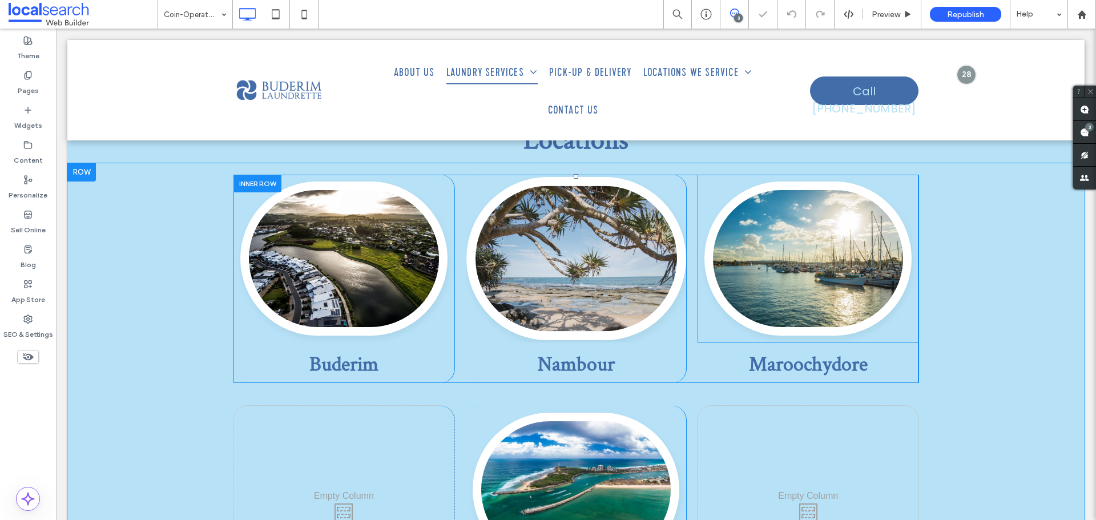
click at [531, 177] on link at bounding box center [575, 258] width 219 height 163
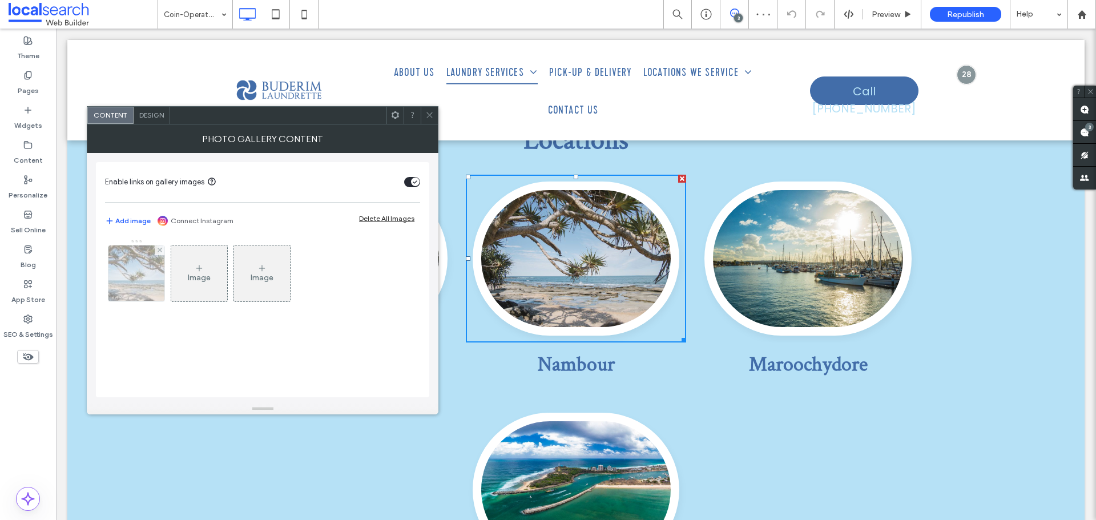
click at [124, 273] on div at bounding box center [136, 274] width 56 height 56
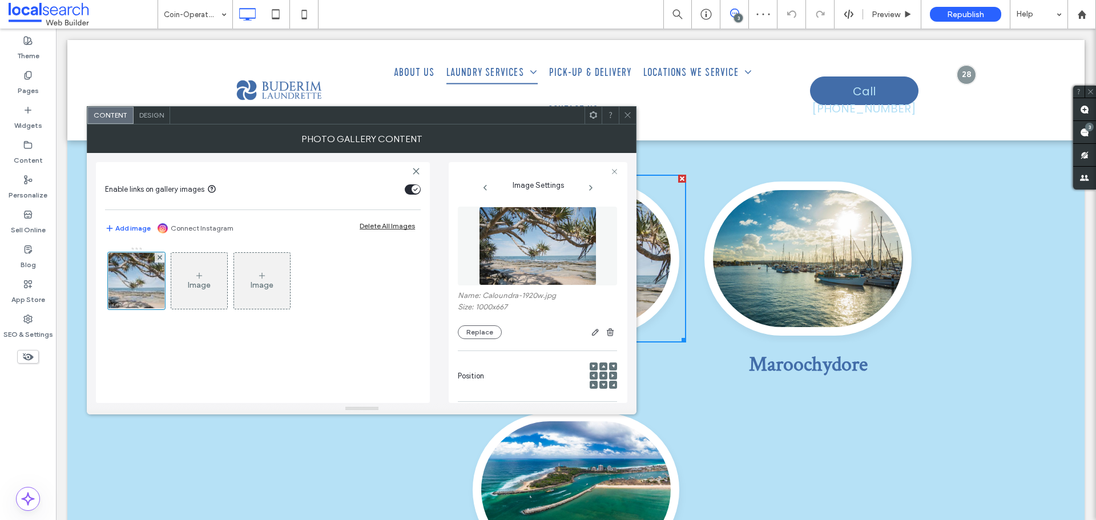
click at [619, 118] on div at bounding box center [627, 115] width 17 height 17
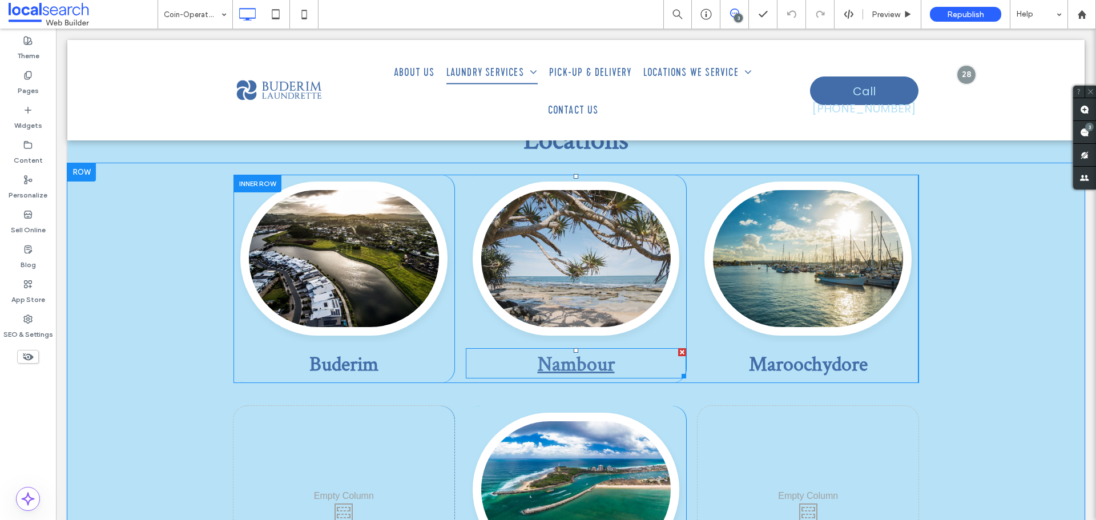
click at [589, 350] on link "Nambour" at bounding box center [576, 363] width 77 height 26
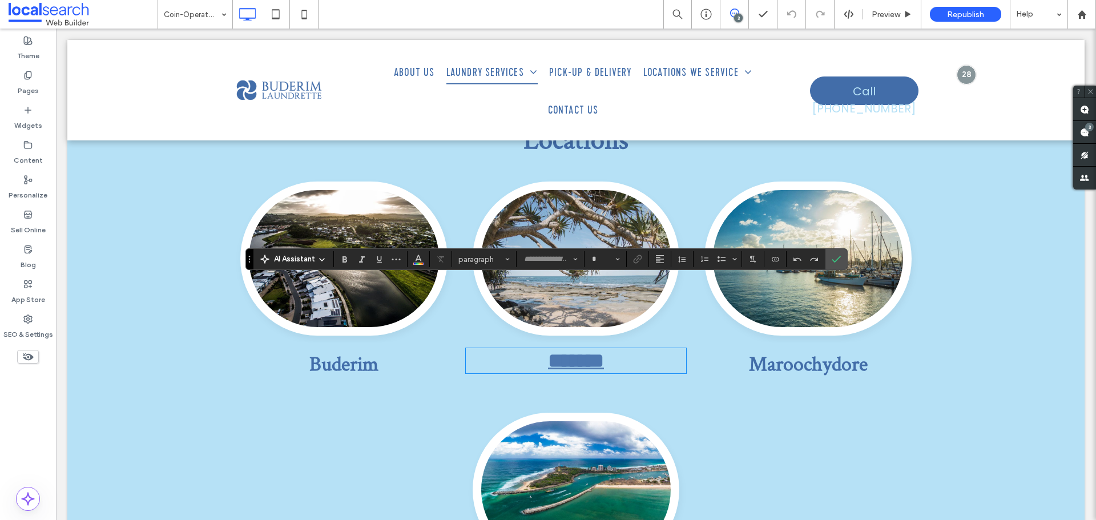
type input "**********"
type input "**"
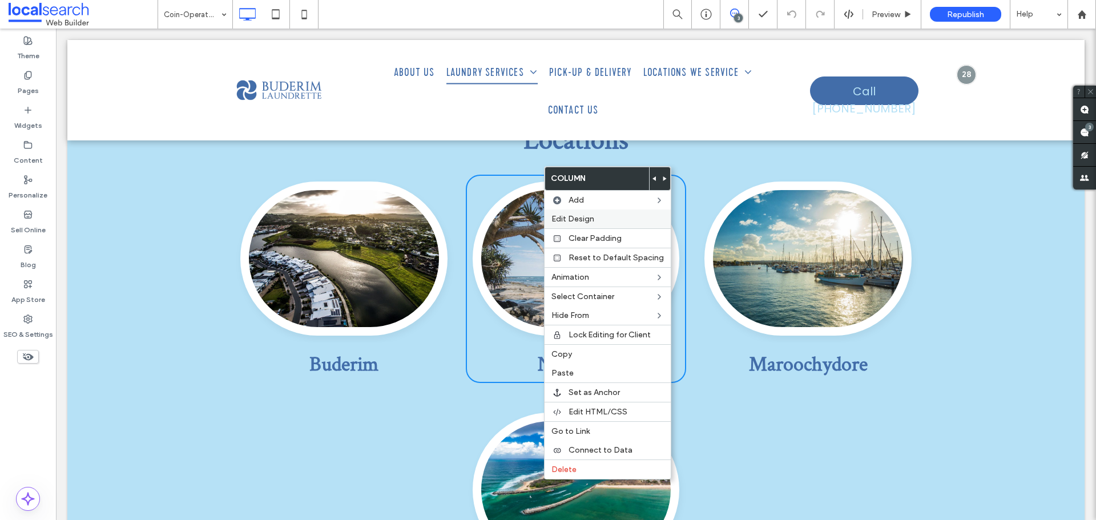
click at [578, 216] on span "Edit Design" at bounding box center [573, 219] width 43 height 10
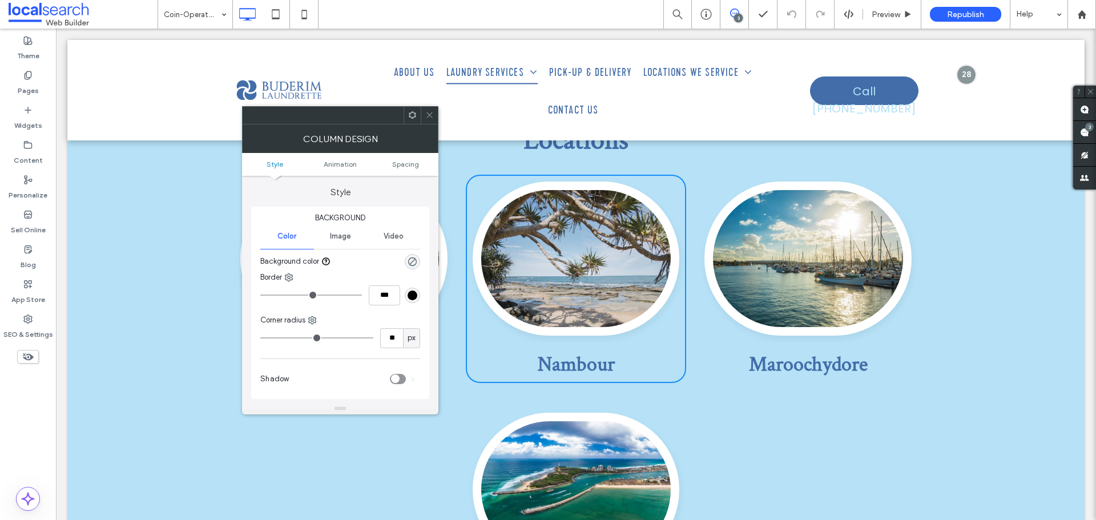
click at [312, 158] on ul "Style Animation Spacing" at bounding box center [340, 164] width 196 height 23
click at [432, 115] on icon at bounding box center [429, 115] width 9 height 9
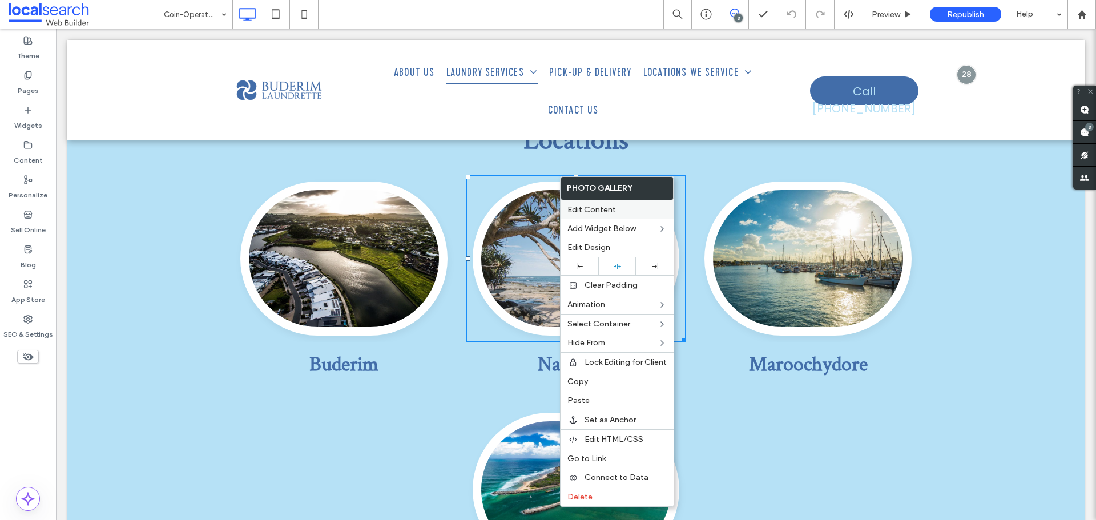
click at [615, 211] on label "Edit Content" at bounding box center [617, 210] width 99 height 10
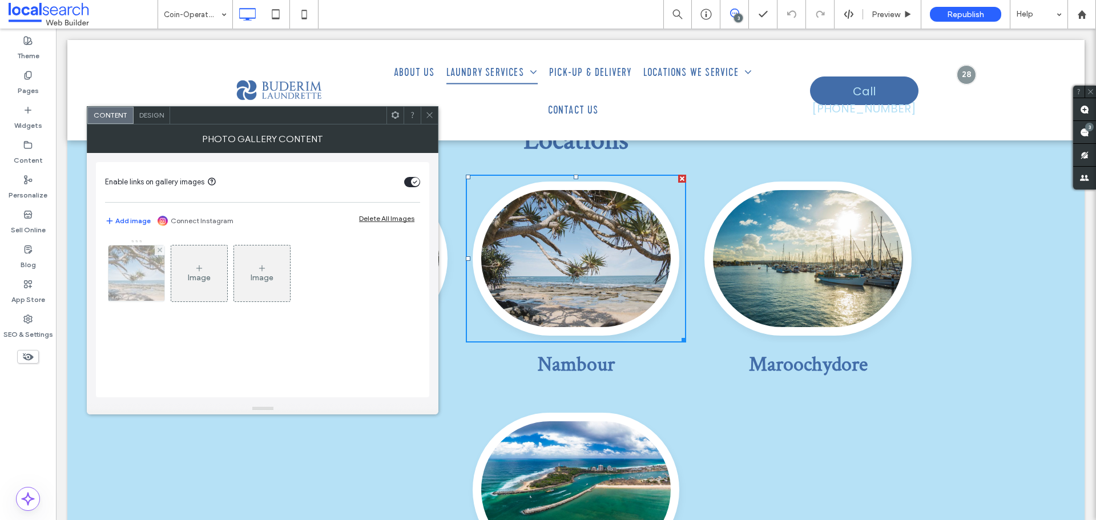
click at [124, 272] on img at bounding box center [136, 274] width 85 height 56
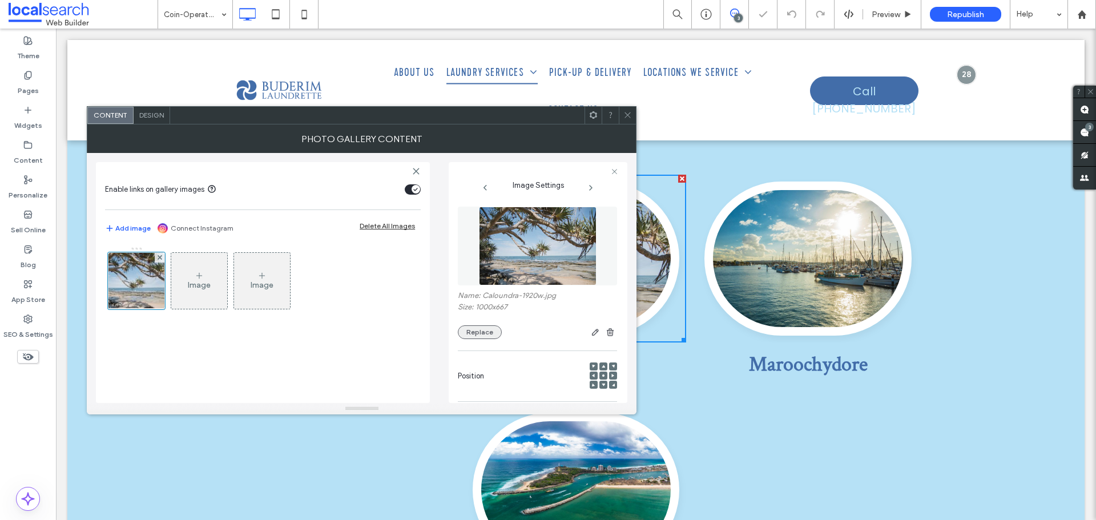
click at [463, 331] on button "Replace" at bounding box center [480, 332] width 44 height 14
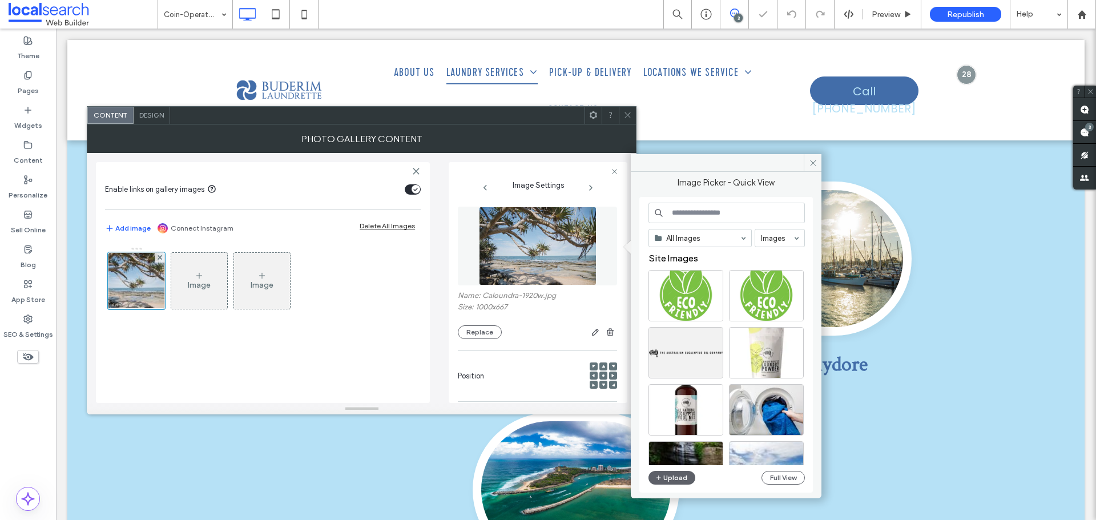
click at [671, 486] on div "All Images Images Site Images Upload Full View" at bounding box center [727, 345] width 156 height 285
click at [673, 481] on button "Upload" at bounding box center [672, 478] width 47 height 14
click at [671, 476] on button "Upload" at bounding box center [672, 478] width 47 height 14
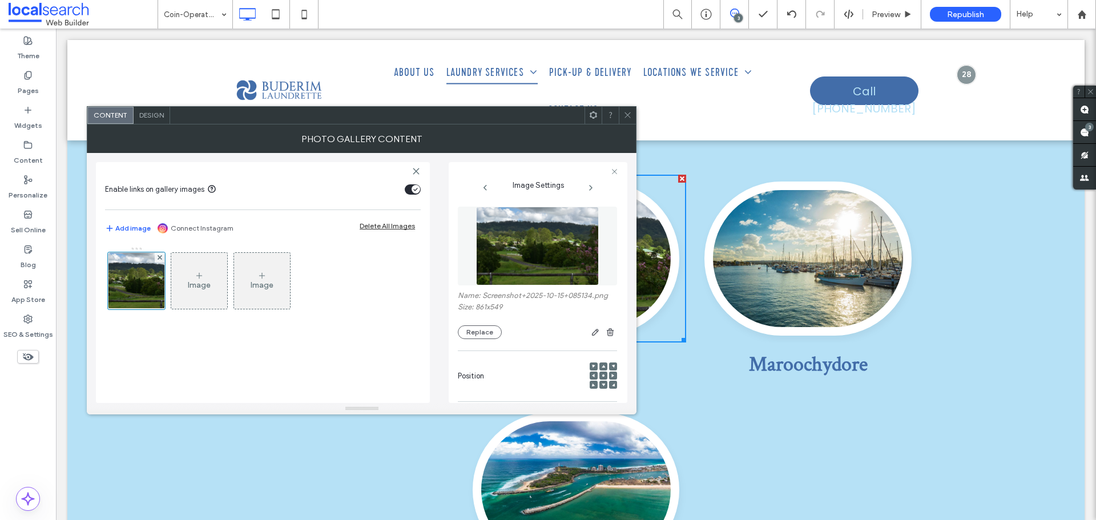
click at [631, 109] on span at bounding box center [627, 115] width 9 height 17
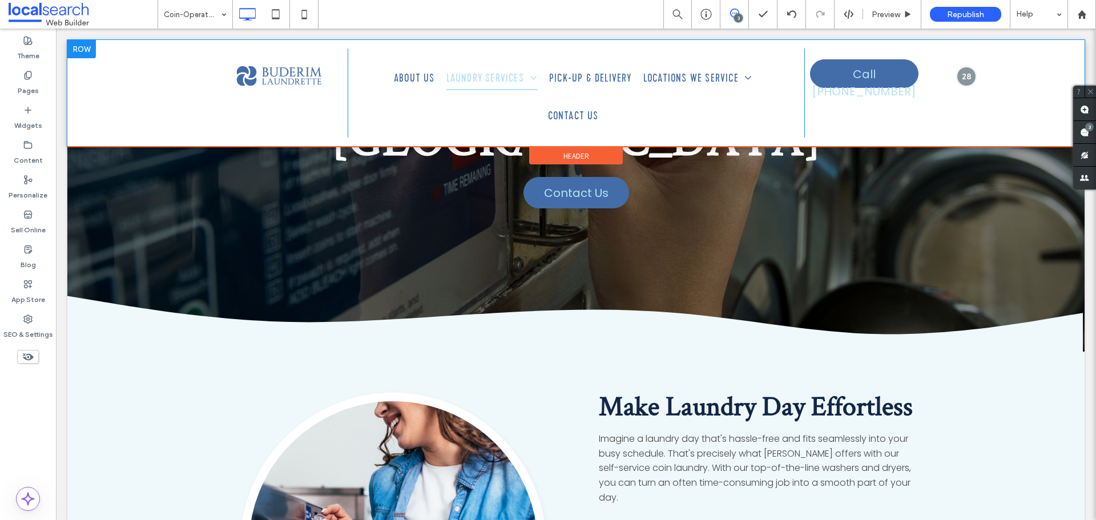
scroll to position [0, 0]
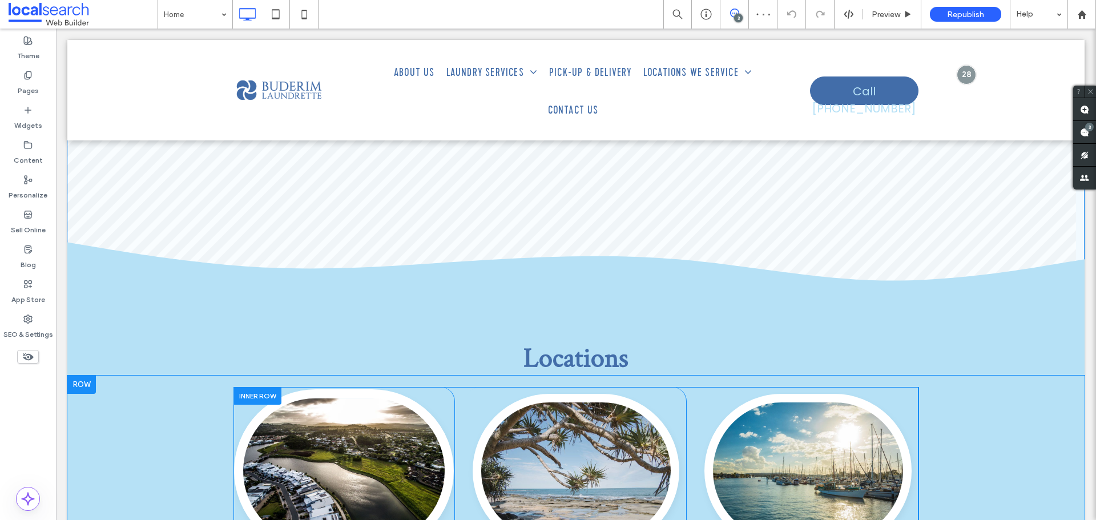
scroll to position [3072, 0]
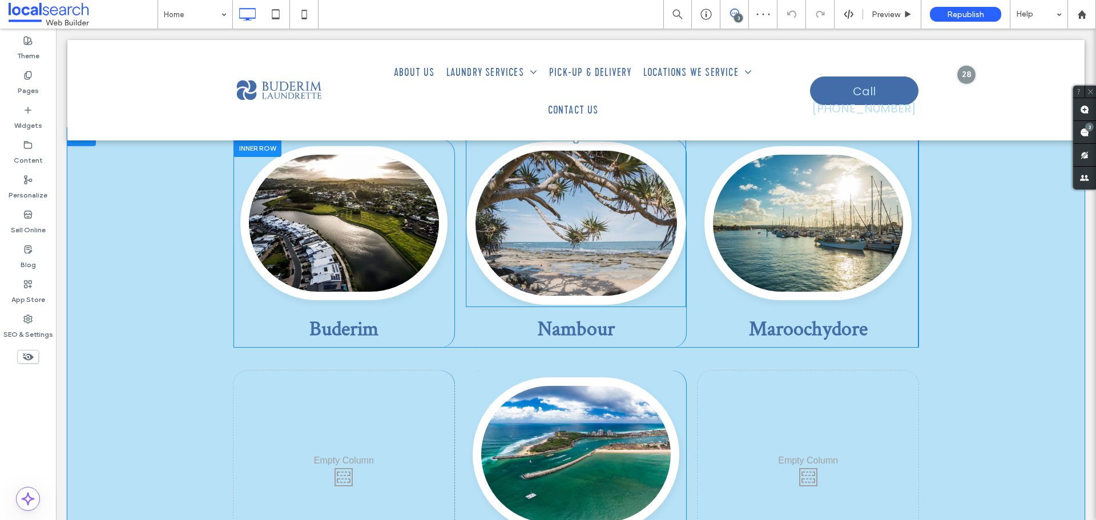
click at [542, 246] on link at bounding box center [575, 223] width 219 height 163
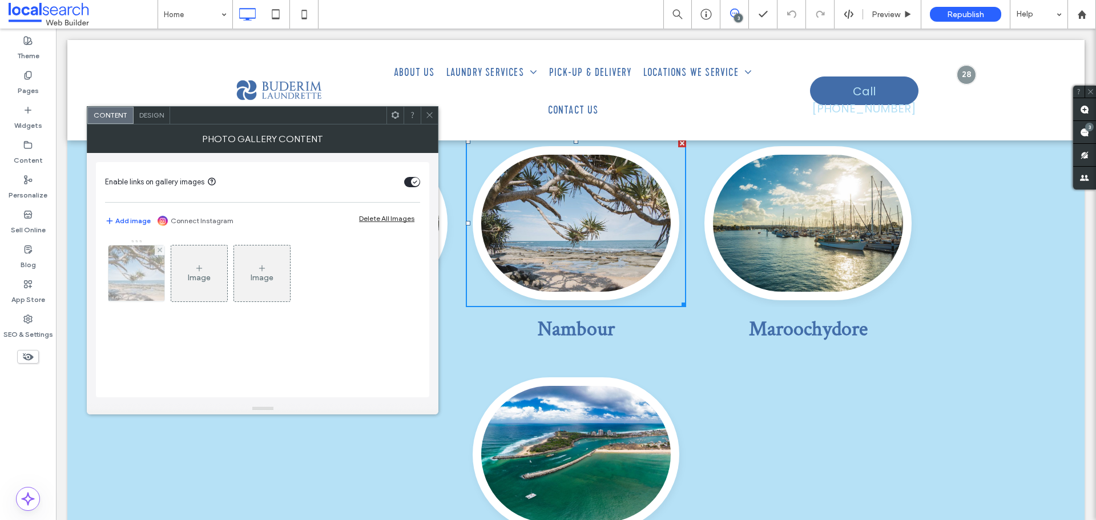
click at [128, 296] on img at bounding box center [136, 274] width 85 height 56
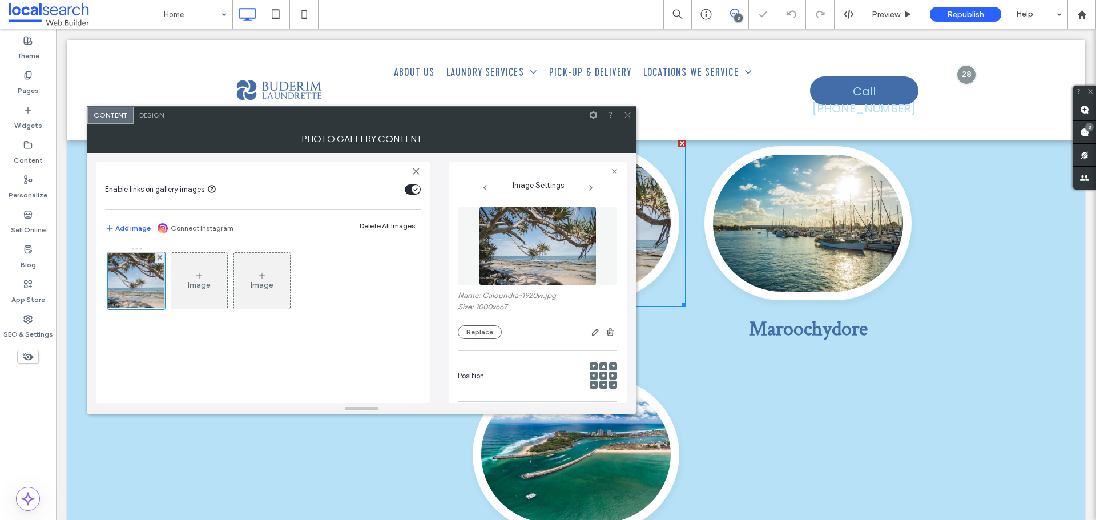
click at [465, 323] on div "Name: Caloundra-1920w.jpg Size: 1000x667 Replace" at bounding box center [537, 315] width 159 height 48
click at [465, 335] on button "Replace" at bounding box center [480, 332] width 44 height 14
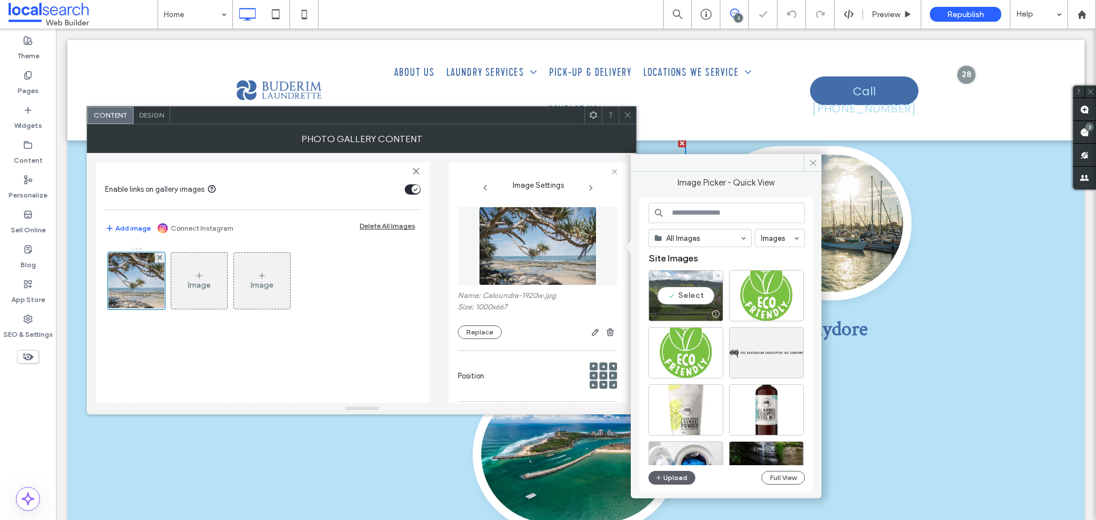
click at [681, 304] on div "Select" at bounding box center [686, 295] width 75 height 51
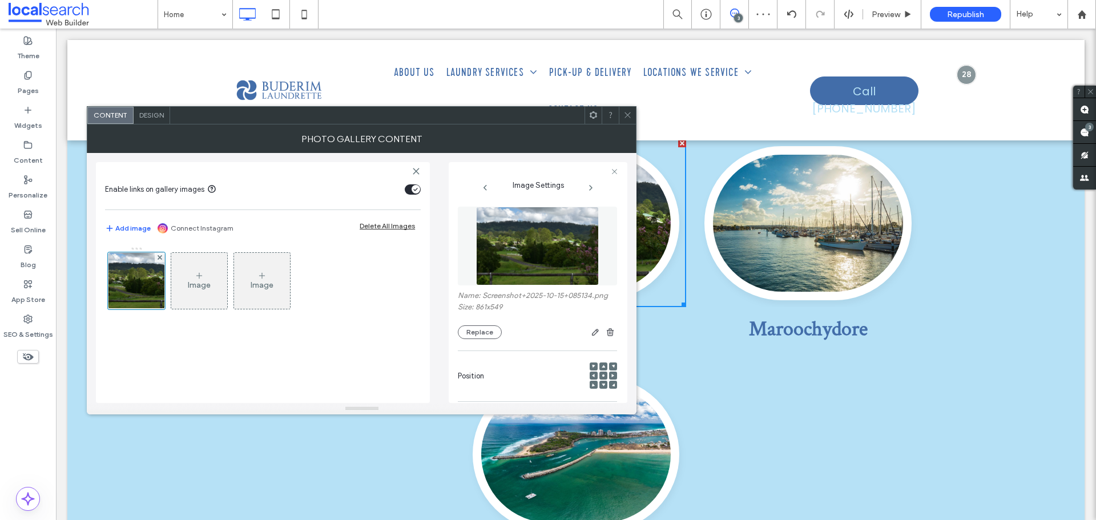
click at [625, 120] on span at bounding box center [627, 115] width 9 height 17
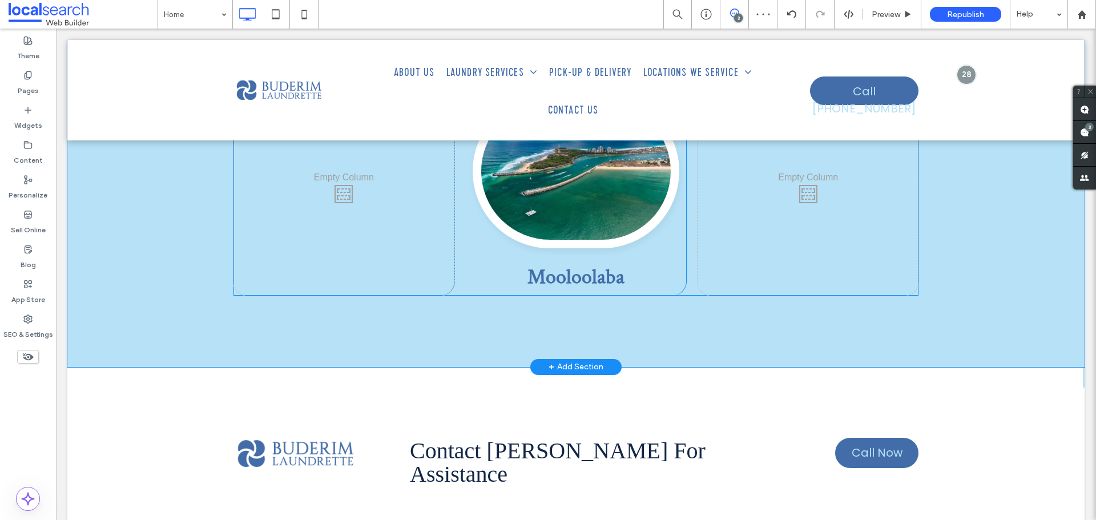
scroll to position [3357, 0]
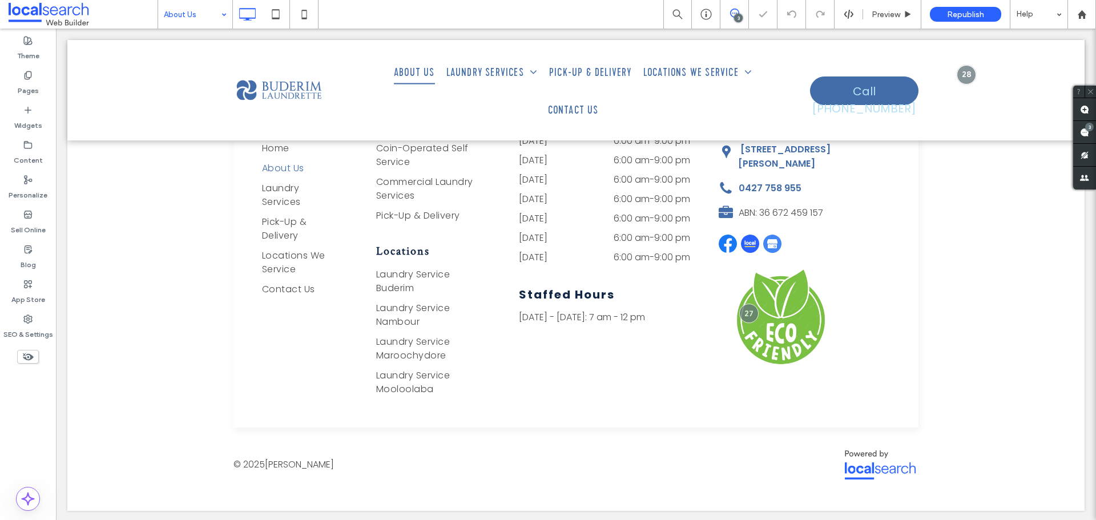
click at [197, 22] on input at bounding box center [192, 14] width 57 height 29
click at [189, 14] on div "Coin-Operated Self Service 3 Preview Republish Help Site Comments Team & Client…" at bounding box center [548, 260] width 1096 height 520
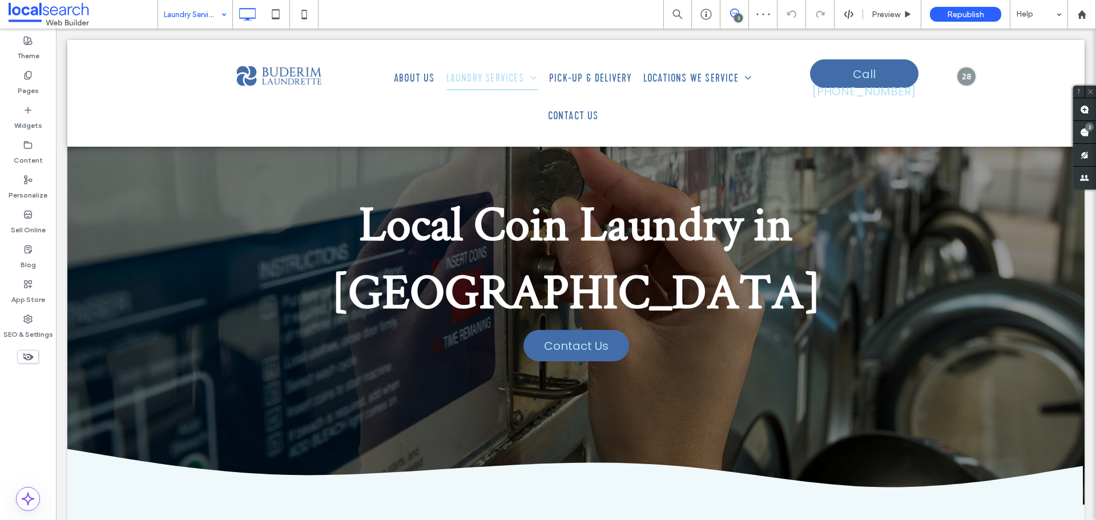
click at [186, 13] on input at bounding box center [192, 14] width 57 height 29
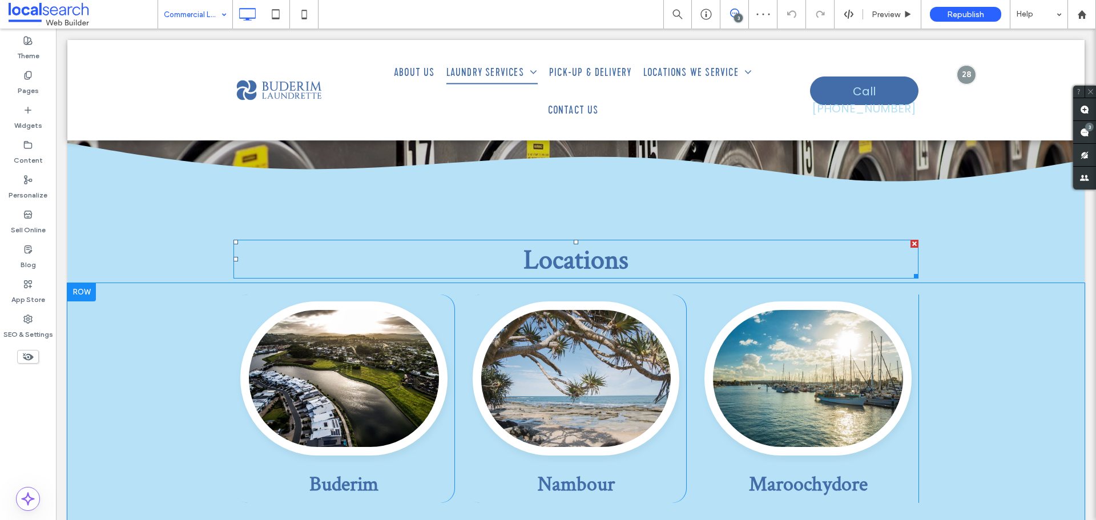
scroll to position [1827, 0]
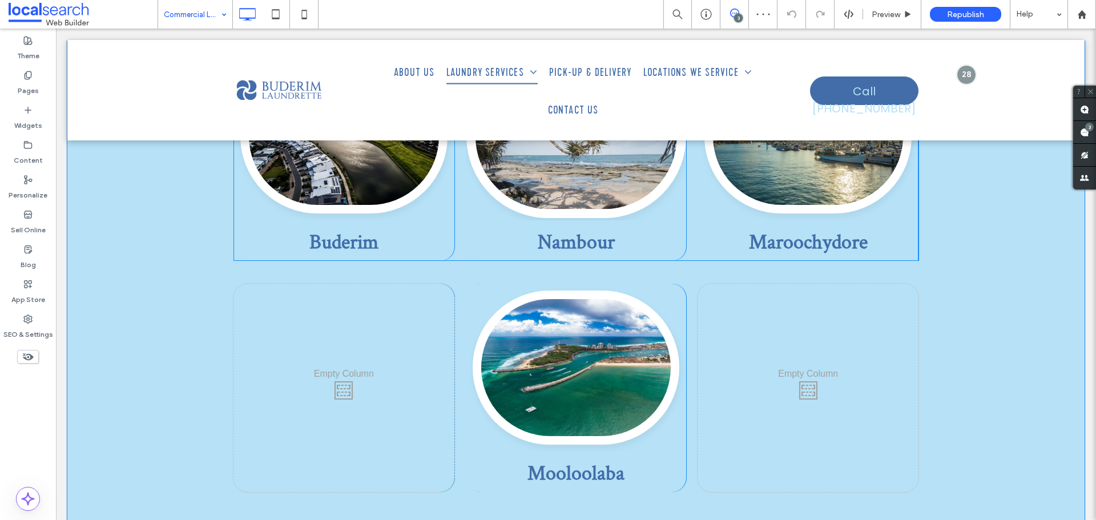
click at [544, 163] on link at bounding box center [575, 135] width 219 height 163
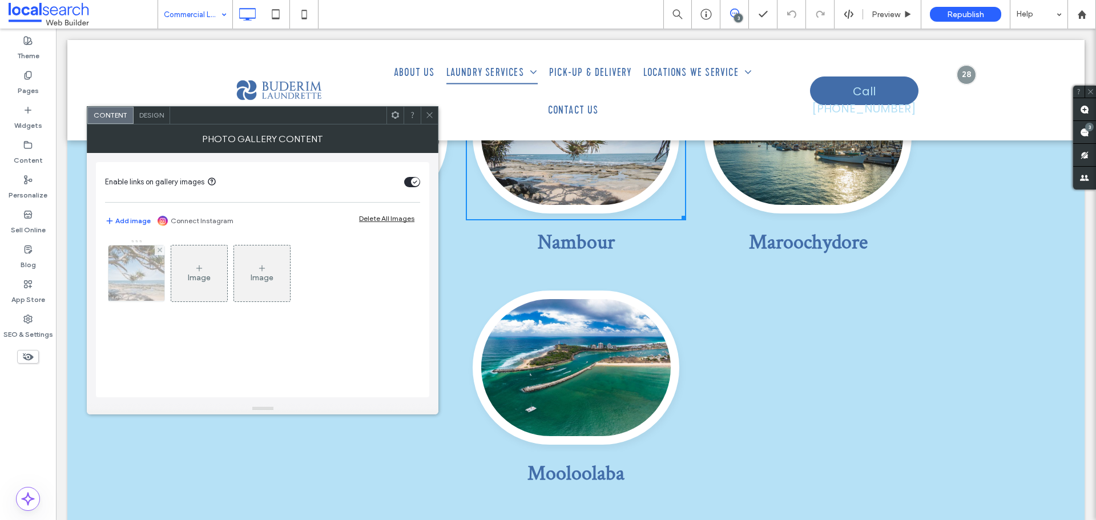
click at [143, 271] on img at bounding box center [136, 274] width 85 height 56
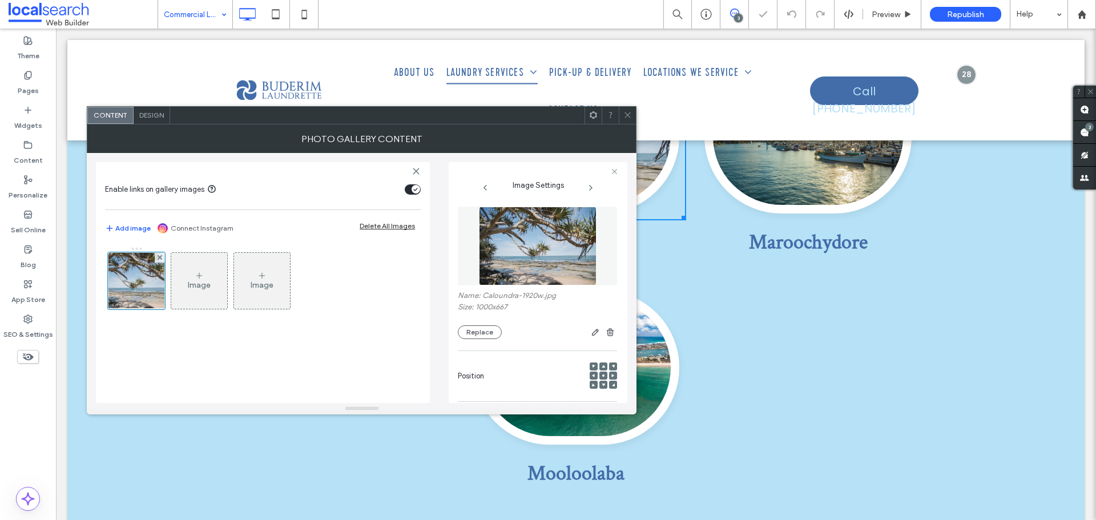
click at [467, 340] on div "Name: Caloundra-1920w.jpg Size: 1000x667 Replace" at bounding box center [537, 273] width 159 height 144
click at [481, 340] on div "Name: Caloundra-1920w.jpg Size: 1000x667 Replace" at bounding box center [537, 273] width 159 height 144
click at [481, 339] on button "Replace" at bounding box center [480, 332] width 44 height 14
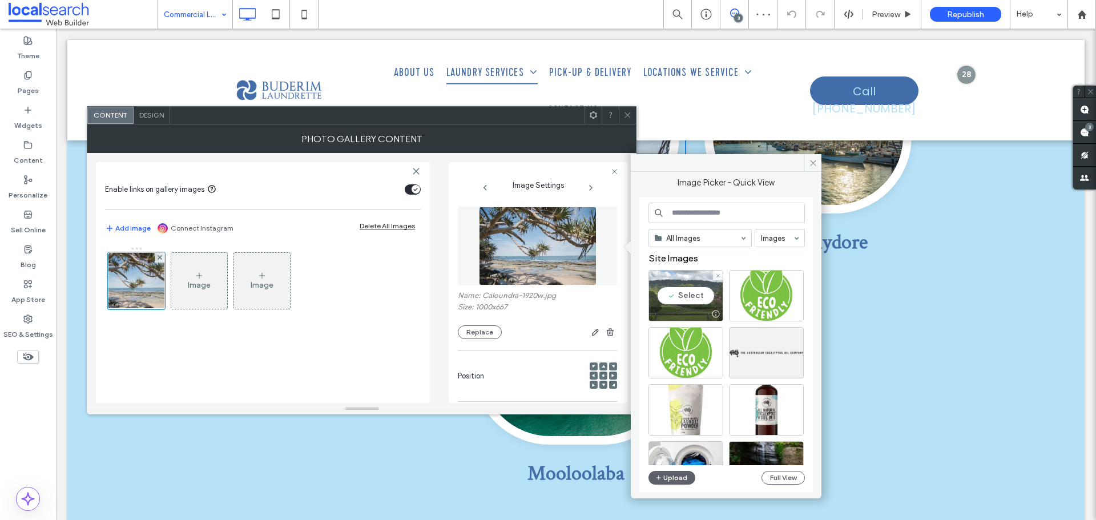
click at [684, 310] on div at bounding box center [686, 314] width 74 height 14
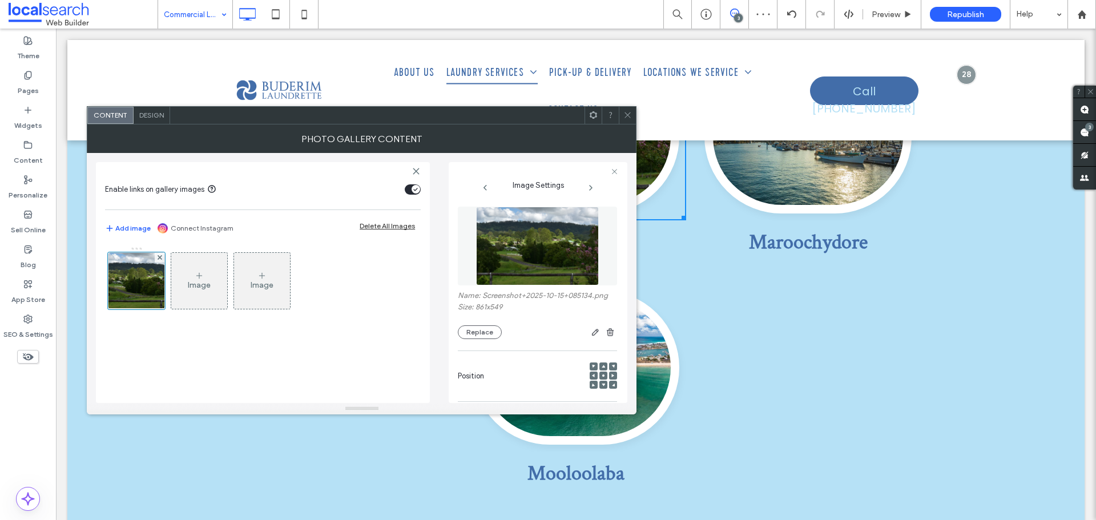
click at [621, 120] on div at bounding box center [627, 115] width 17 height 17
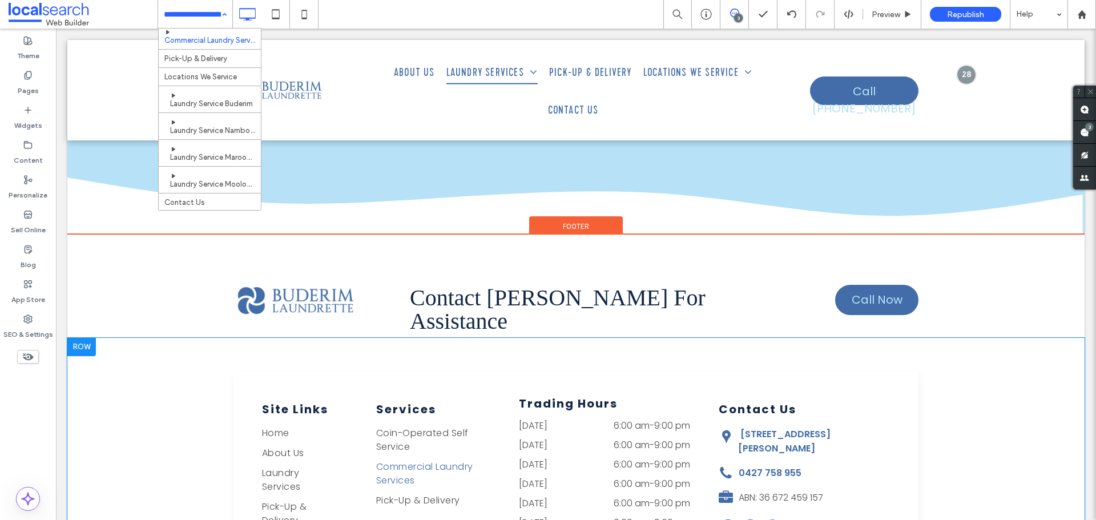
scroll to position [2455, 0]
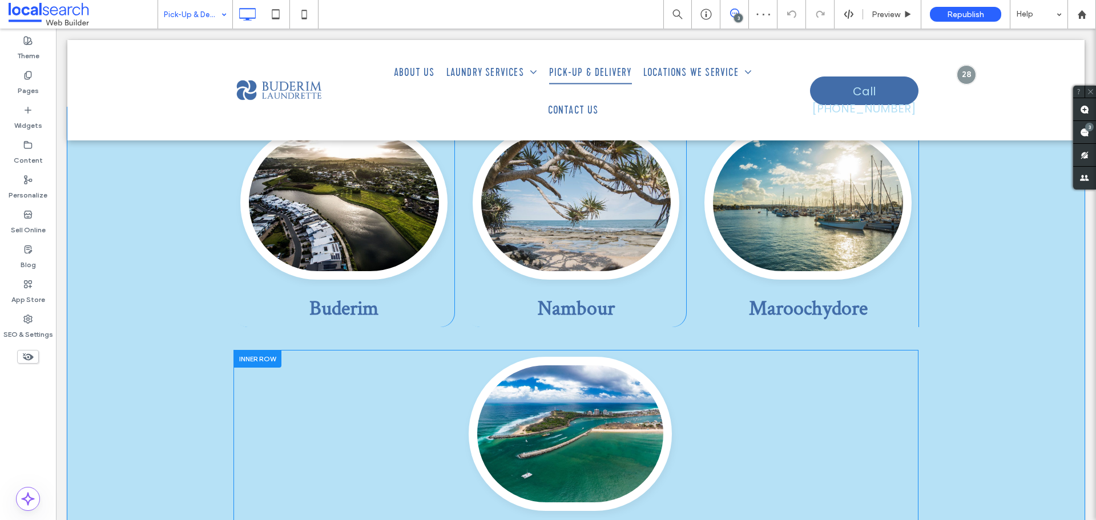
scroll to position [1827, 0]
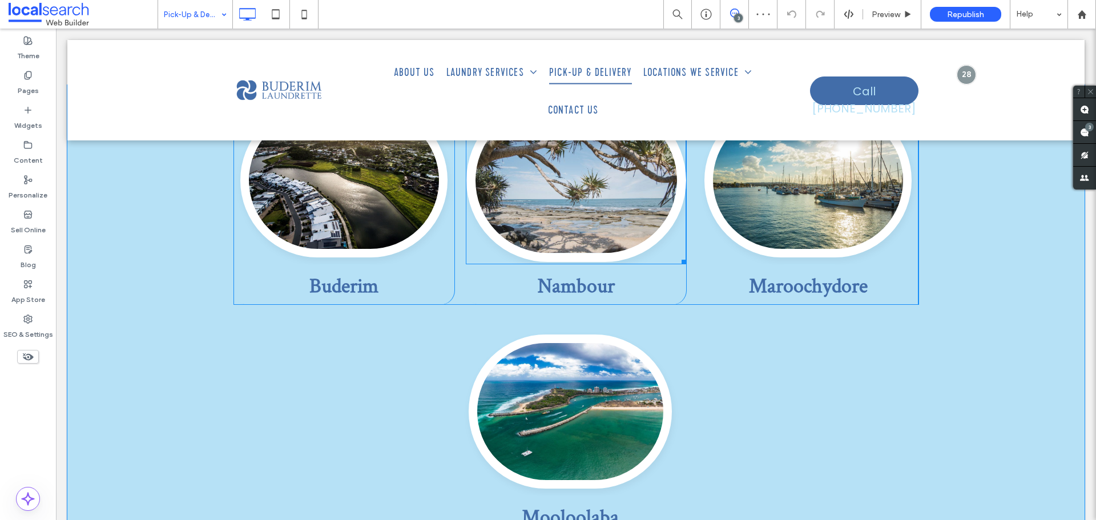
click at [539, 138] on link at bounding box center [575, 179] width 219 height 163
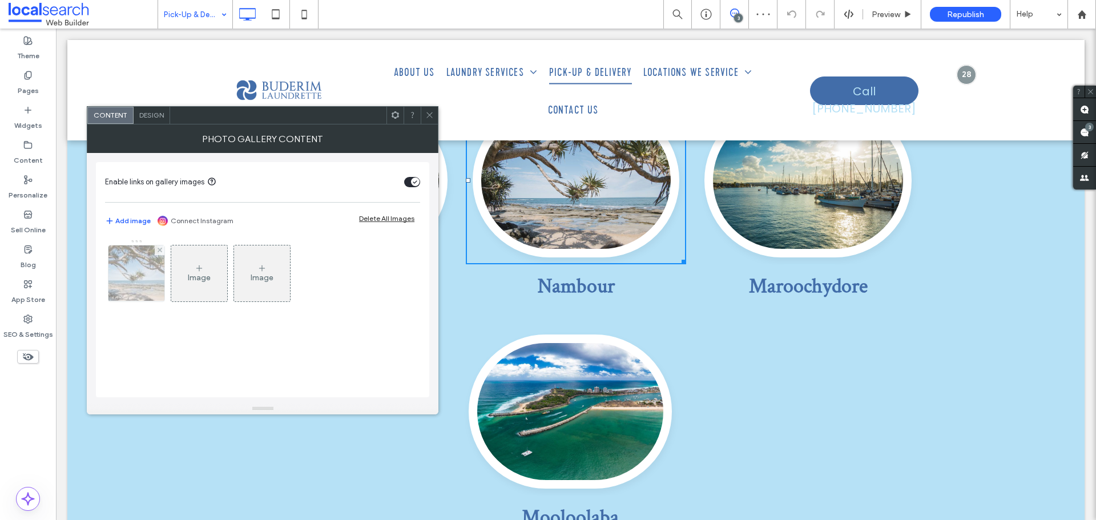
click at [132, 267] on img at bounding box center [136, 274] width 85 height 56
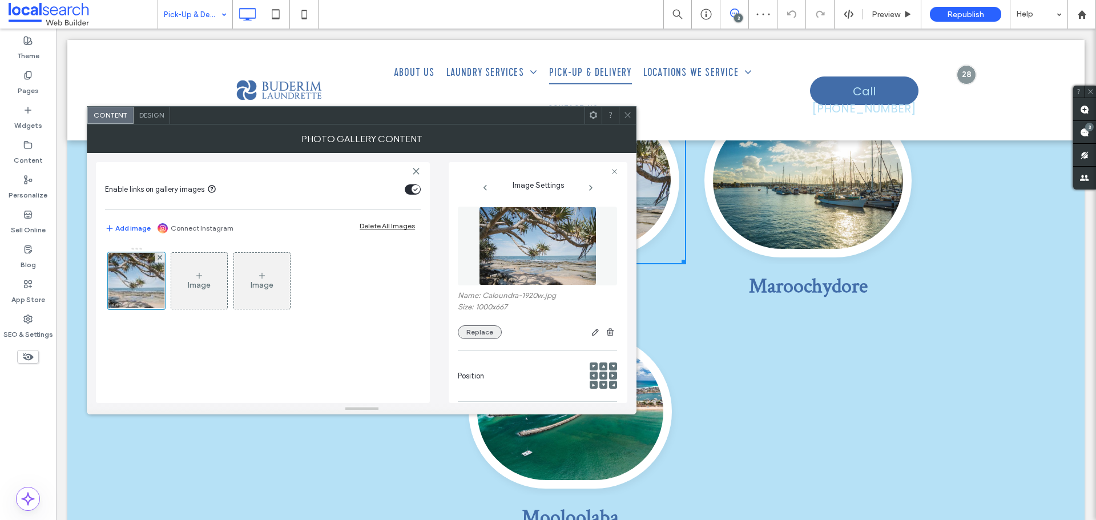
click at [481, 340] on div "Name: Caloundra-1920w.jpg Size: 1000x667 Replace" at bounding box center [537, 273] width 159 height 144
click at [482, 329] on button "Replace" at bounding box center [480, 332] width 44 height 14
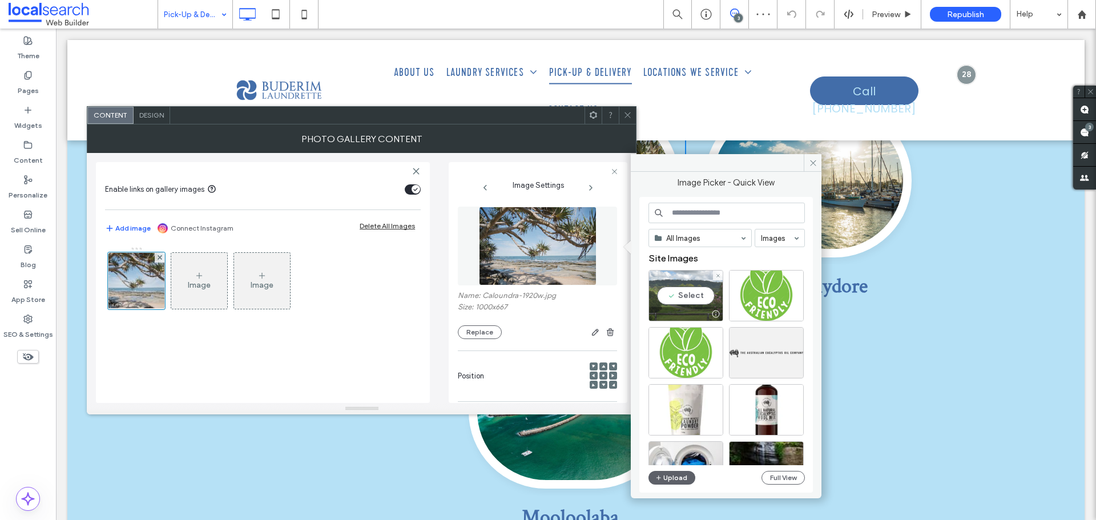
drag, startPoint x: 686, startPoint y: 299, endPoint x: 600, endPoint y: 241, distance: 103.6
click at [686, 299] on div "Select" at bounding box center [686, 295] width 75 height 51
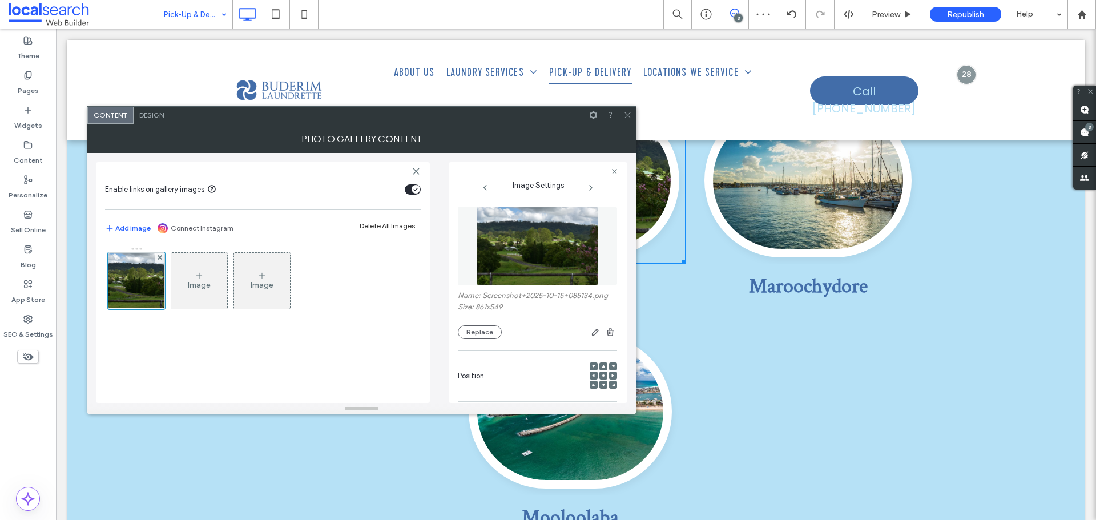
click at [630, 120] on span at bounding box center [627, 115] width 9 height 17
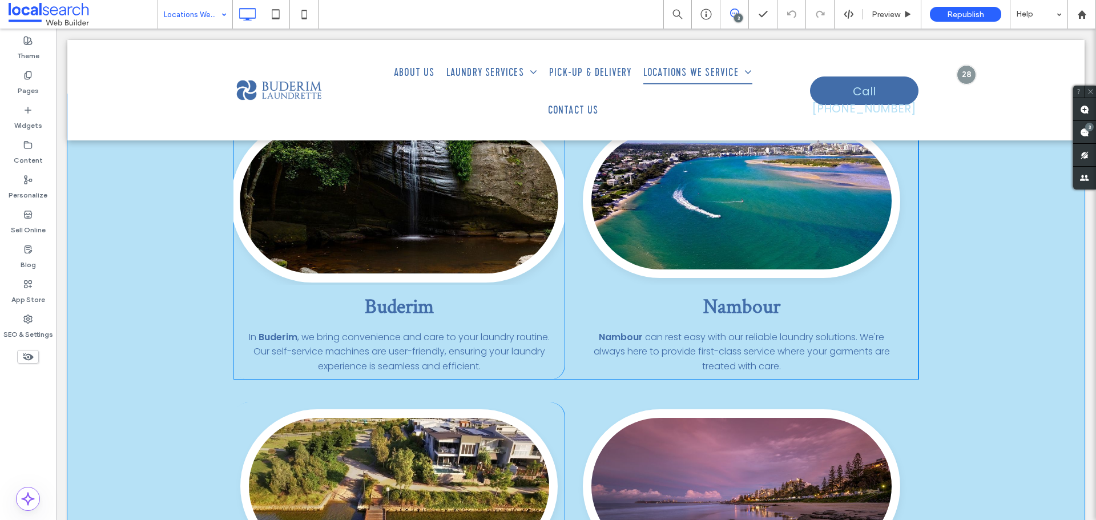
scroll to position [343, 0]
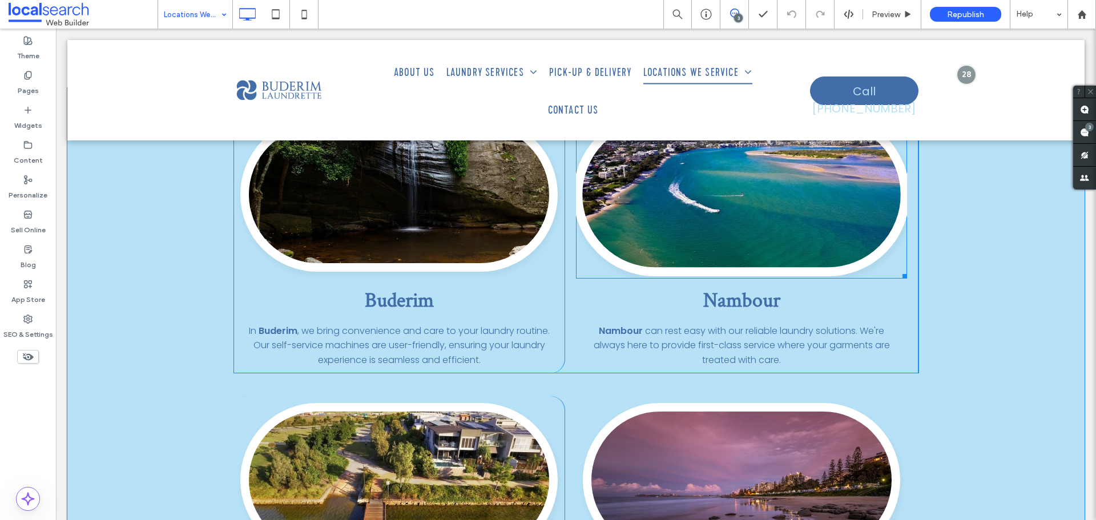
click at [641, 196] on link at bounding box center [741, 194] width 336 height 163
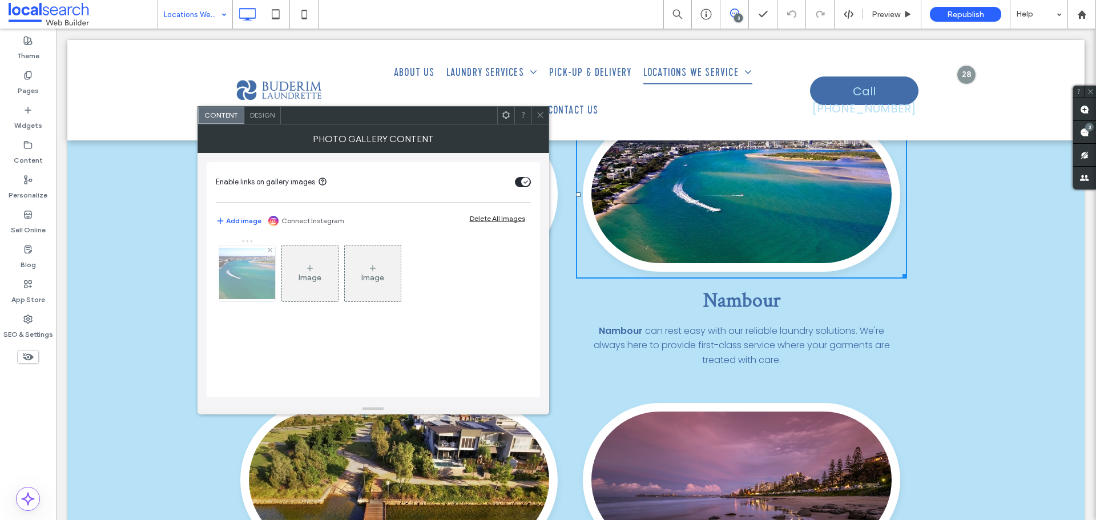
click at [243, 283] on img at bounding box center [247, 273] width 91 height 51
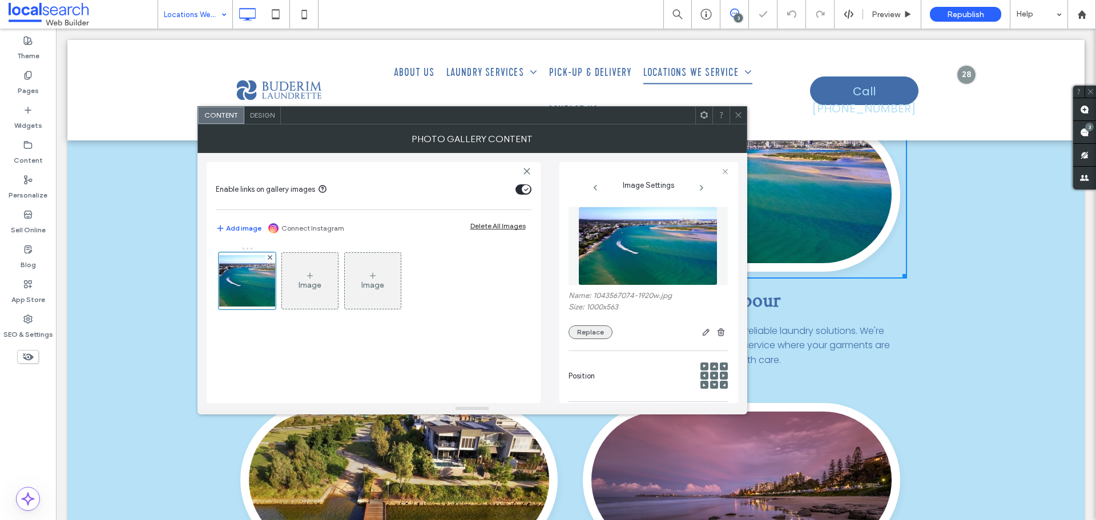
drag, startPoint x: 593, startPoint y: 320, endPoint x: 593, endPoint y: 329, distance: 9.1
click at [593, 321] on div "Name: 1043567074-1920w.jpg Size: 1000x563 Replace" at bounding box center [648, 315] width 159 height 48
click at [592, 334] on button "Replace" at bounding box center [591, 332] width 44 height 14
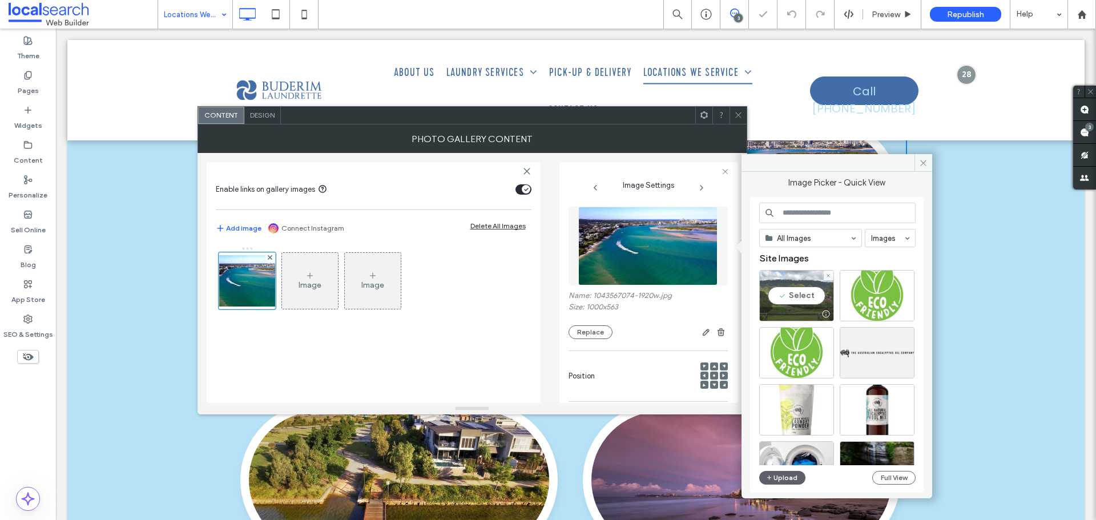
click at [796, 297] on div "Select" at bounding box center [796, 295] width 75 height 51
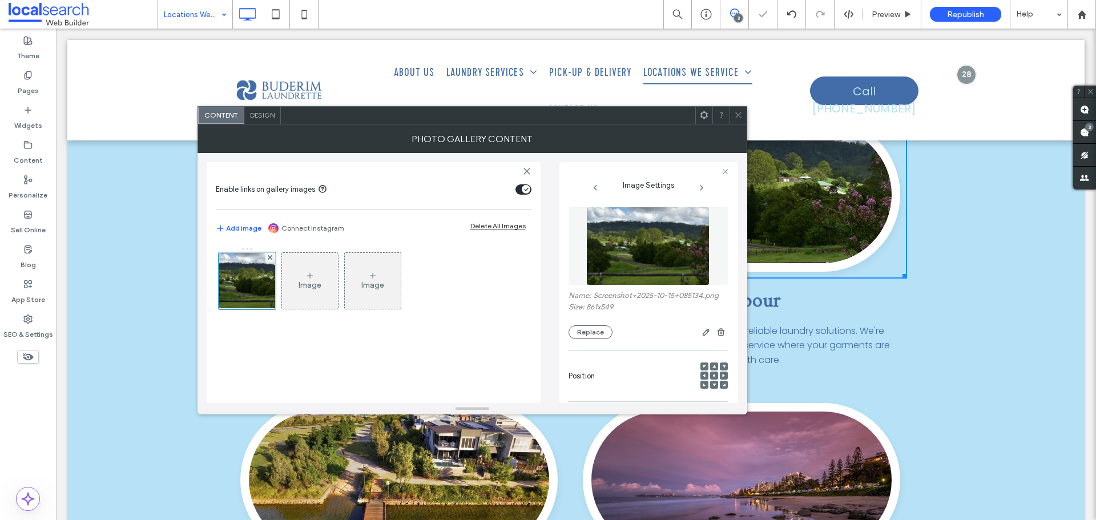
click at [750, 110] on div at bounding box center [575, 90] width 1017 height 100
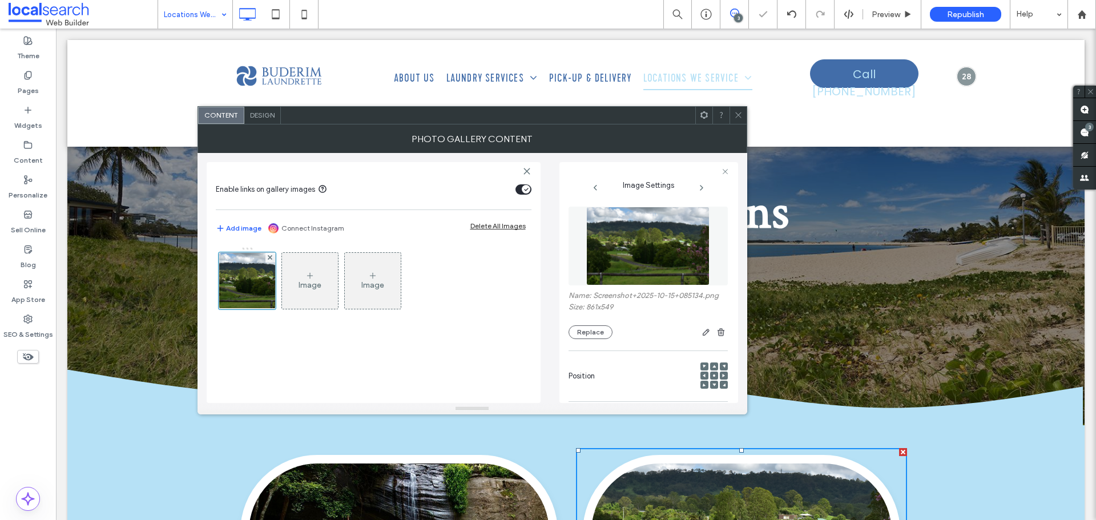
scroll to position [0, 0]
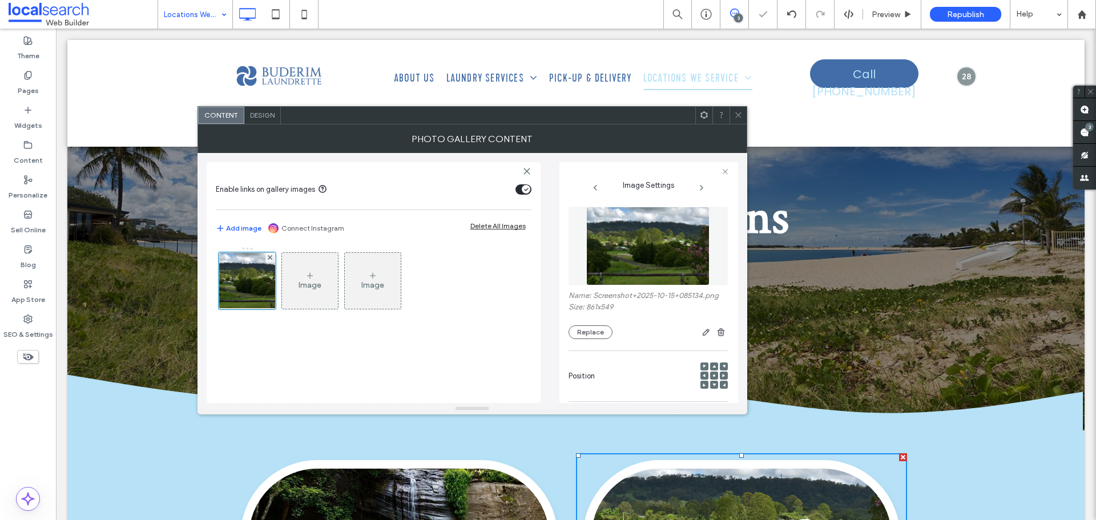
click at [741, 114] on icon at bounding box center [738, 115] width 9 height 9
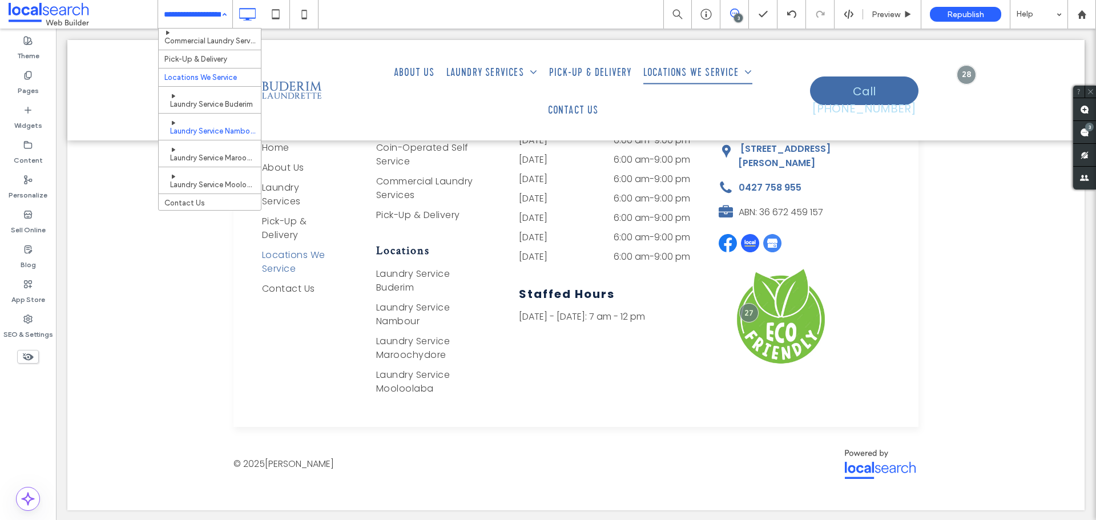
scroll to position [87, 0]
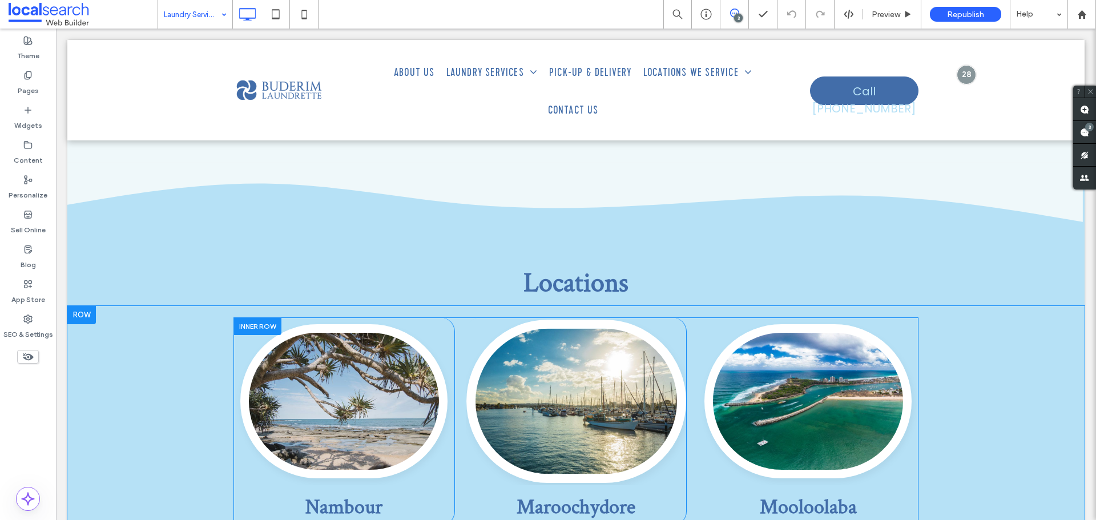
scroll to position [3483, 0]
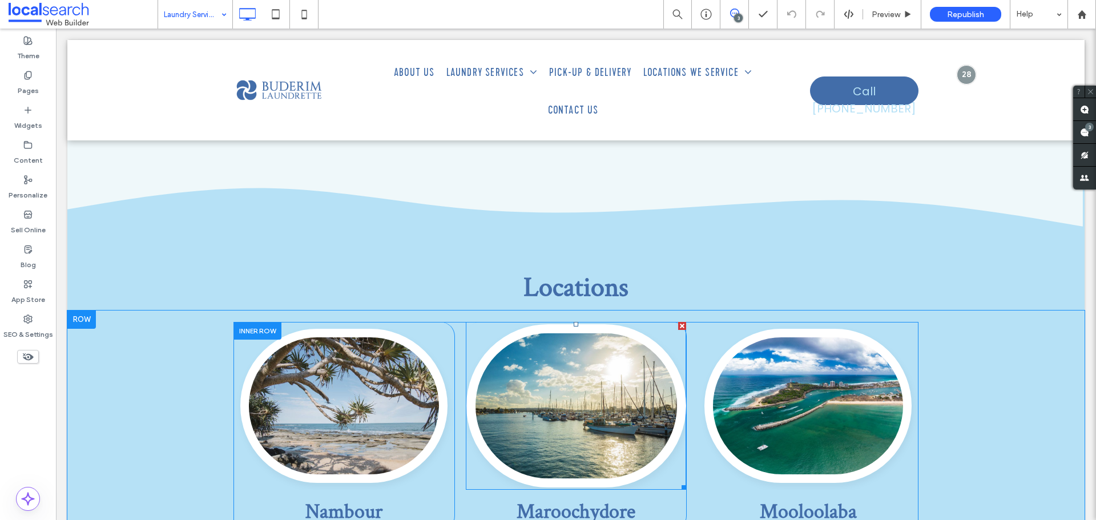
click at [561, 324] on link at bounding box center [575, 405] width 219 height 163
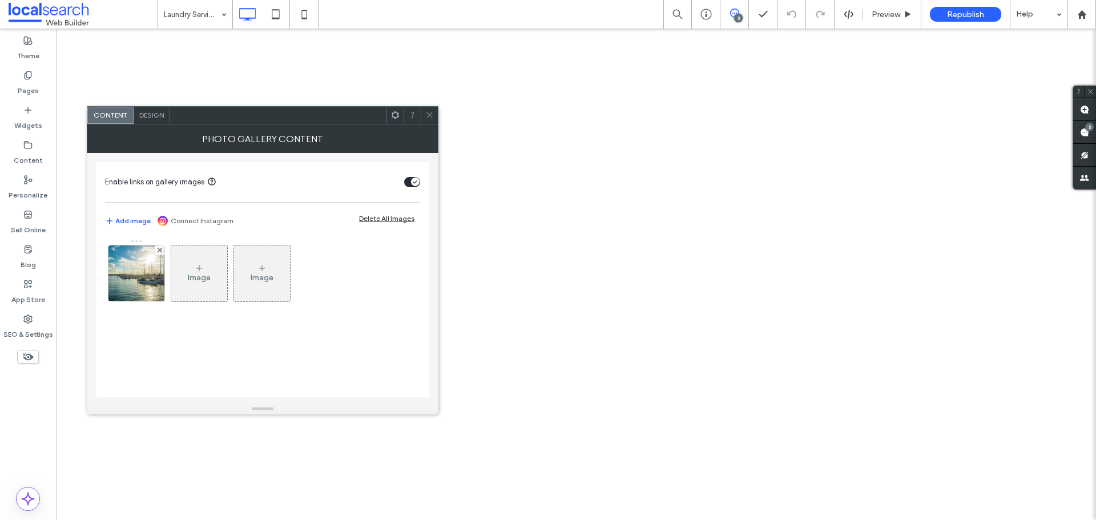
click at [430, 115] on use at bounding box center [430, 115] width 6 height 6
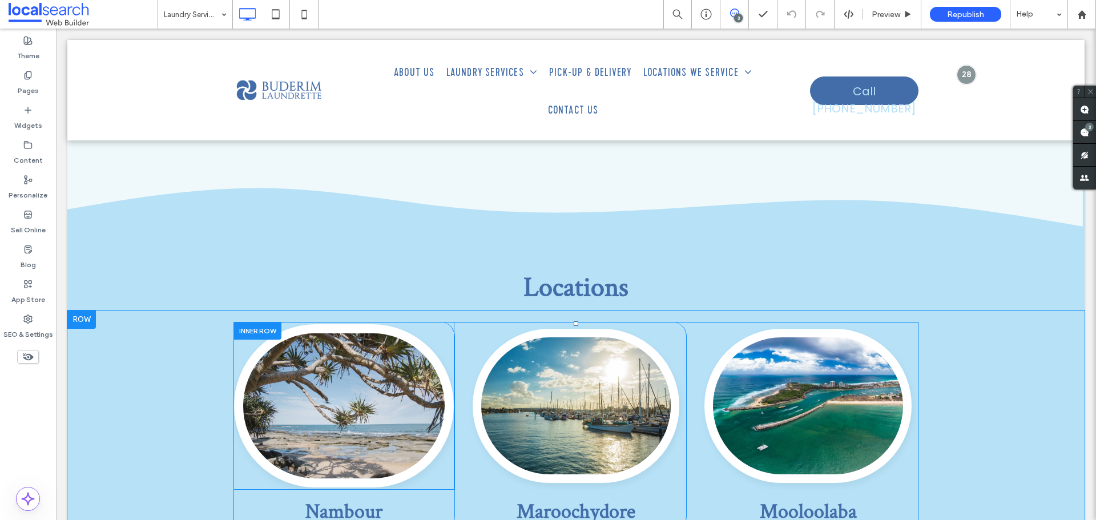
click at [374, 342] on link at bounding box center [343, 405] width 219 height 163
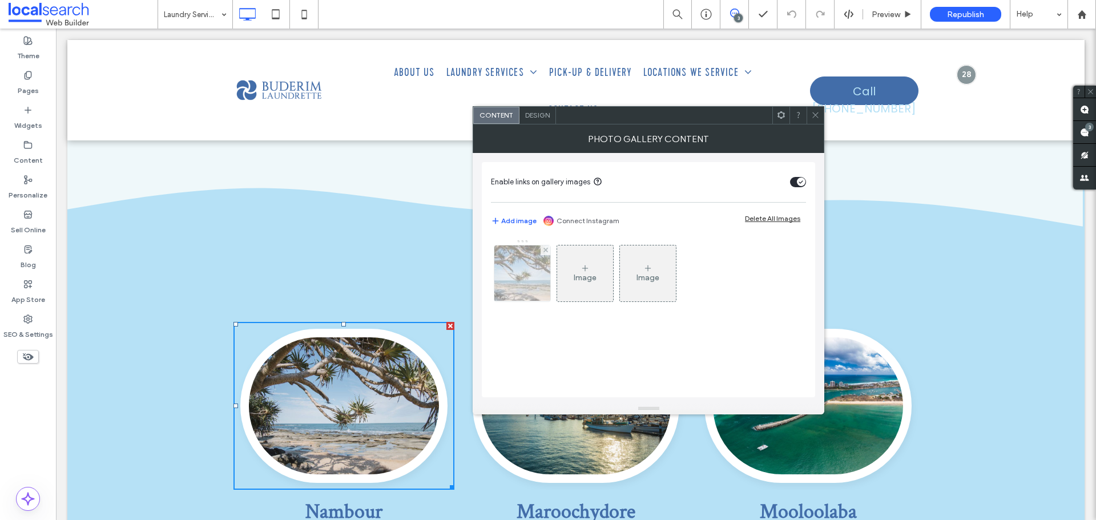
click at [531, 286] on img at bounding box center [522, 274] width 85 height 56
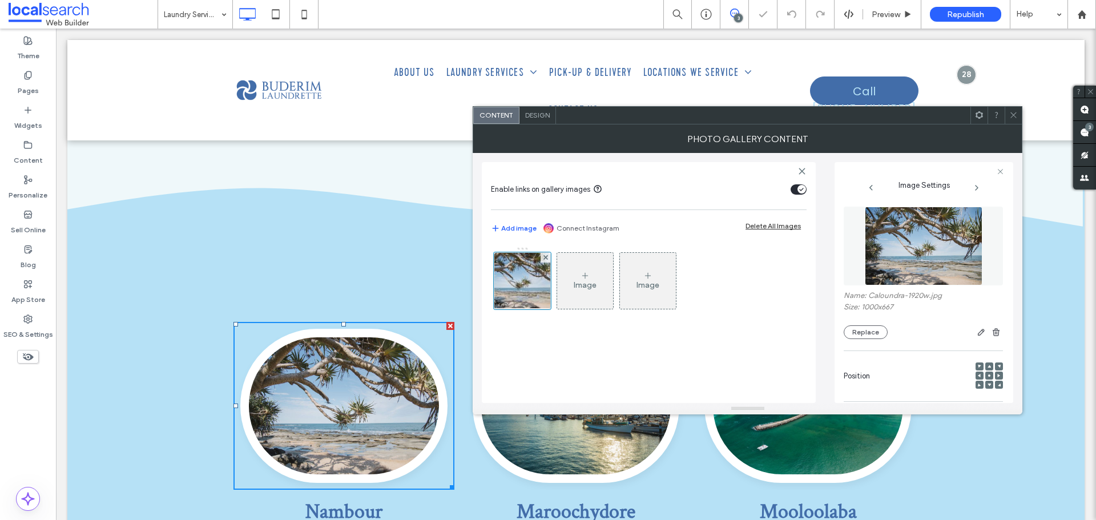
click at [853, 344] on div "Name: Caloundra-1920w.jpg Size: 1000x667 Replace" at bounding box center [923, 273] width 159 height 144
click at [862, 335] on button "Replace" at bounding box center [866, 332] width 44 height 14
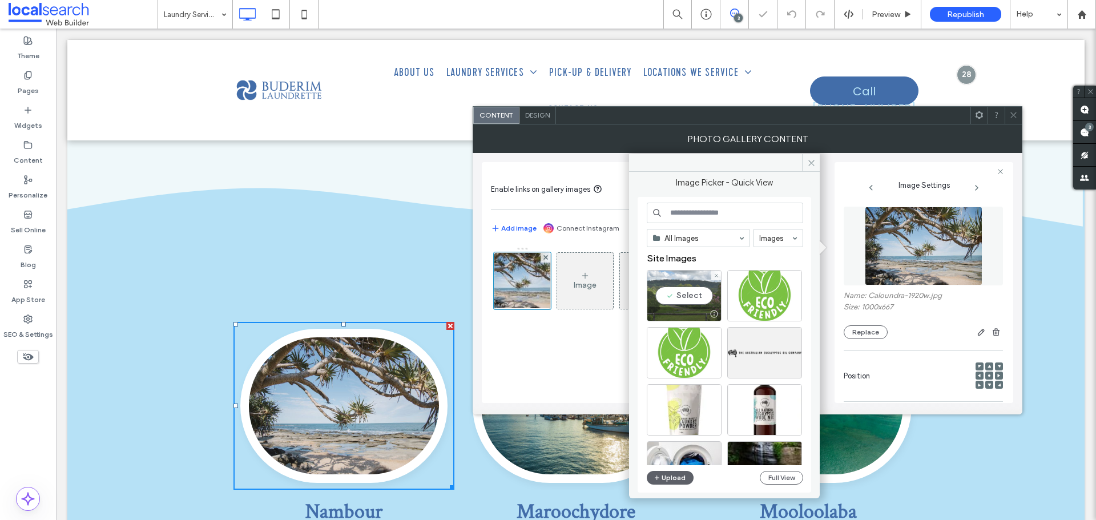
click at [677, 297] on div "Select" at bounding box center [684, 295] width 75 height 51
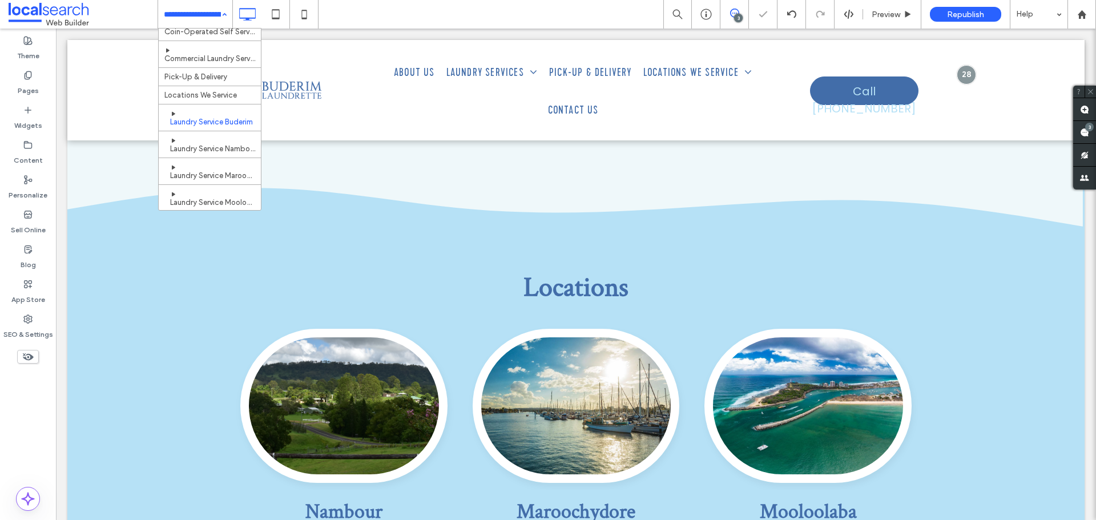
scroll to position [87, 0]
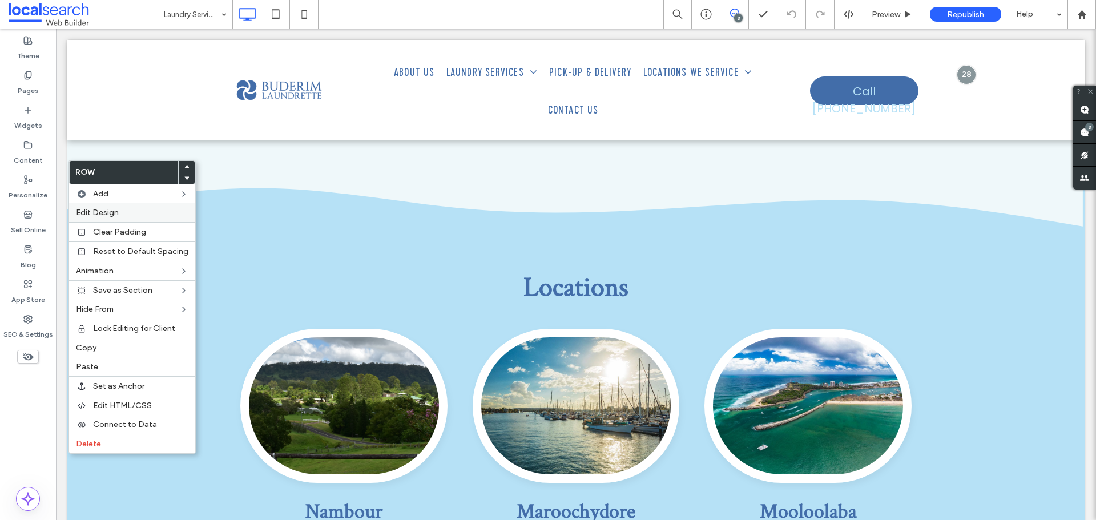
click at [117, 213] on span "Edit Design" at bounding box center [97, 213] width 43 height 10
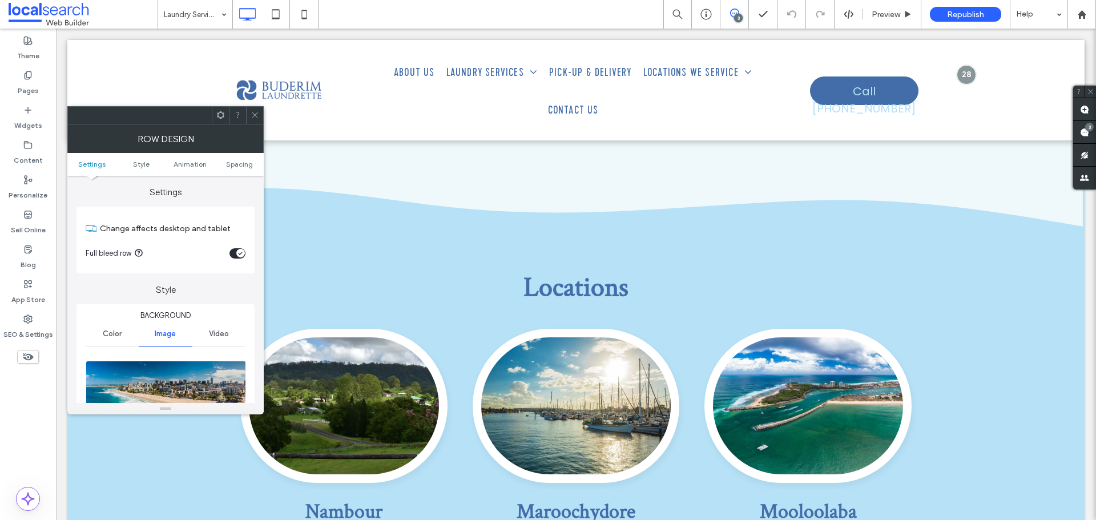
drag, startPoint x: 158, startPoint y: 377, endPoint x: 224, endPoint y: 389, distance: 67.8
click at [158, 377] on img at bounding box center [166, 400] width 161 height 79
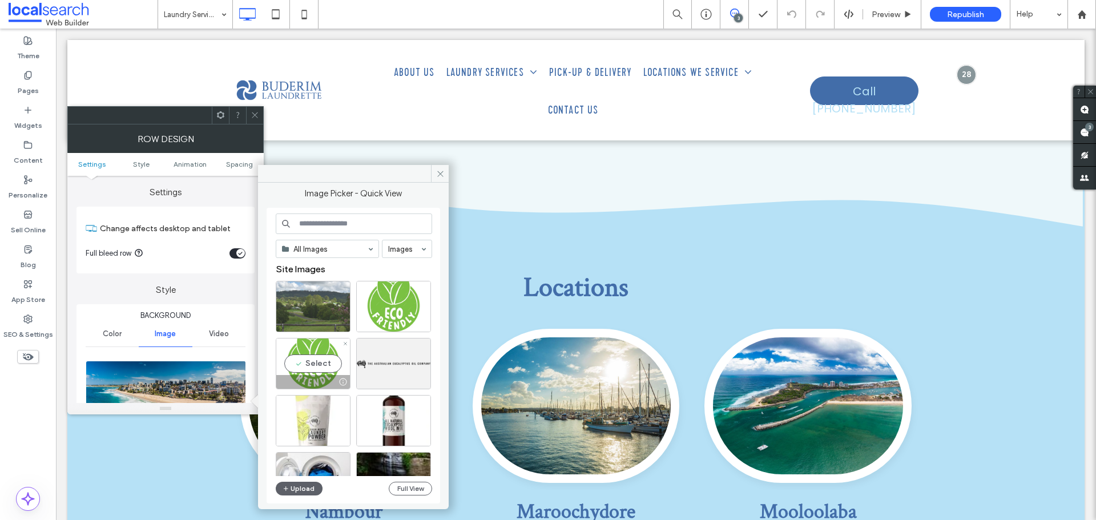
click at [300, 312] on div at bounding box center [313, 306] width 75 height 51
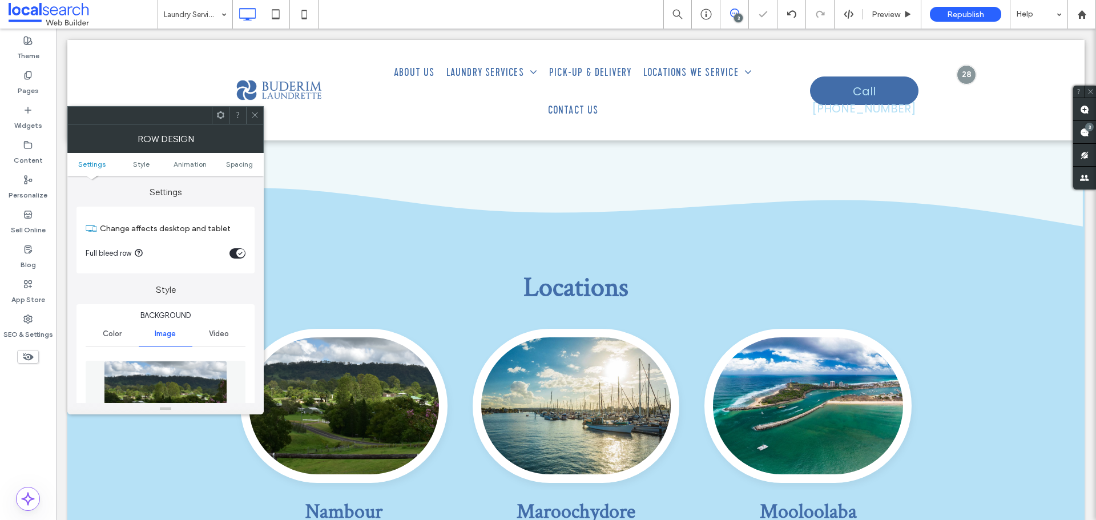
click at [252, 108] on span at bounding box center [255, 115] width 9 height 17
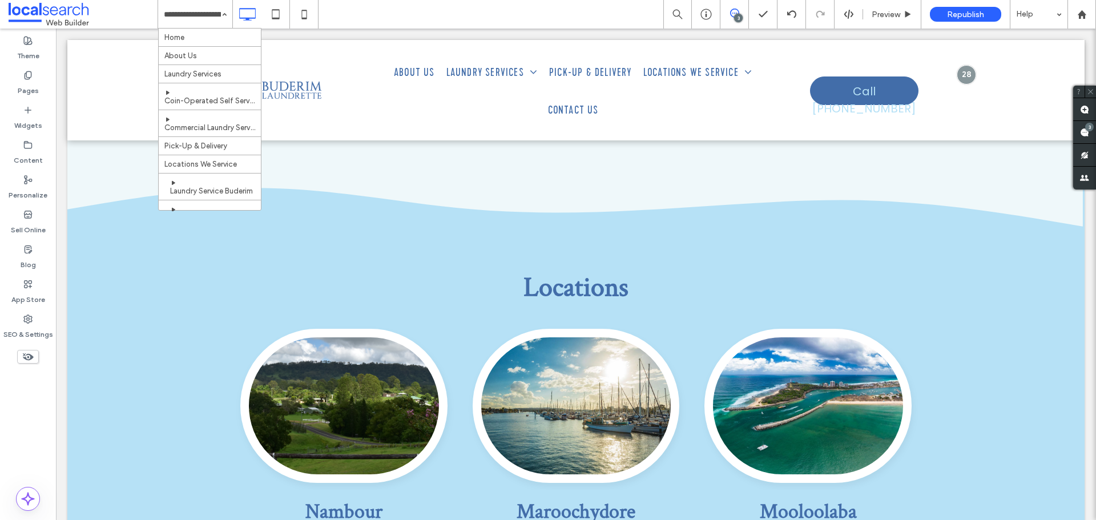
scroll to position [87, 0]
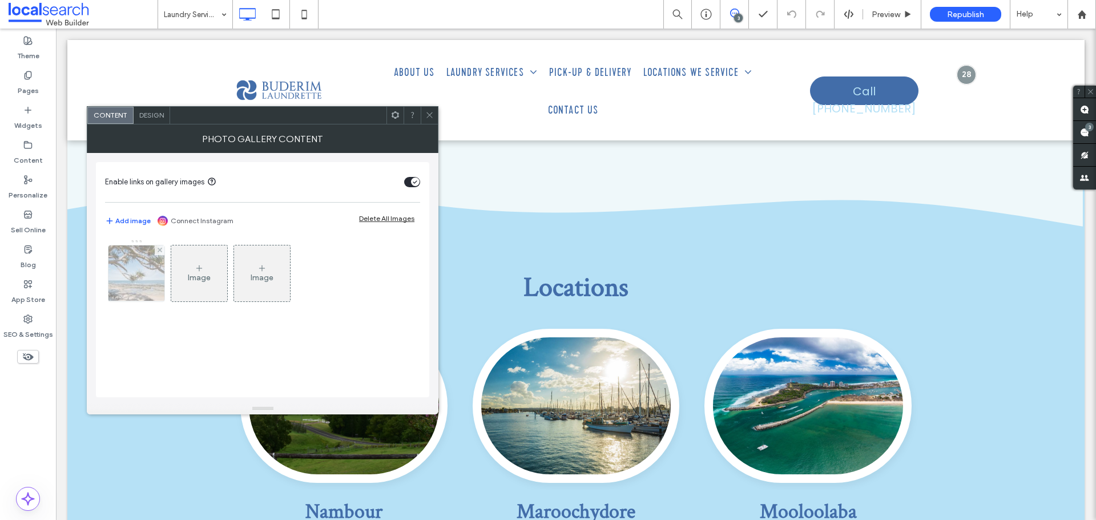
click at [134, 285] on img at bounding box center [136, 274] width 85 height 56
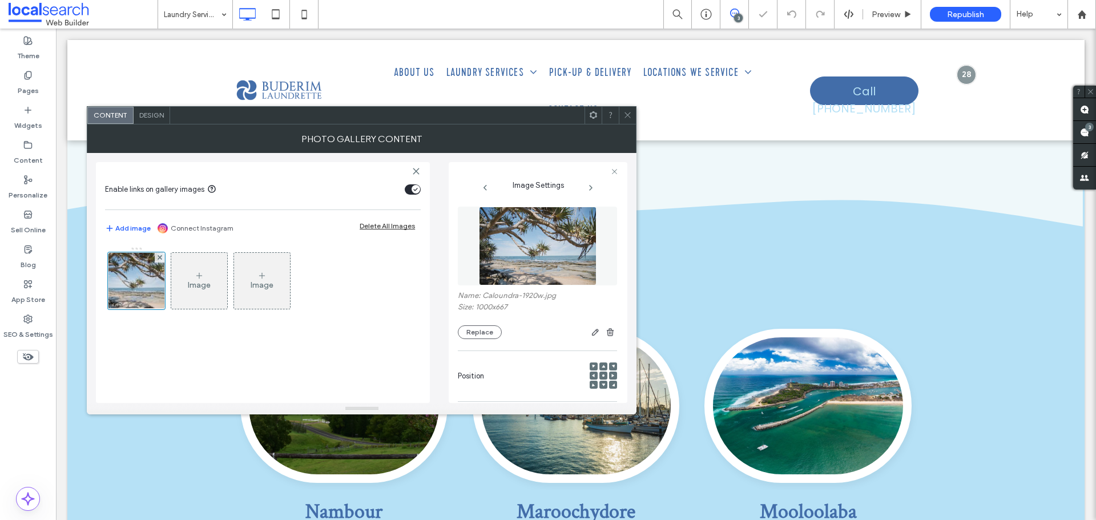
click at [479, 340] on div "Name: Caloundra-1920w.jpg Size: 1000x667 Replace" at bounding box center [537, 273] width 159 height 144
click at [478, 337] on button "Replace" at bounding box center [480, 332] width 44 height 14
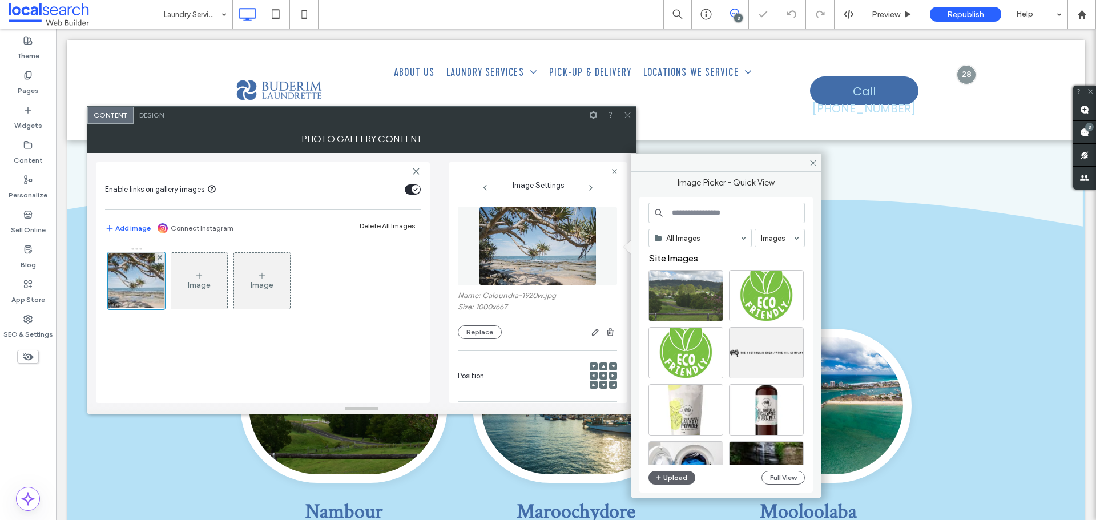
click at [673, 292] on div at bounding box center [686, 295] width 75 height 51
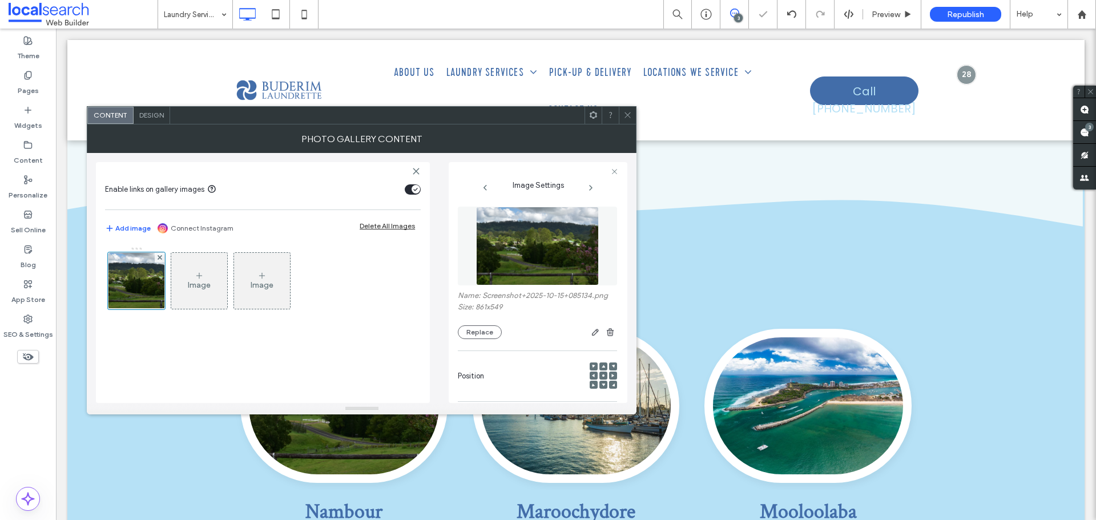
click at [630, 116] on icon at bounding box center [627, 115] width 9 height 9
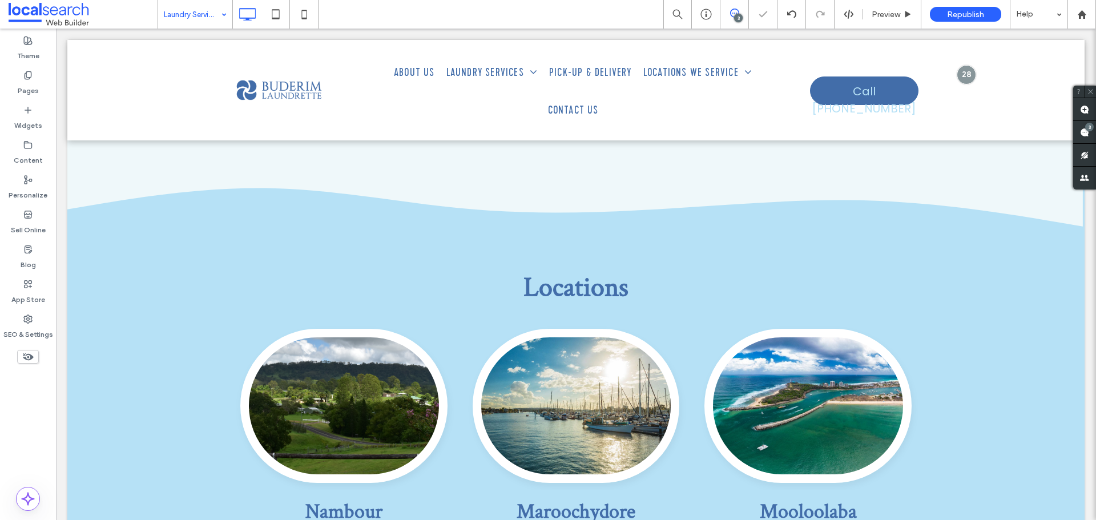
drag, startPoint x: 171, startPoint y: 14, endPoint x: 180, endPoint y: 26, distance: 14.7
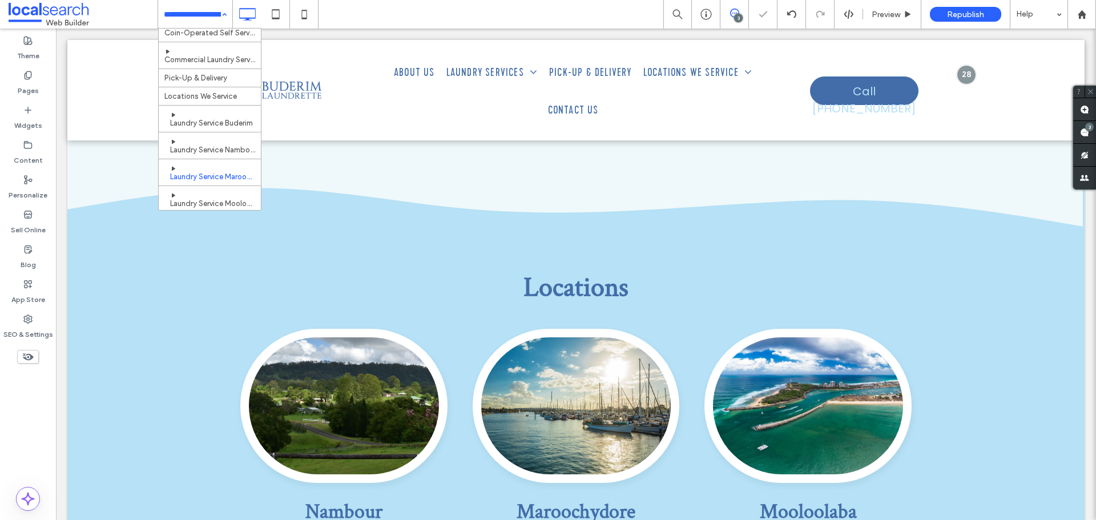
scroll to position [87, 0]
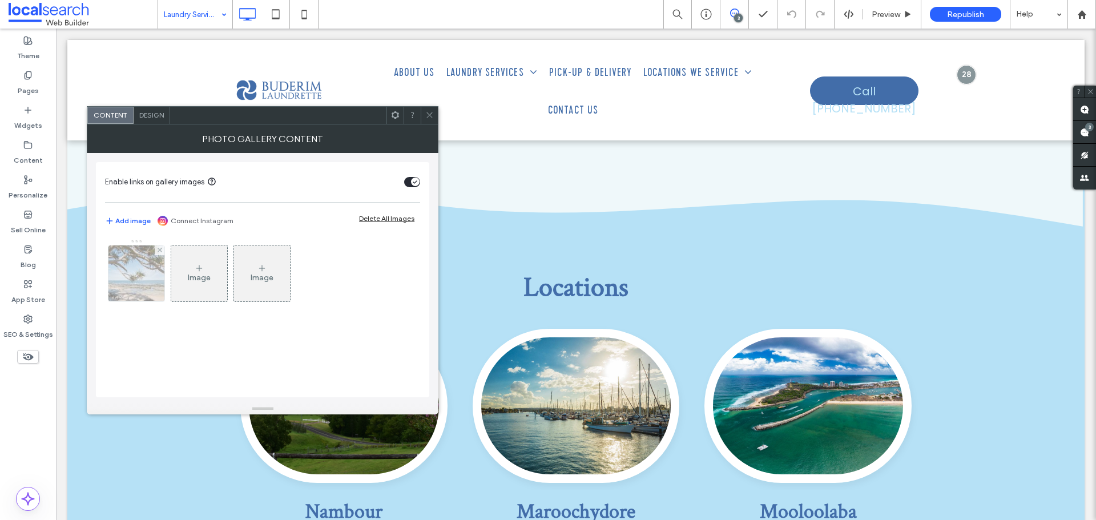
click at [160, 303] on div "Image Image" at bounding box center [262, 276] width 314 height 74
click at [157, 293] on img at bounding box center [136, 274] width 85 height 56
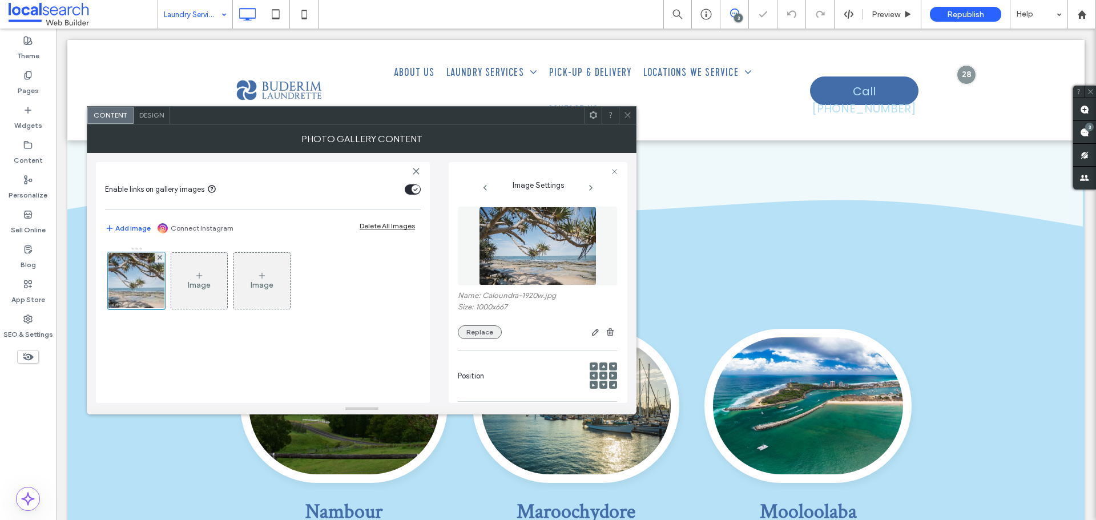
click at [484, 334] on button "Replace" at bounding box center [480, 332] width 44 height 14
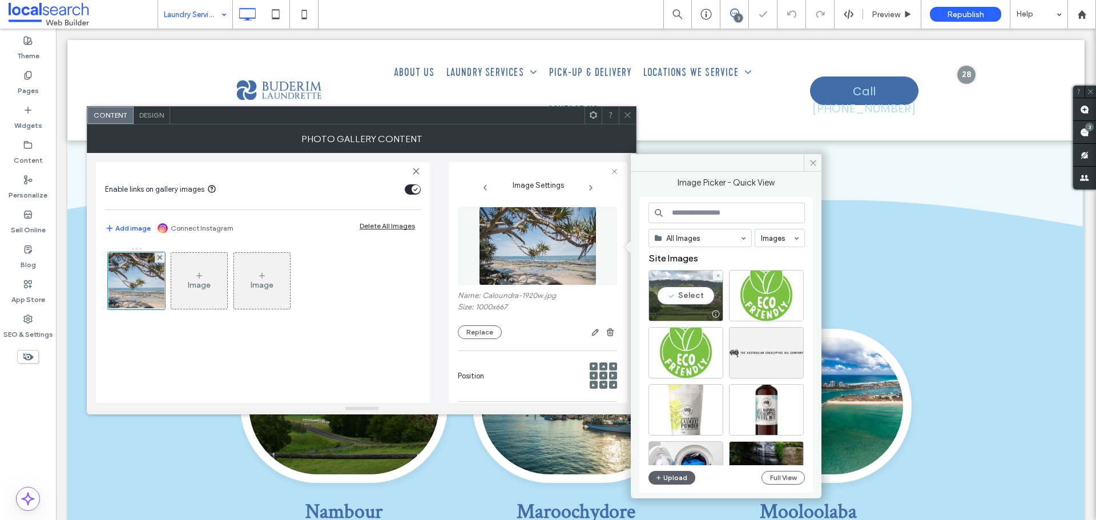
click at [681, 280] on div "Select" at bounding box center [686, 295] width 75 height 51
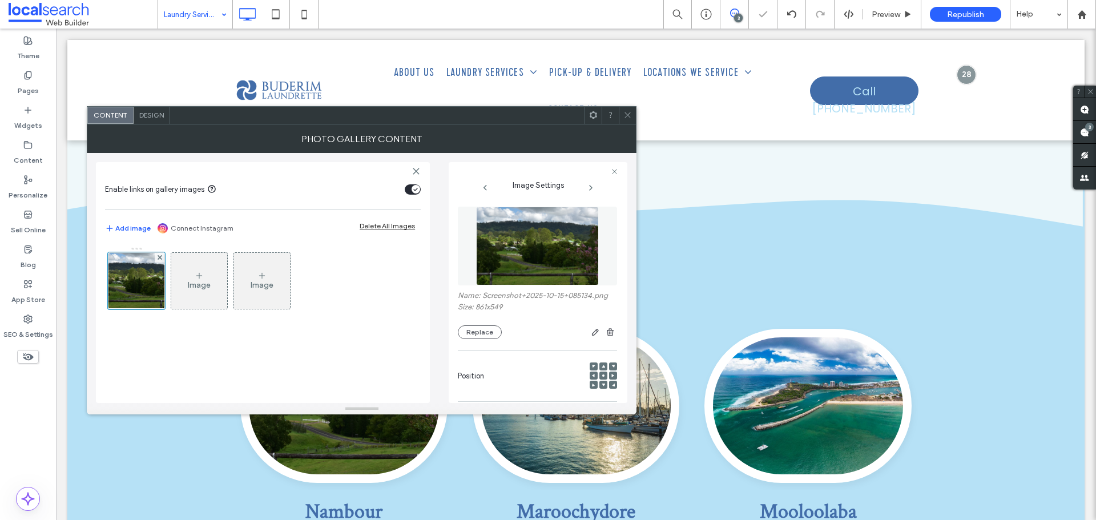
click at [619, 118] on div at bounding box center [627, 115] width 17 height 17
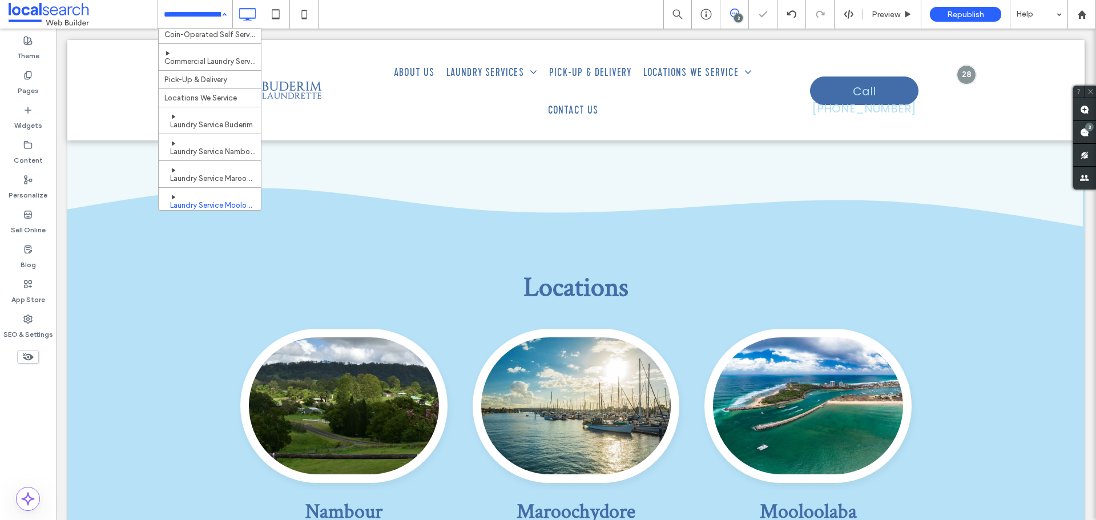
scroll to position [87, 0]
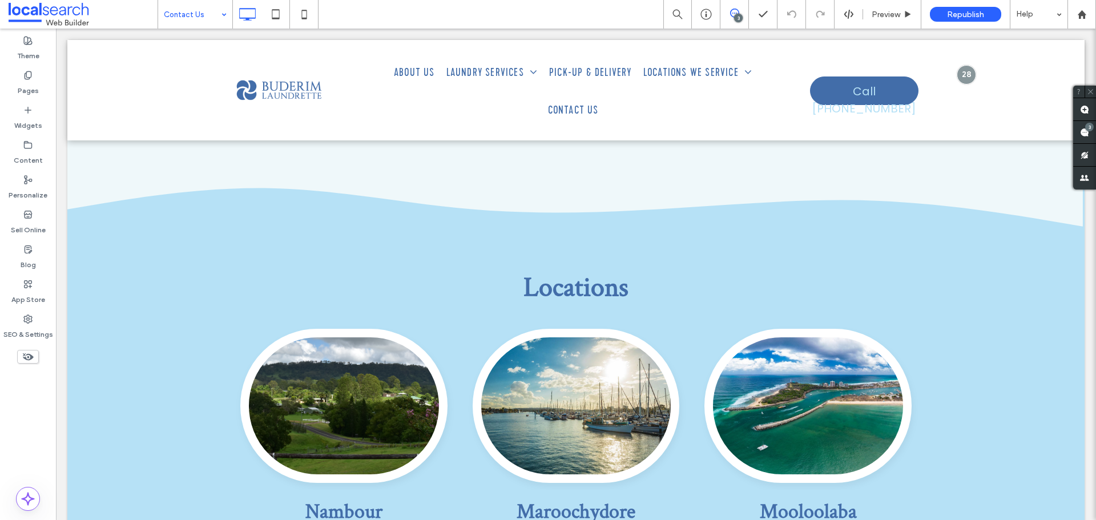
click at [178, 14] on input at bounding box center [192, 14] width 57 height 29
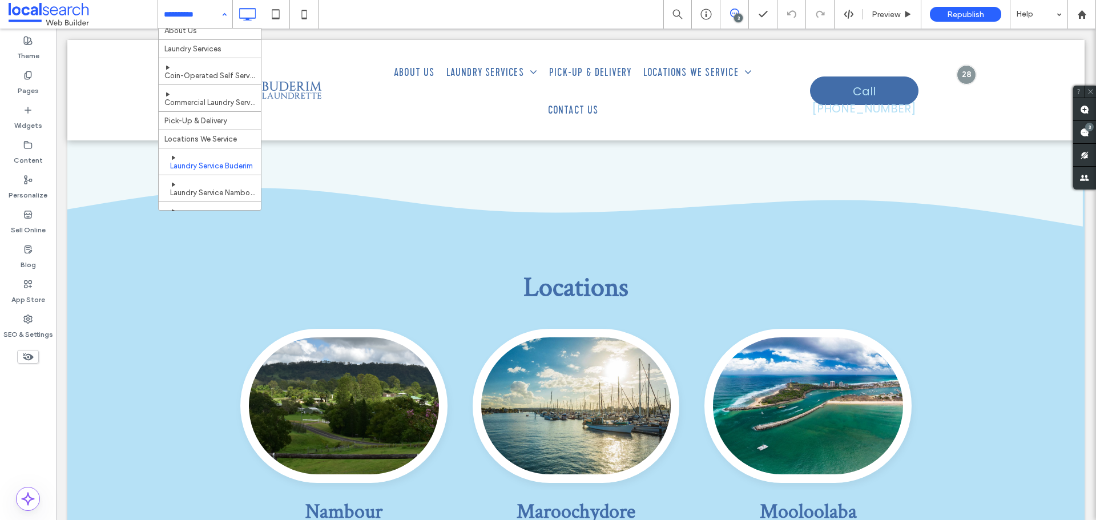
scroll to position [87, 0]
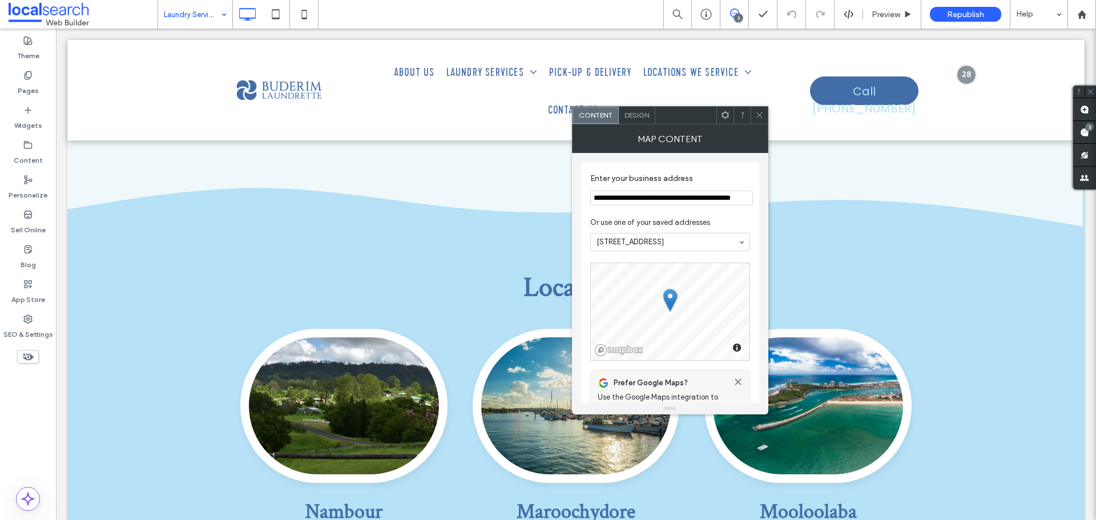
click at [641, 201] on input "**********" at bounding box center [671, 198] width 163 height 15
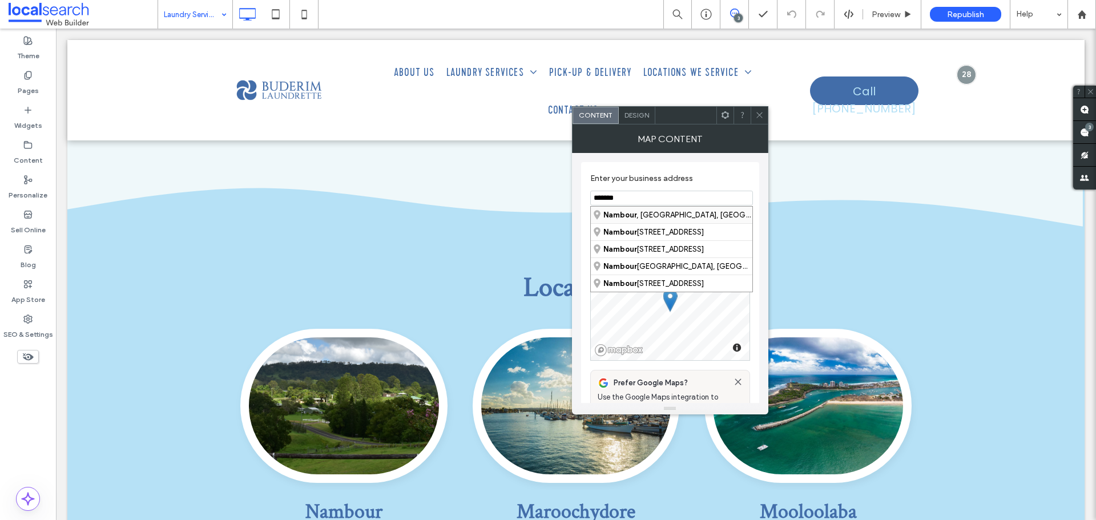
click at [693, 209] on div "[GEOGRAPHIC_DATA] , [GEOGRAPHIC_DATA], [GEOGRAPHIC_DATA]" at bounding box center [672, 215] width 162 height 17
type input "**********"
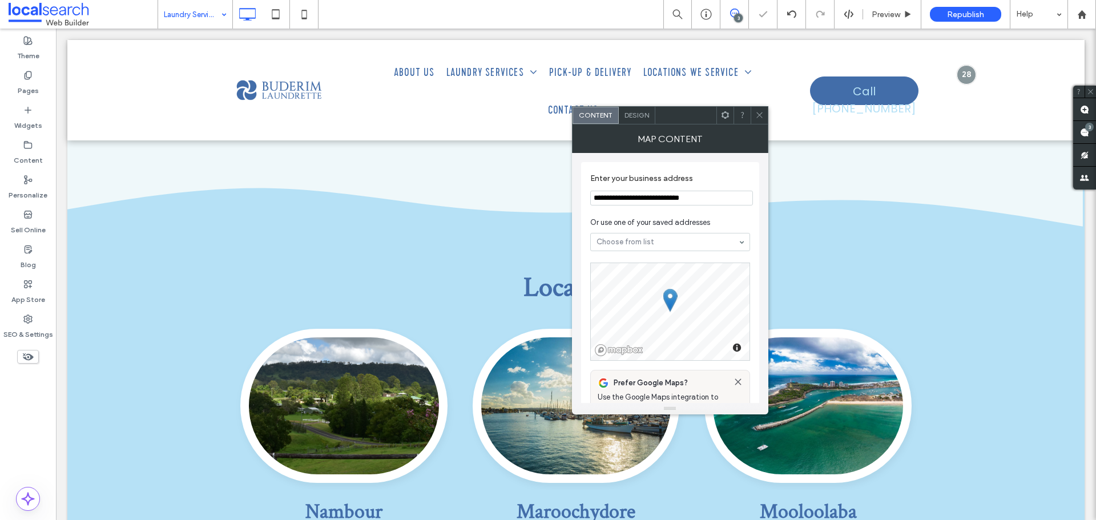
click at [761, 115] on icon at bounding box center [759, 115] width 9 height 9
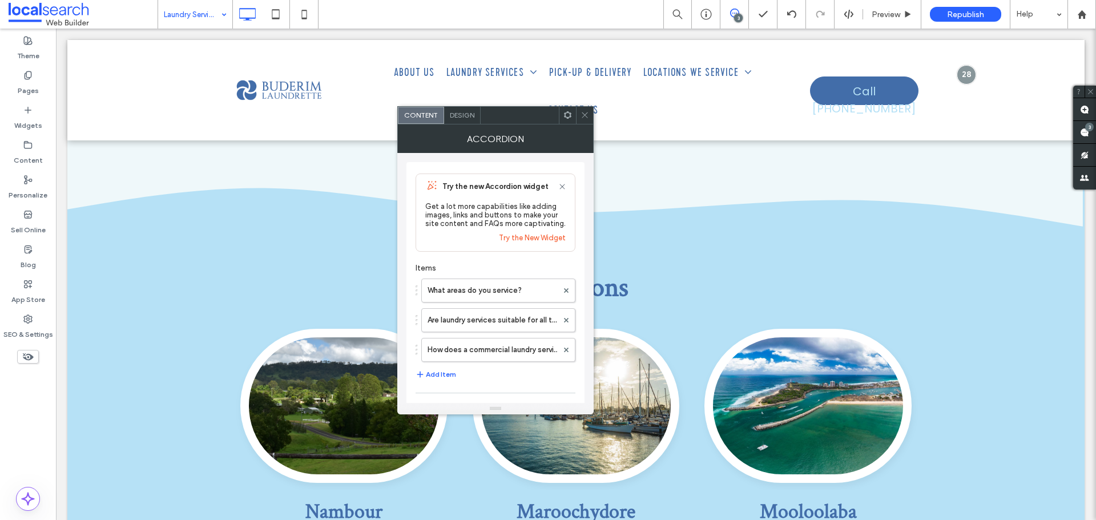
click at [584, 108] on span at bounding box center [585, 115] width 9 height 17
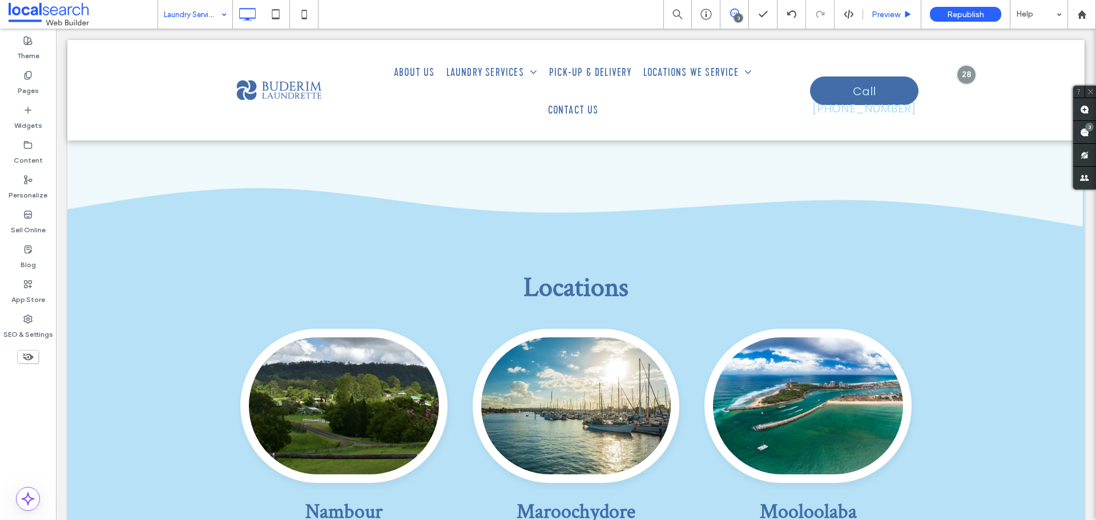
click at [884, 10] on span "Preview" at bounding box center [886, 15] width 29 height 10
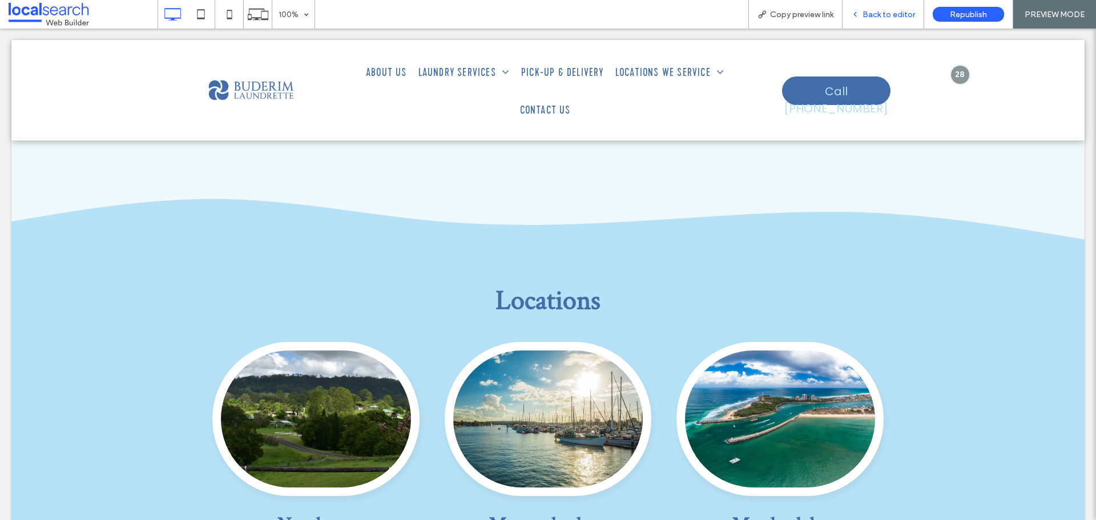
click at [900, 17] on span "Back to editor" at bounding box center [889, 15] width 53 height 10
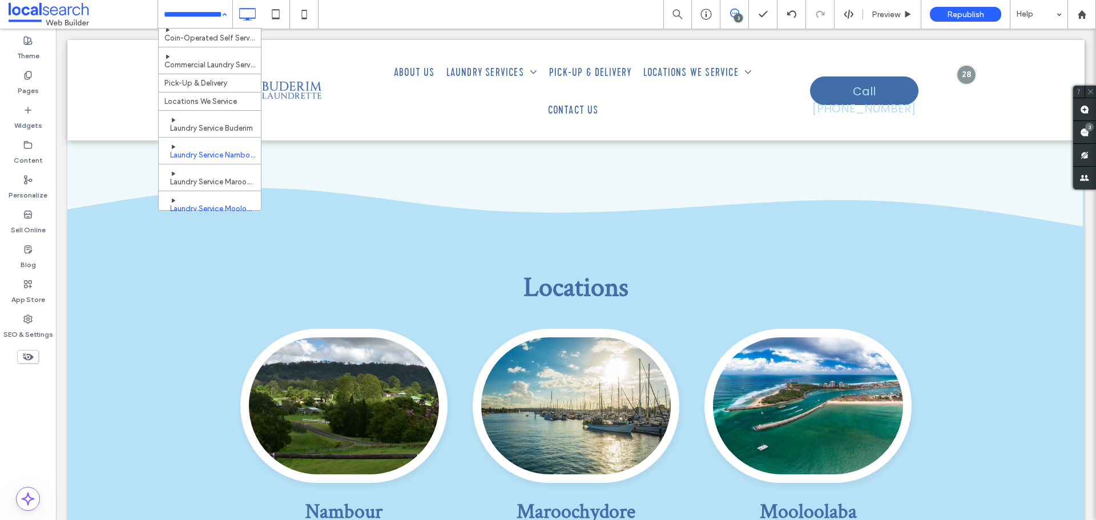
scroll to position [87, 0]
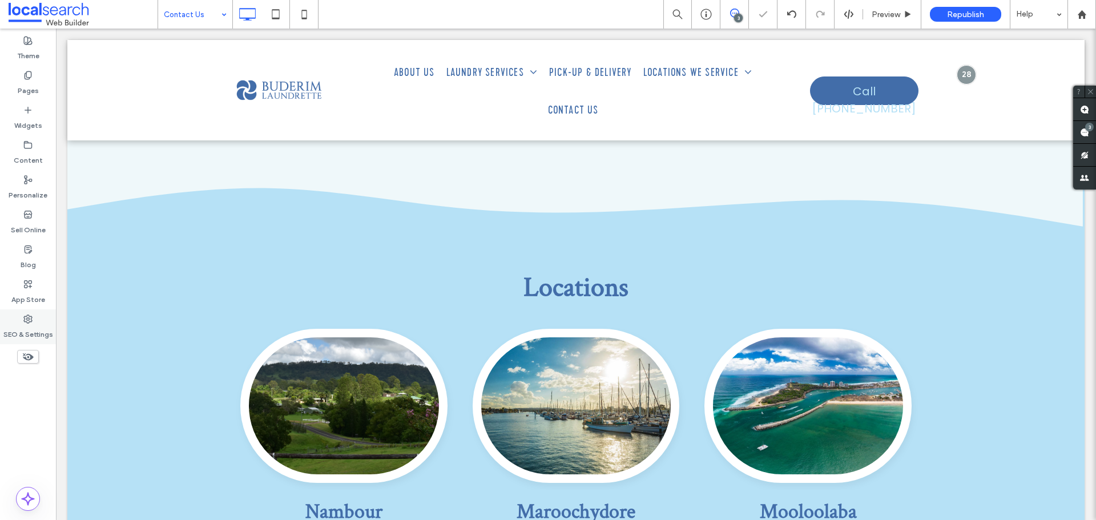
click at [24, 323] on icon at bounding box center [27, 319] width 9 height 9
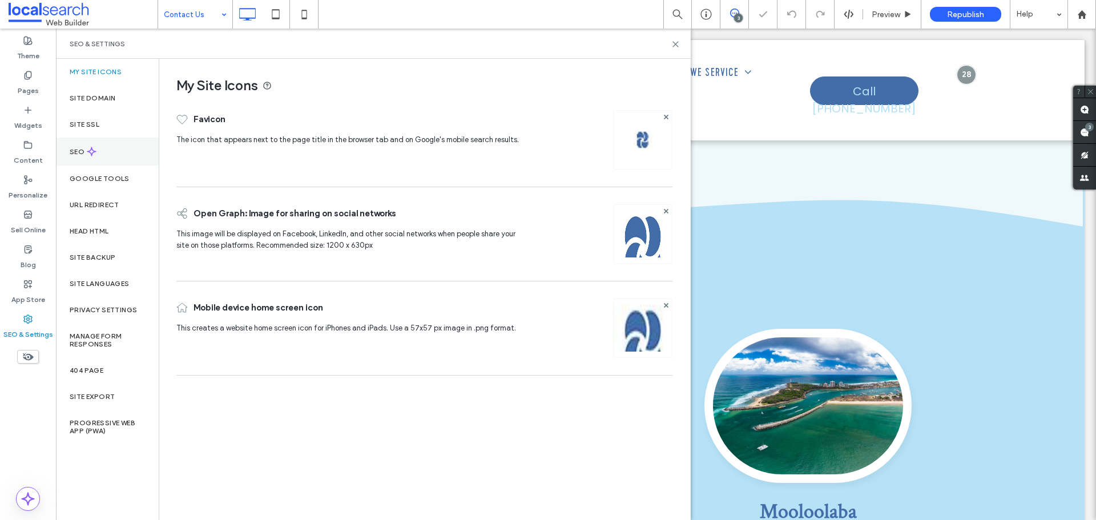
click at [106, 155] on div "SEO" at bounding box center [107, 152] width 103 height 28
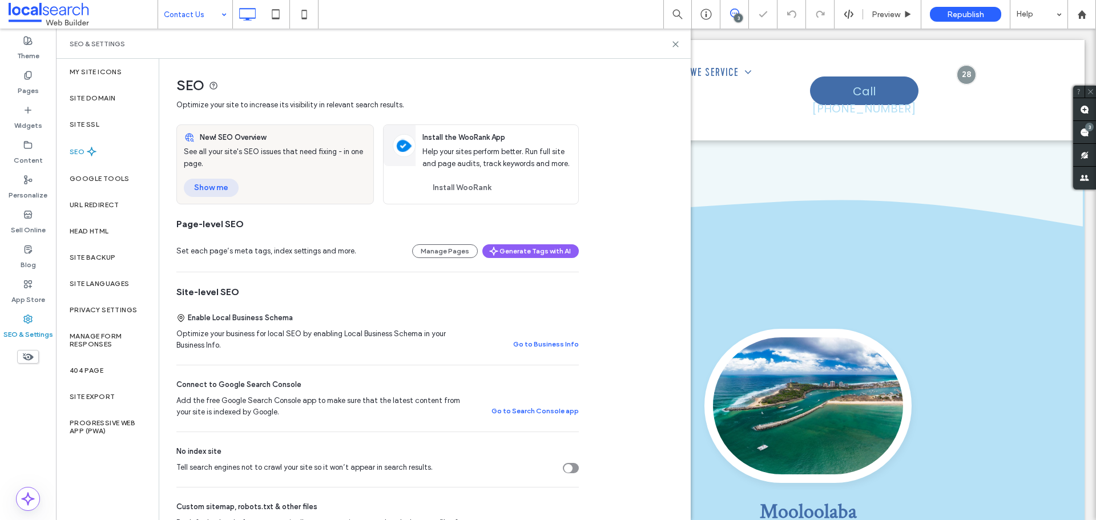
click at [234, 187] on button "Show me" at bounding box center [211, 188] width 55 height 18
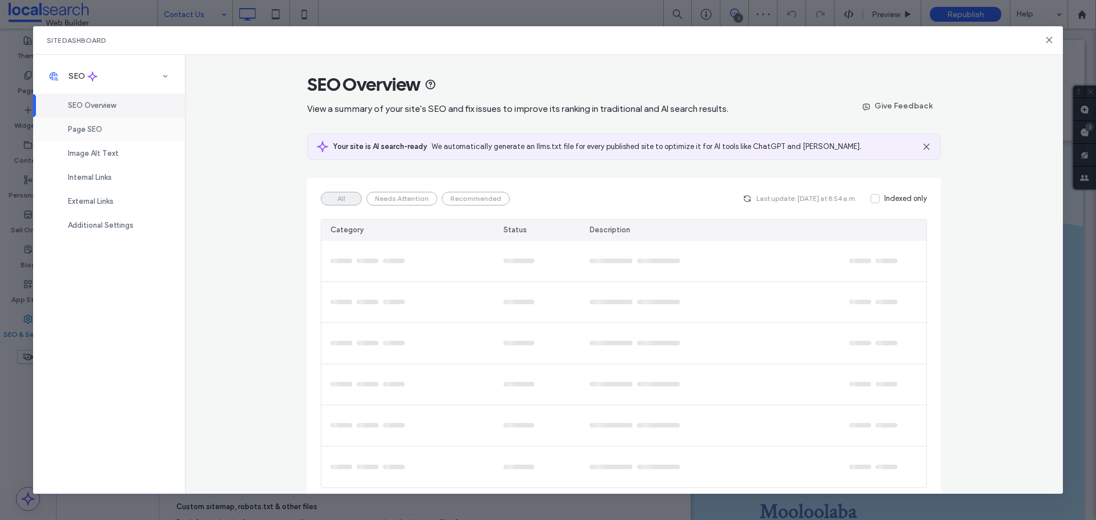
click at [113, 131] on div "Page SEO" at bounding box center [109, 130] width 152 height 24
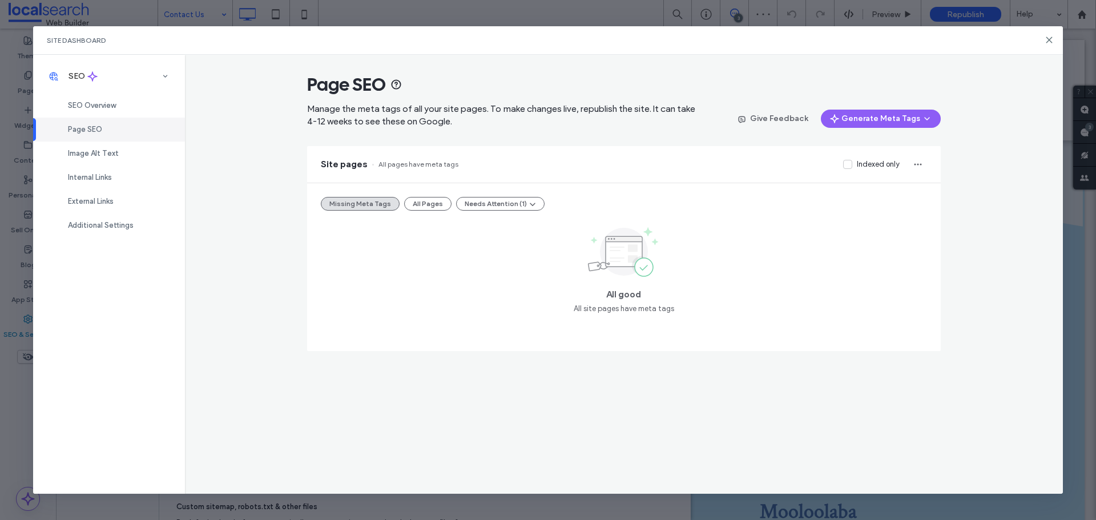
click at [415, 217] on div "Missing Meta Tags All Pages Needs Attention (1) All good All site pages have me…" at bounding box center [624, 267] width 634 height 168
drag, startPoint x: 428, startPoint y: 204, endPoint x: 431, endPoint y: 221, distance: 16.9
click at [428, 204] on button "All Pages" at bounding box center [427, 204] width 47 height 14
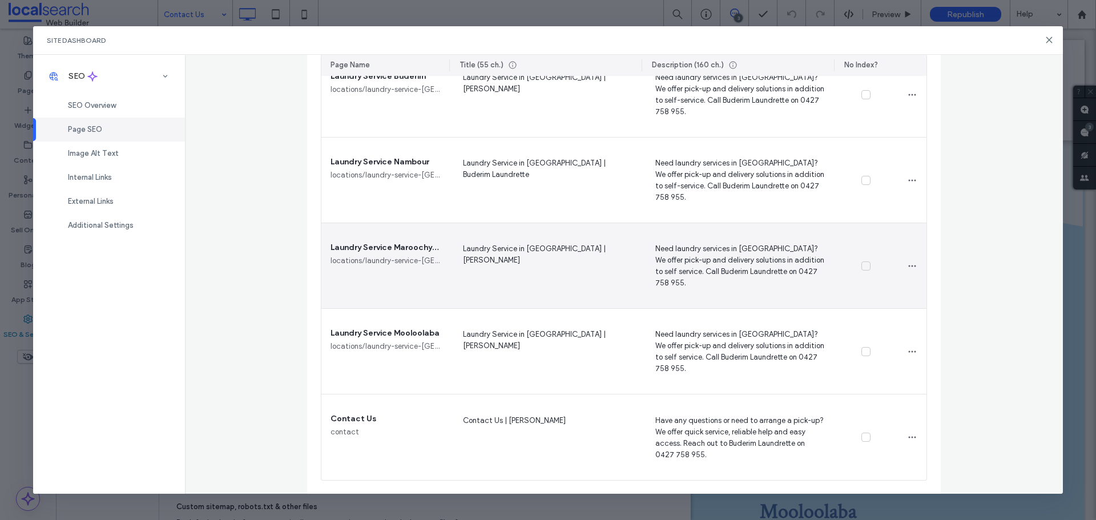
scroll to position [737, 0]
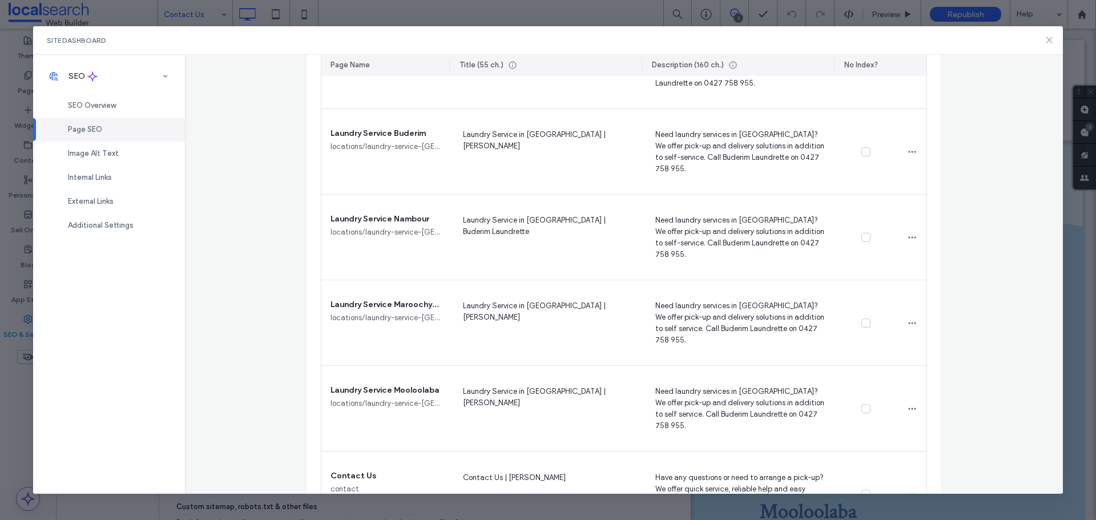
click at [1049, 32] on div "Site Dashboard" at bounding box center [548, 40] width 1031 height 29
click at [1048, 39] on icon at bounding box center [1049, 39] width 9 height 9
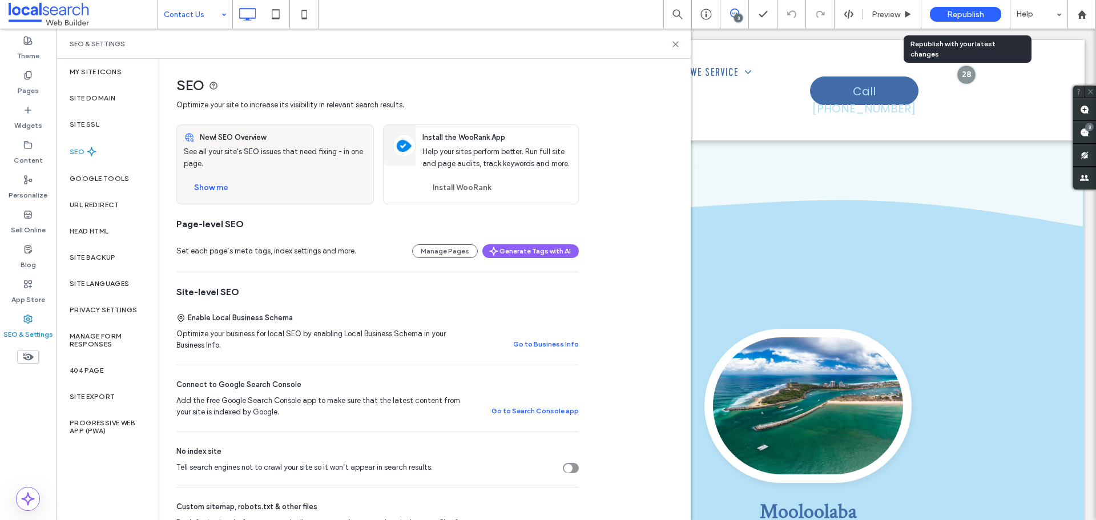
click at [956, 12] on span "Republish" at bounding box center [965, 15] width 37 height 10
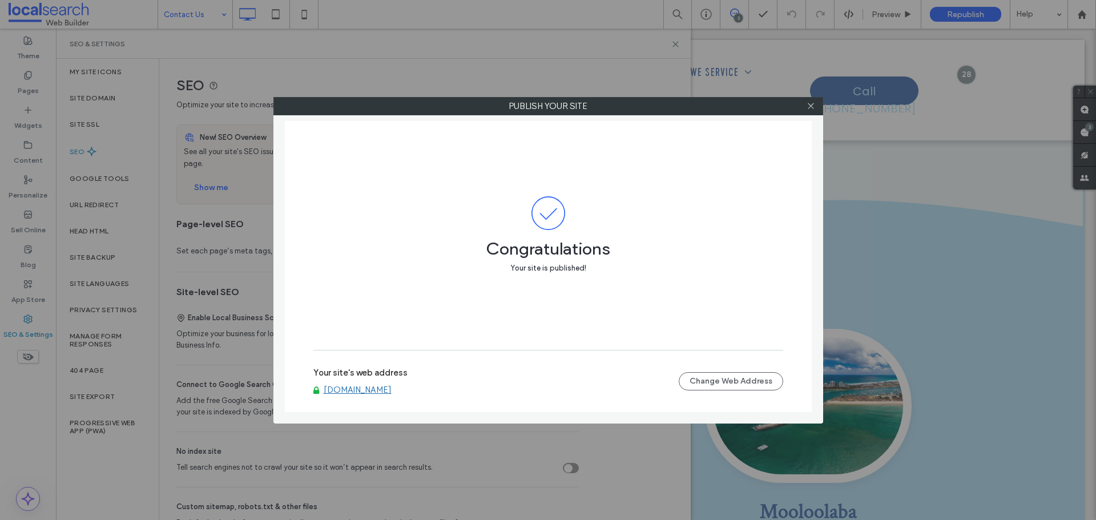
click at [390, 389] on link "[DOMAIN_NAME]" at bounding box center [358, 390] width 68 height 10
